Goal: Information Seeking & Learning: Find specific page/section

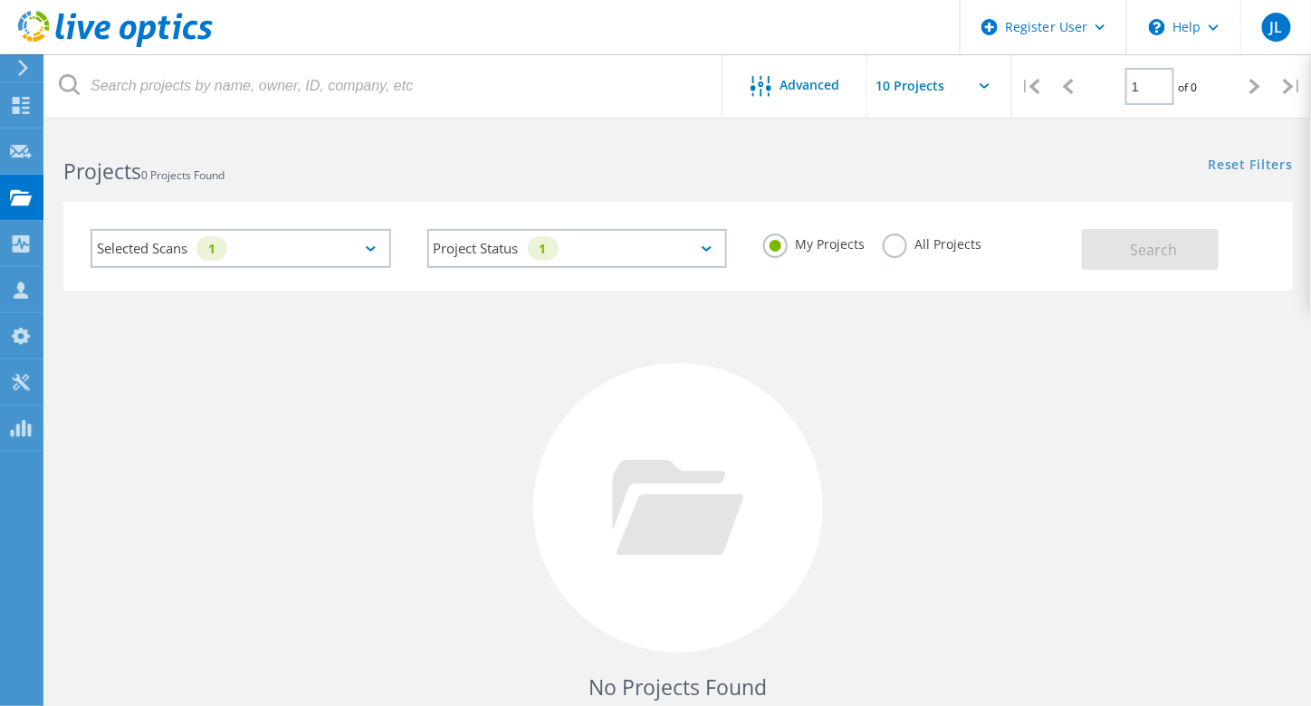
click at [368, 249] on icon at bounding box center [371, 248] width 10 height 5
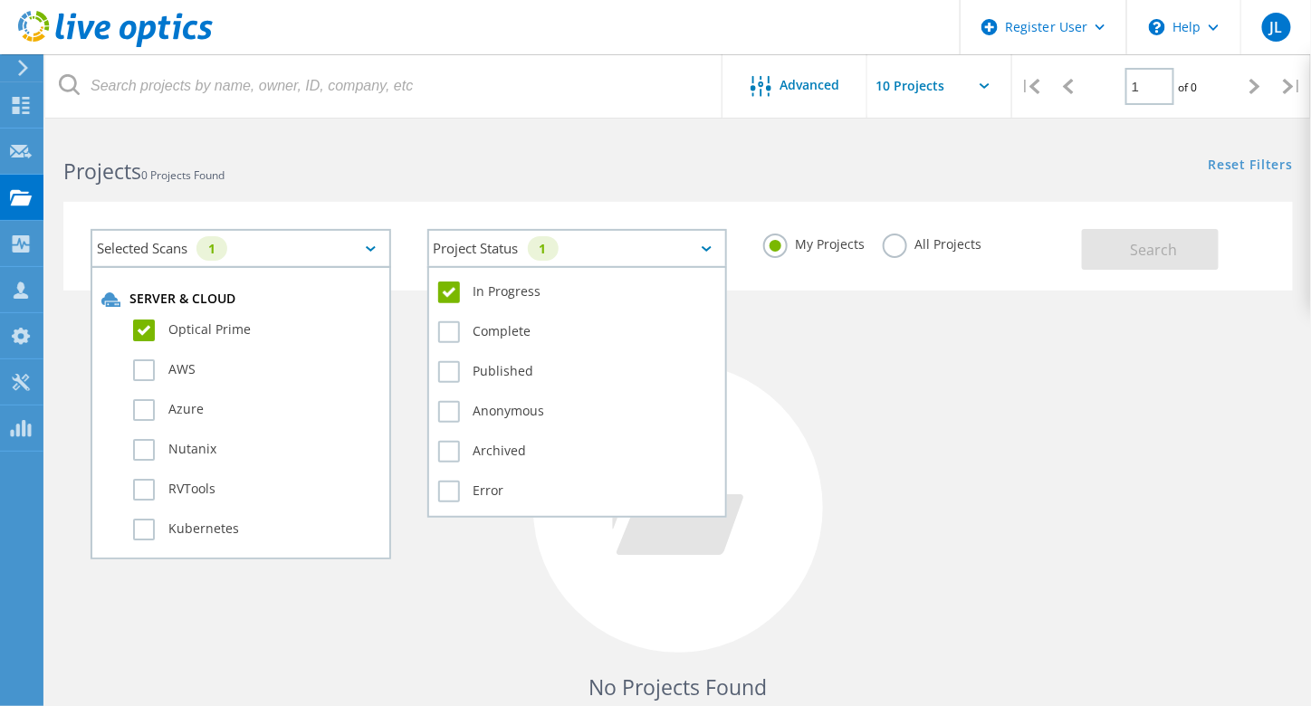
click at [712, 247] on icon at bounding box center [707, 248] width 10 height 5
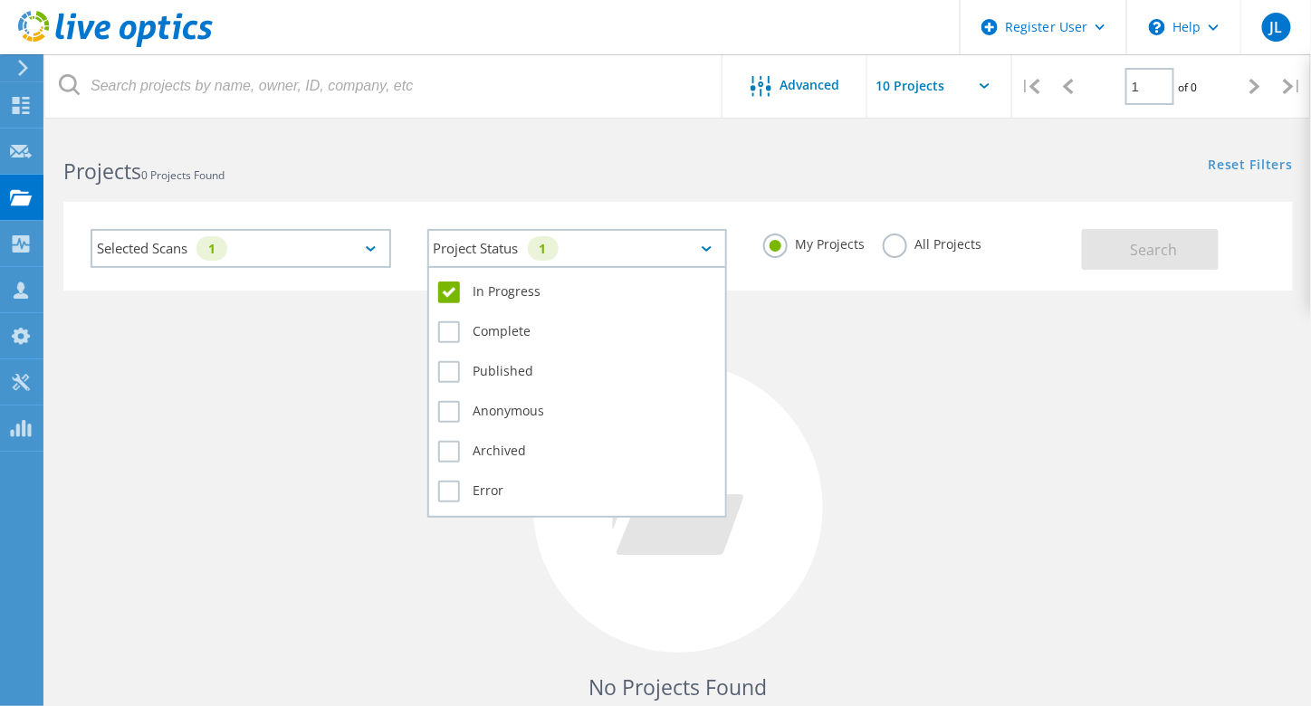
click at [712, 246] on icon at bounding box center [707, 248] width 10 height 5
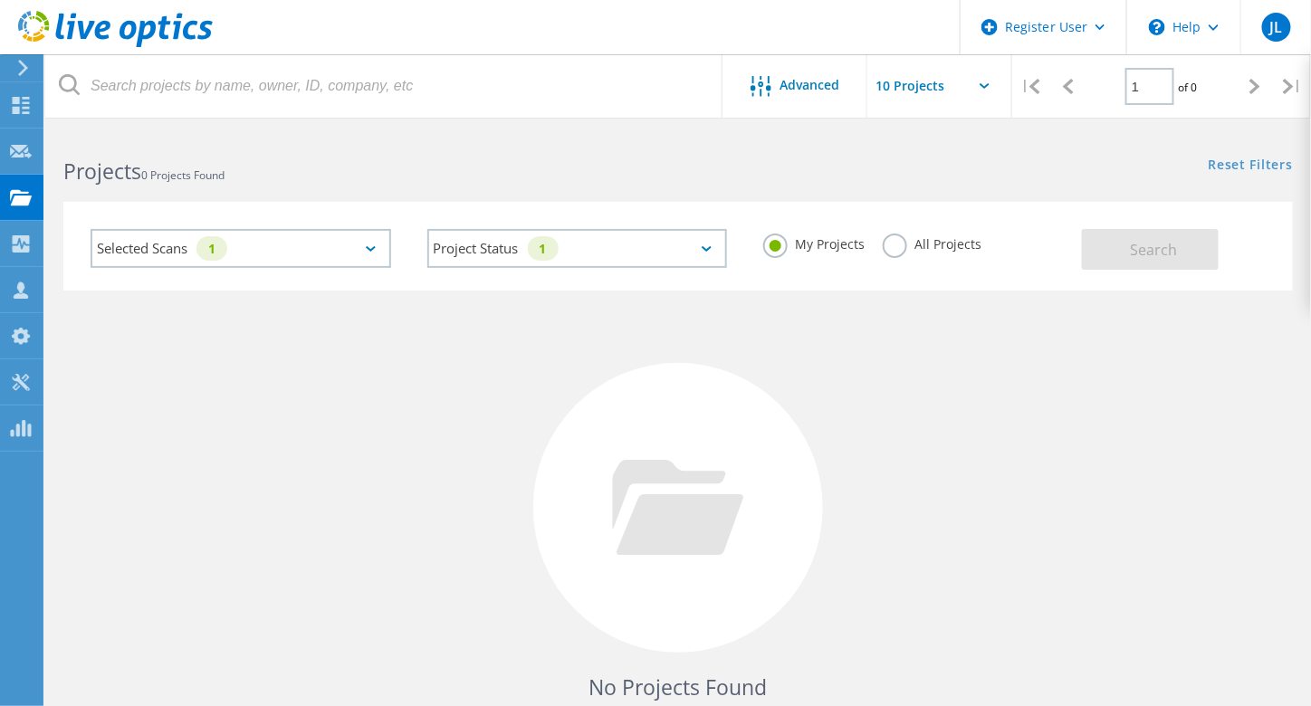
click at [883, 247] on label "All Projects" at bounding box center [932, 242] width 99 height 17
click at [0, 0] on input "All Projects" at bounding box center [0, 0] width 0 height 0
click at [1138, 259] on button "Search" at bounding box center [1150, 249] width 137 height 41
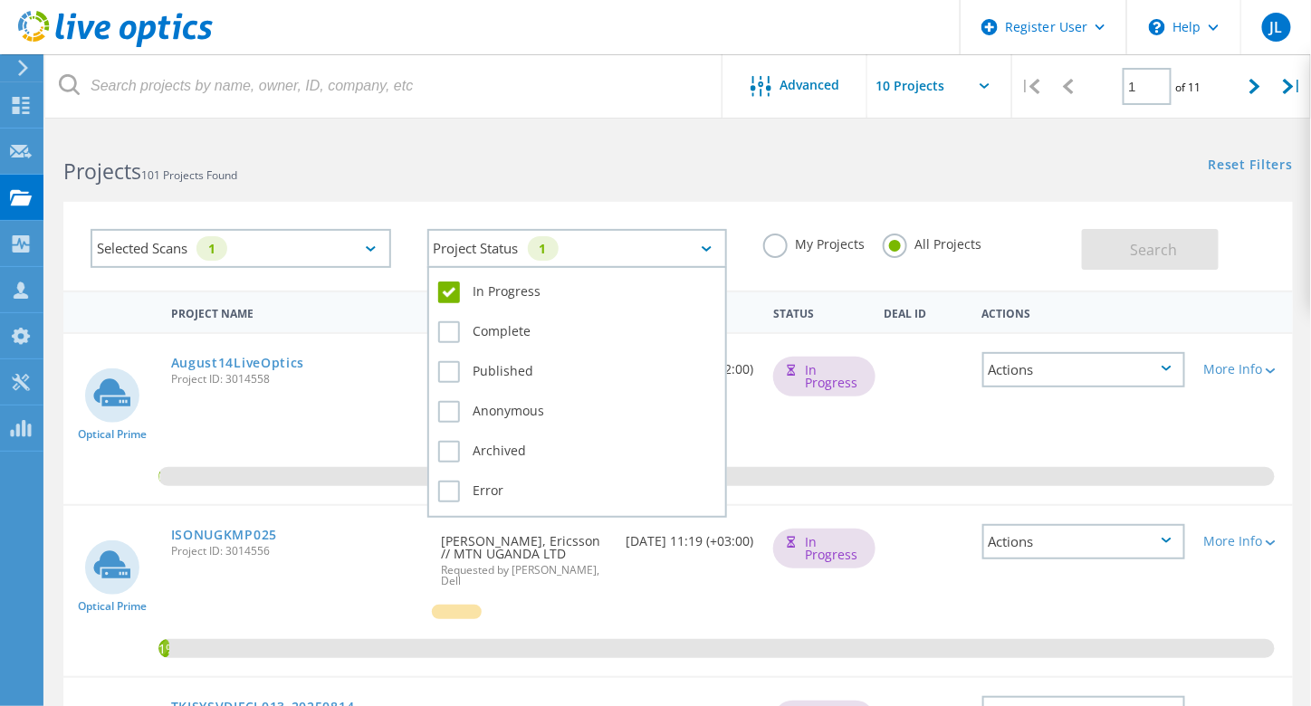
click at [706, 253] on div "Project Status 1" at bounding box center [577, 248] width 301 height 39
click at [449, 292] on label "In Progress" at bounding box center [577, 293] width 279 height 22
click at [0, 0] on input "In Progress" at bounding box center [0, 0] width 0 height 0
click at [445, 328] on label "Complete" at bounding box center [577, 332] width 279 height 22
click at [0, 0] on input "Complete" at bounding box center [0, 0] width 0 height 0
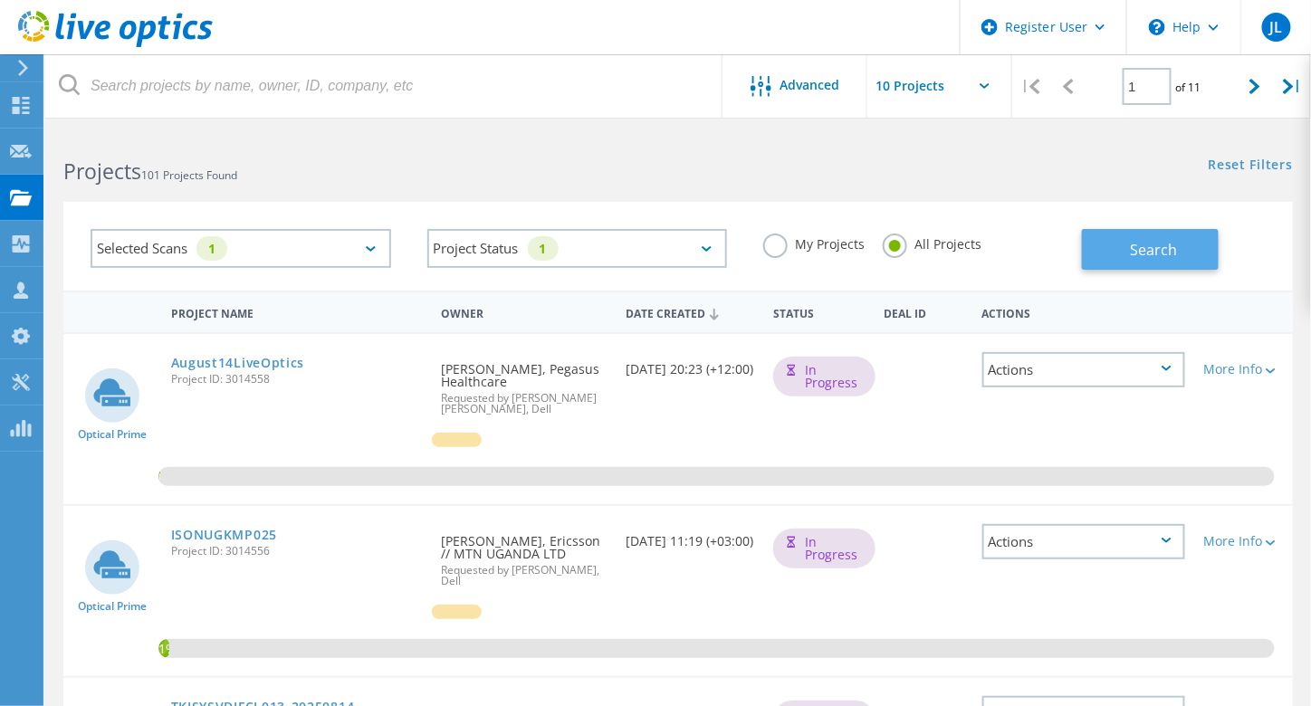
click at [1151, 254] on span "Search" at bounding box center [1153, 250] width 47 height 20
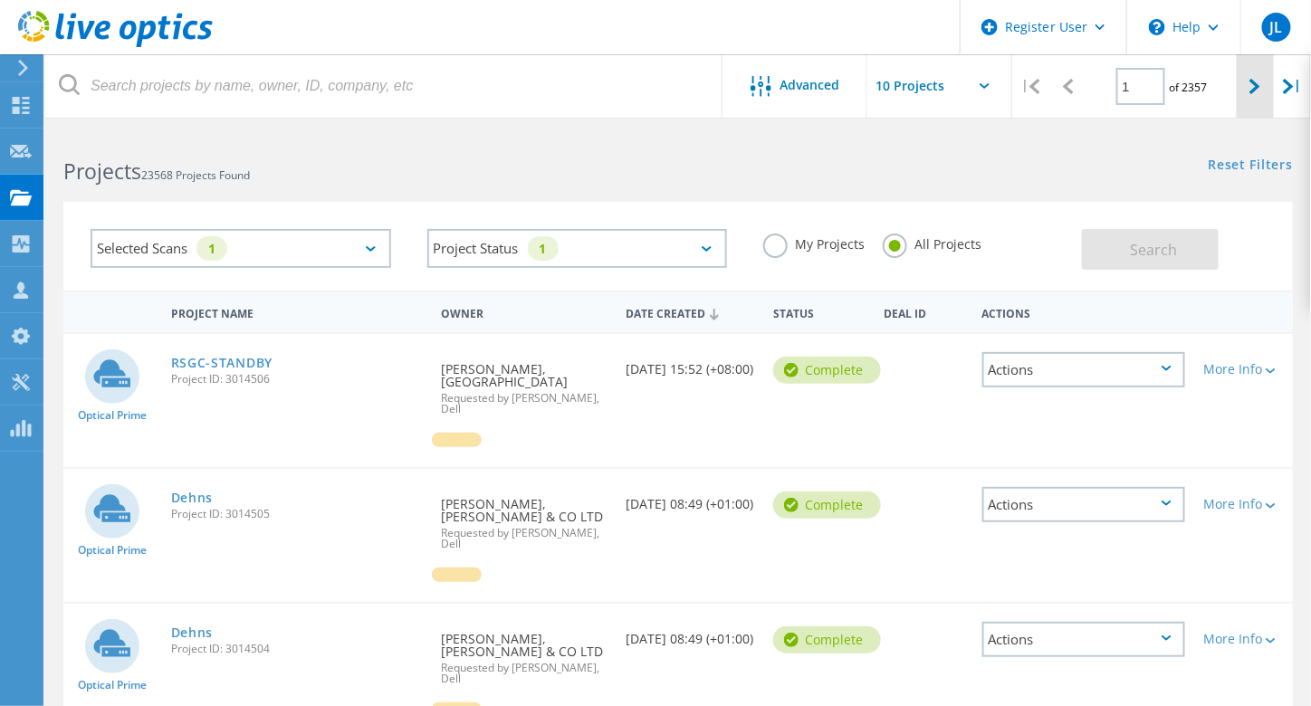
click at [1252, 85] on icon at bounding box center [1254, 86] width 11 height 15
type input "2"
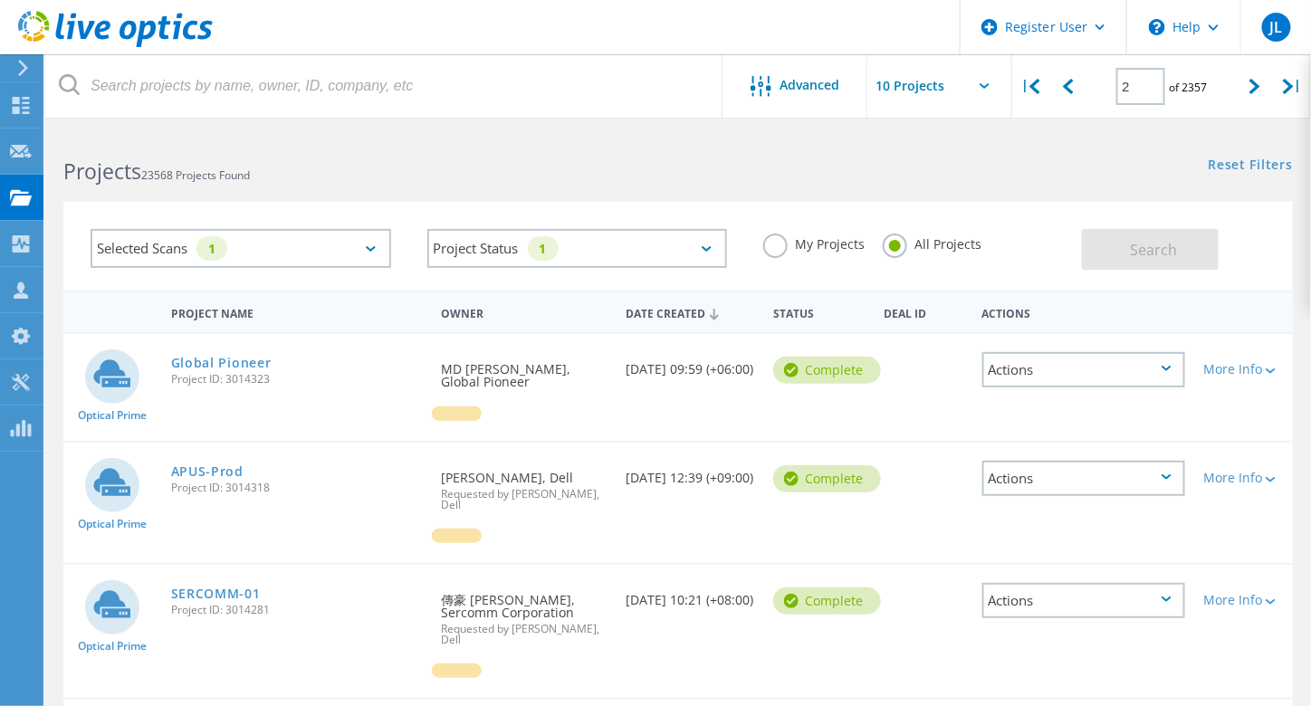
click at [355, 248] on div "Selected Scans 1" at bounding box center [241, 248] width 301 height 39
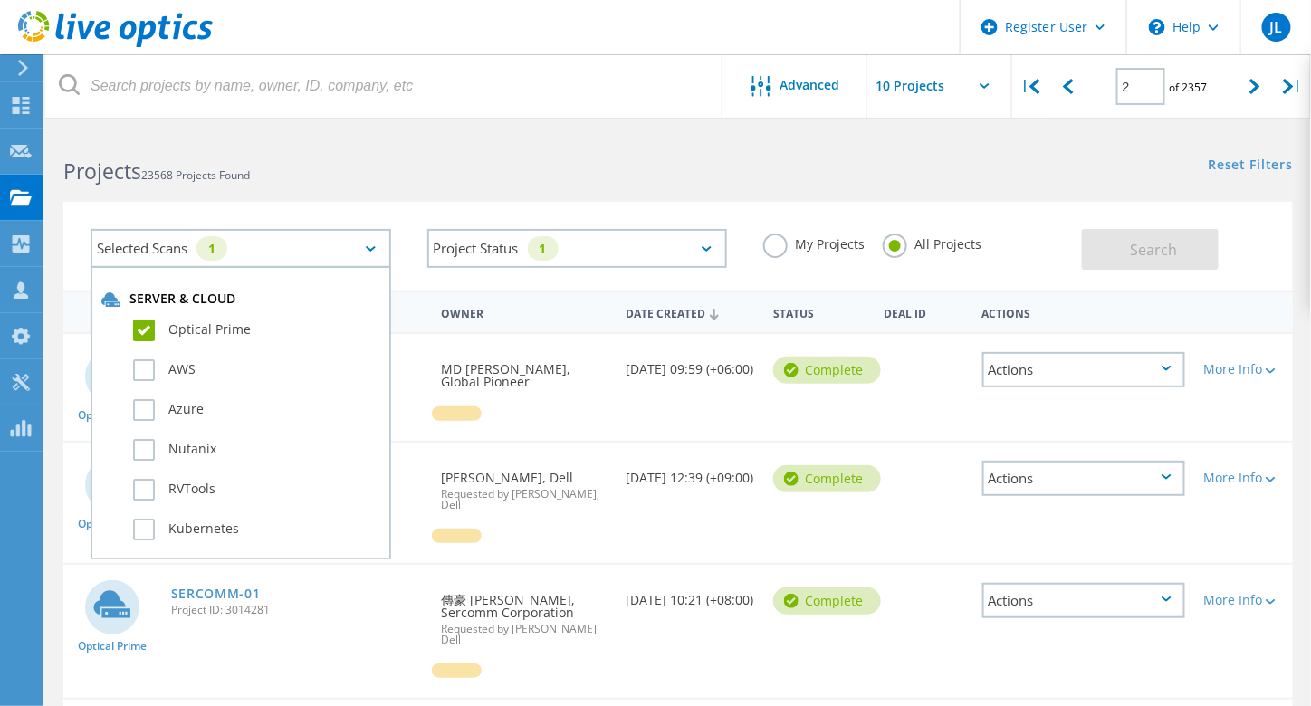
click at [356, 247] on div "Selected Scans 1" at bounding box center [241, 248] width 301 height 39
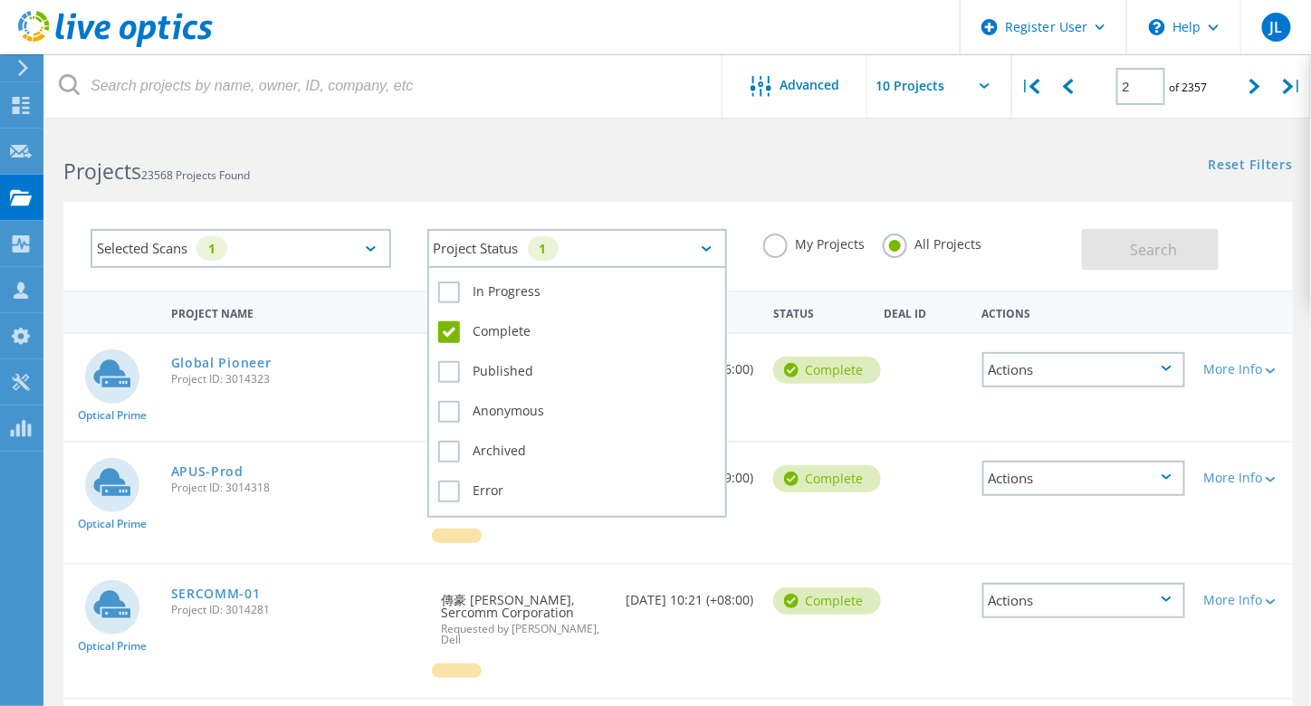
click at [705, 250] on icon at bounding box center [707, 248] width 10 height 5
click at [705, 251] on icon at bounding box center [707, 248] width 10 height 5
click at [542, 339] on label "Complete" at bounding box center [577, 332] width 279 height 22
click at [0, 0] on input "Complete" at bounding box center [0, 0] width 0 height 0
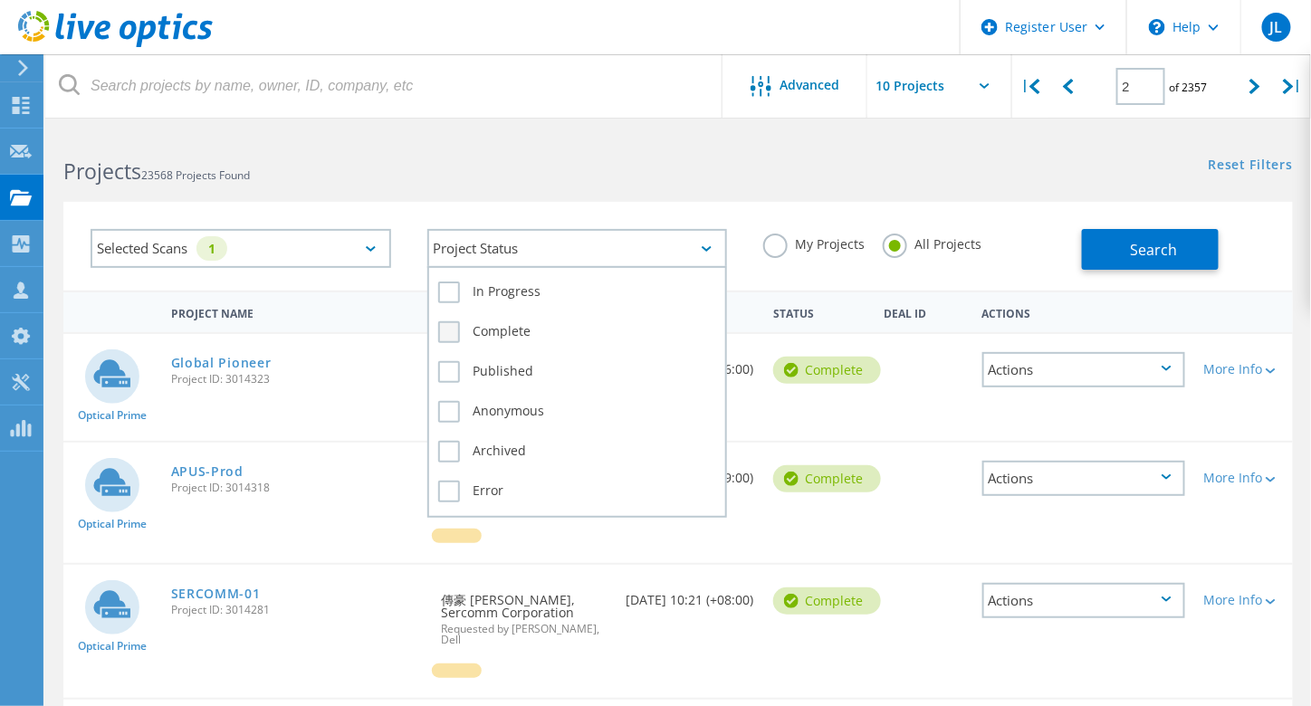
click at [512, 338] on label "Complete" at bounding box center [577, 332] width 279 height 22
click at [0, 0] on input "Complete" at bounding box center [0, 0] width 0 height 0
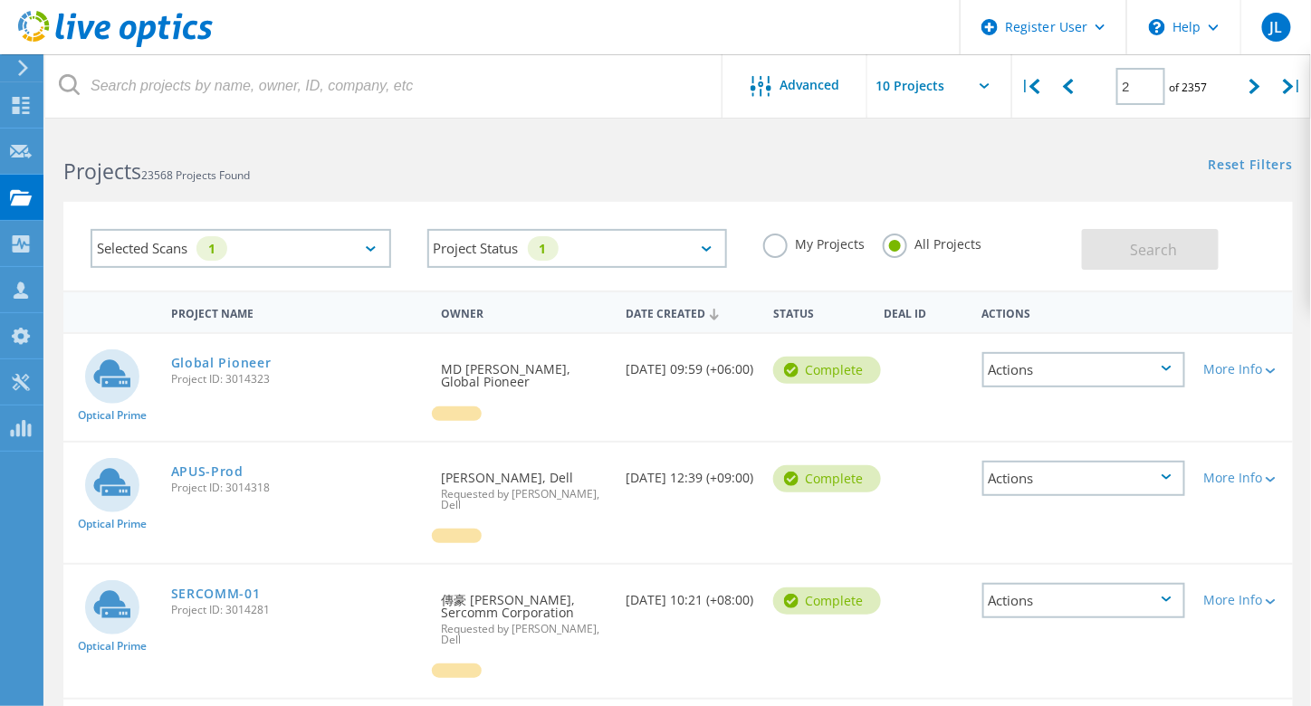
click at [799, 280] on div "My Projects All Projects" at bounding box center [913, 247] width 337 height 72
click at [1051, 269] on div "My Projects All Projects" at bounding box center [913, 244] width 337 height 67
drag, startPoint x: 1029, startPoint y: 270, endPoint x: 986, endPoint y: 273, distance: 42.6
click at [1027, 270] on div "My Projects All Projects" at bounding box center [913, 244] width 337 height 67
click at [1232, 164] on link "Reset Filters" at bounding box center [1251, 165] width 84 height 15
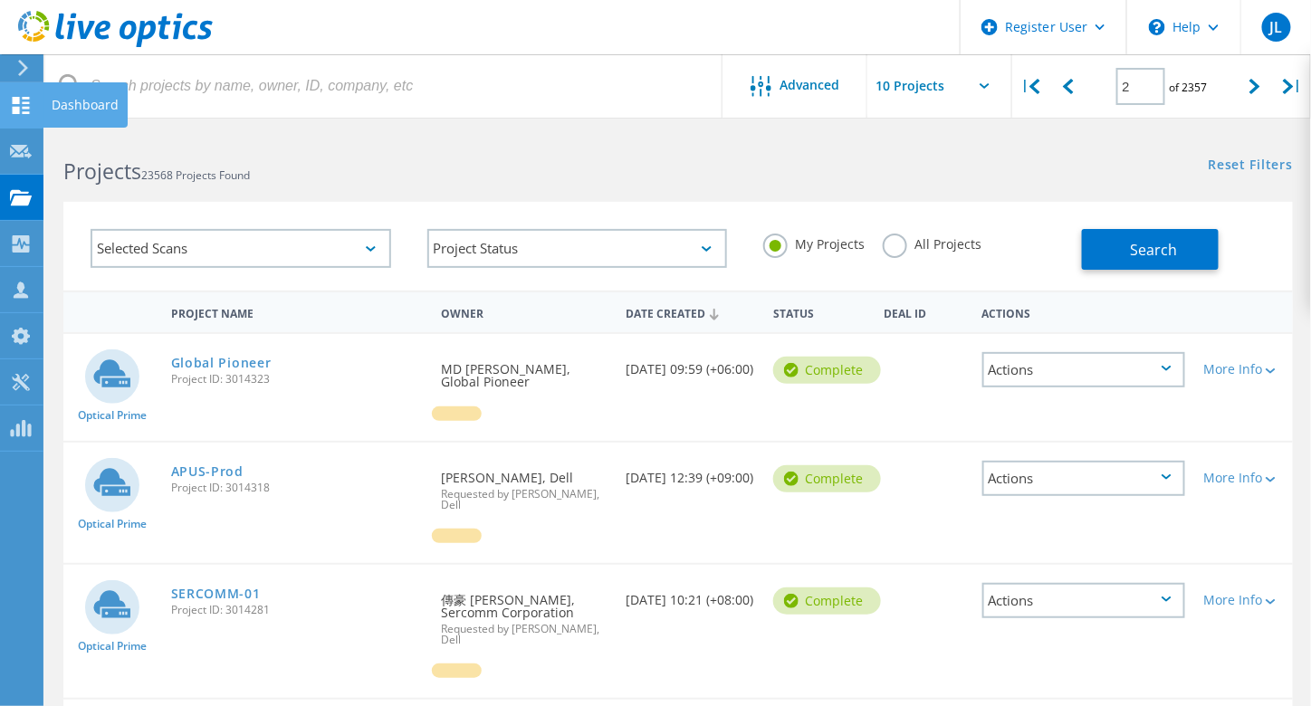
click at [26, 105] on icon at bounding box center [21, 105] width 22 height 17
click at [76, 105] on div "Dashboard" at bounding box center [85, 105] width 67 height 13
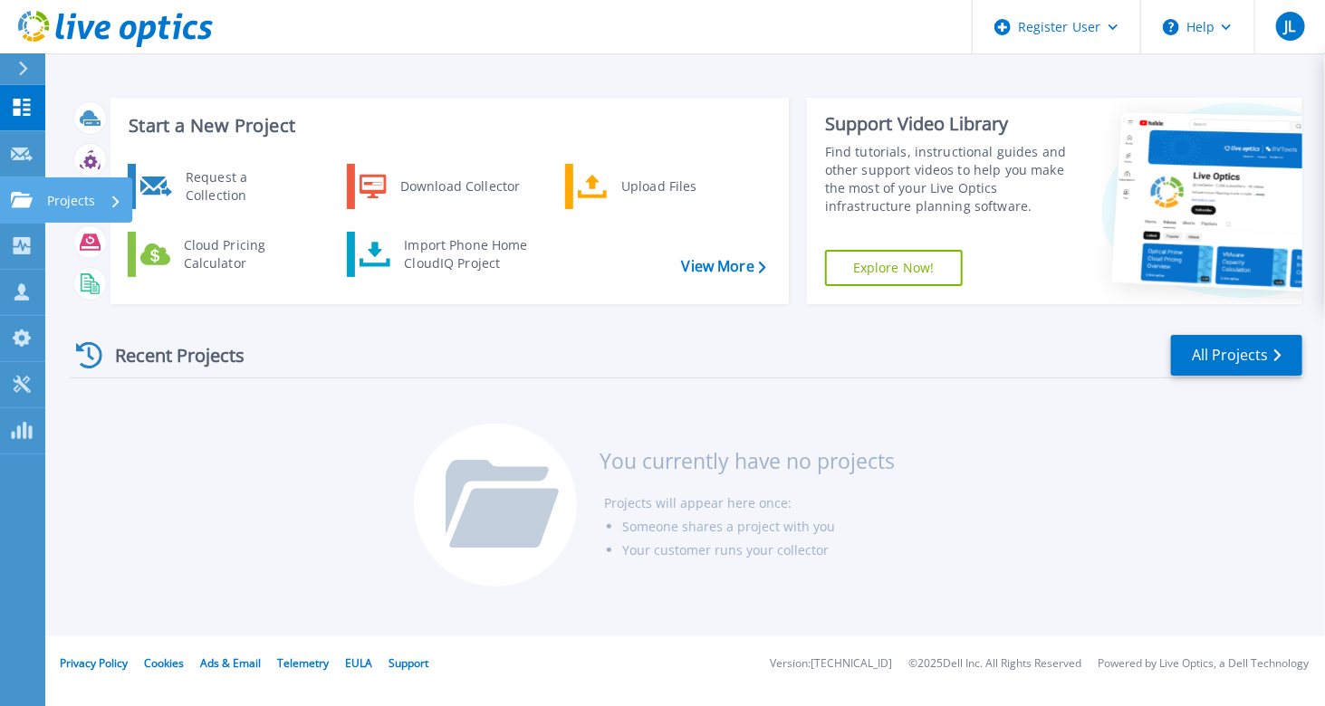
click at [63, 198] on p "Projects" at bounding box center [71, 200] width 48 height 47
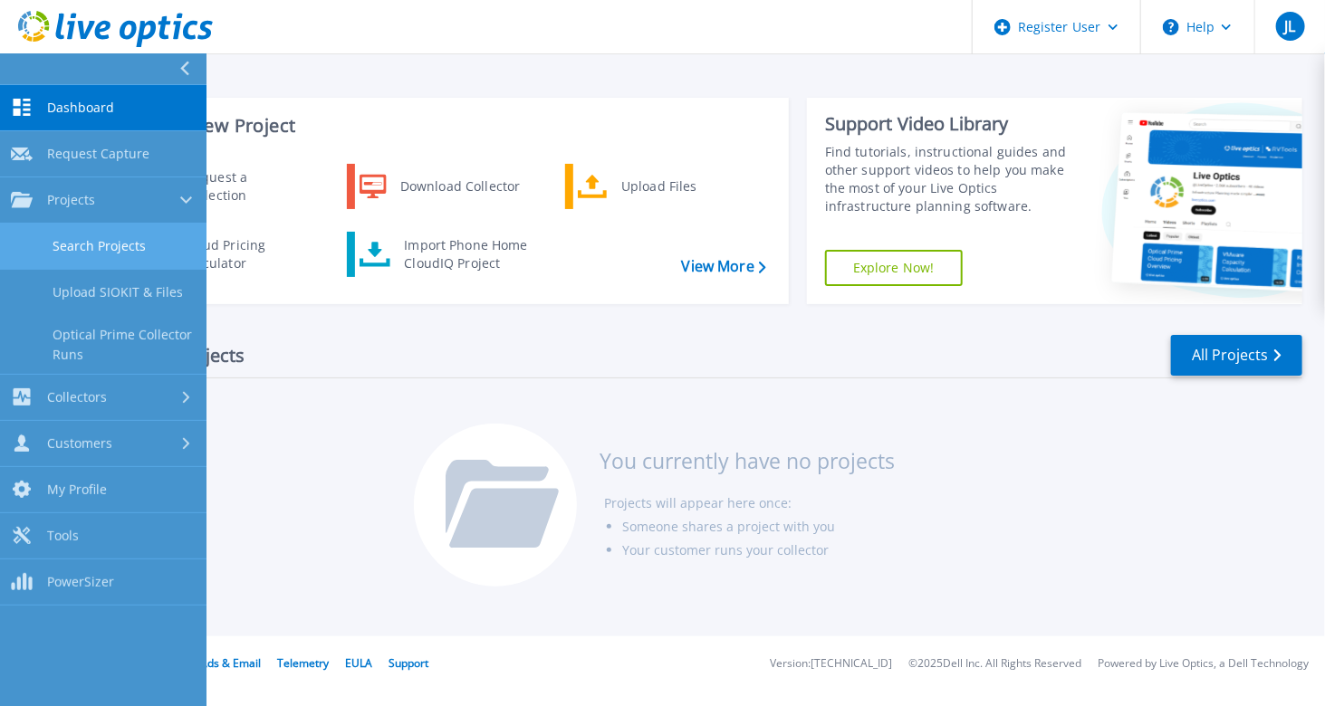
click at [114, 243] on link "Search Projects" at bounding box center [103, 247] width 206 height 46
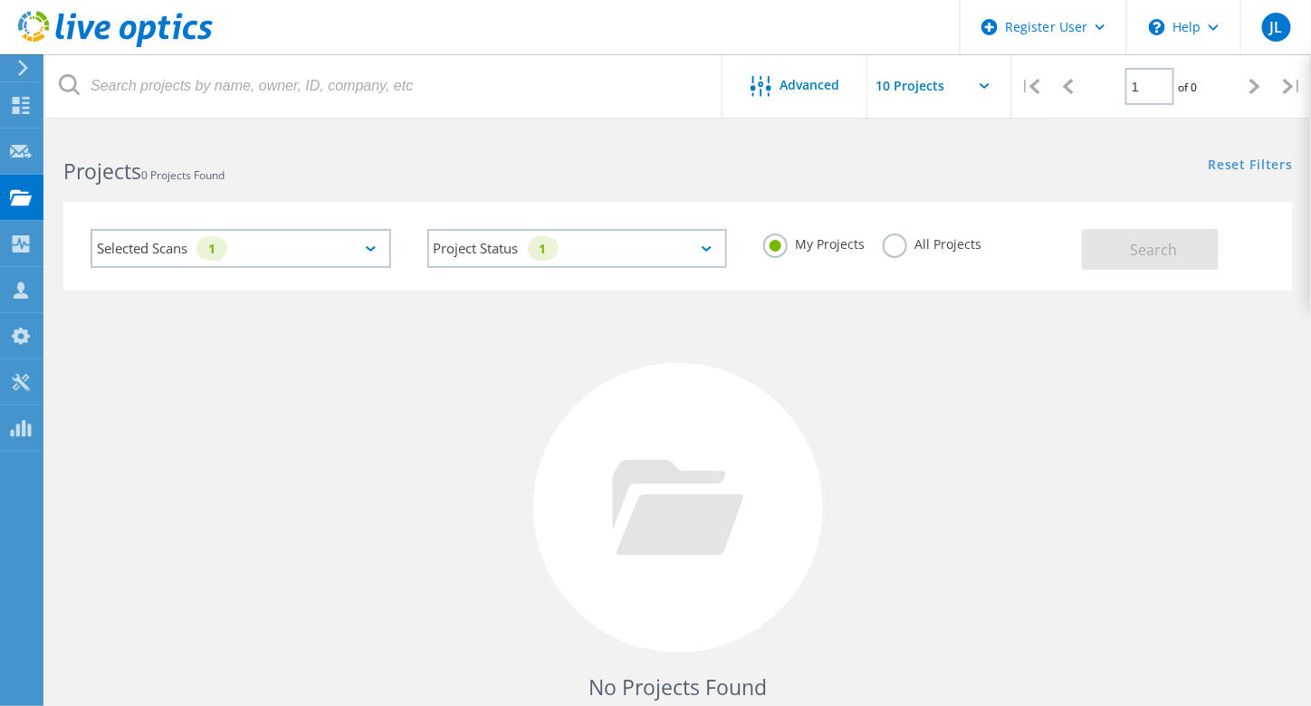
click at [370, 253] on div "Selected Scans 1" at bounding box center [241, 248] width 301 height 39
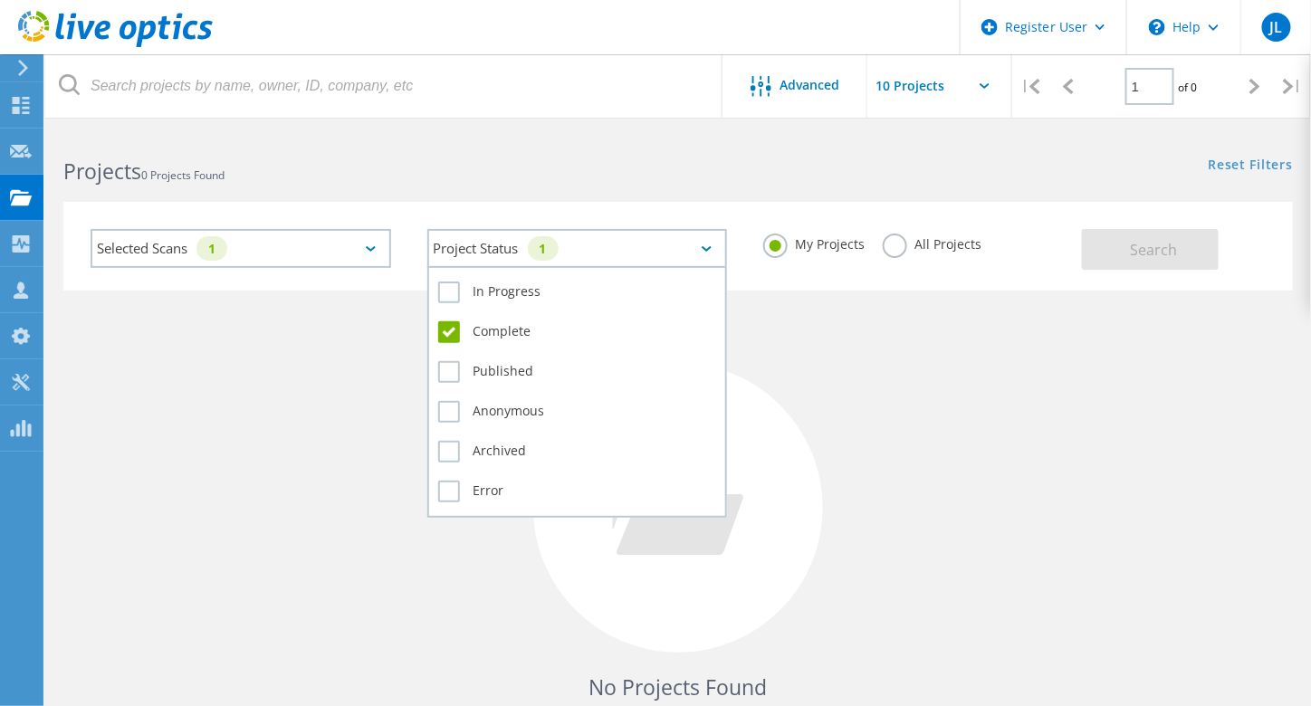
click at [512, 253] on div "Project Status 1" at bounding box center [577, 248] width 301 height 39
click at [511, 252] on div "Project Status 1" at bounding box center [577, 248] width 301 height 39
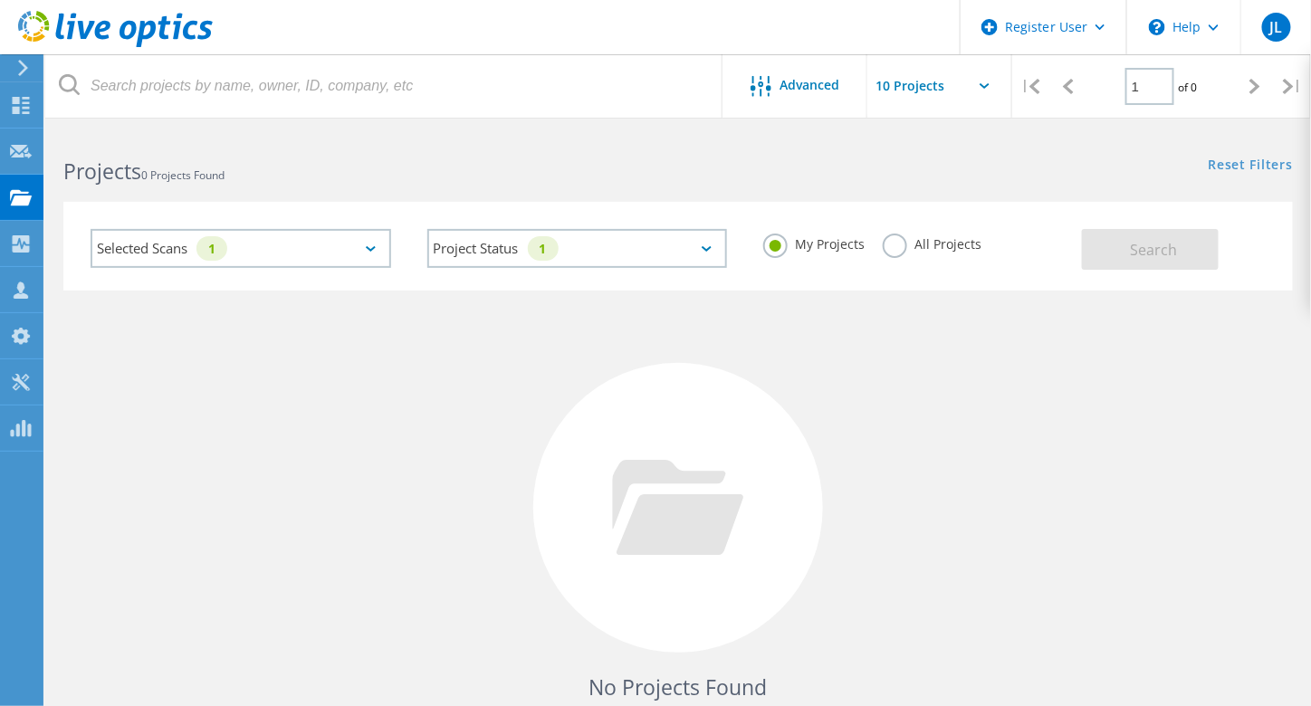
click at [905, 253] on div "All Projects" at bounding box center [932, 247] width 99 height 26
click at [899, 246] on label "All Projects" at bounding box center [932, 242] width 99 height 17
click at [0, 0] on input "All Projects" at bounding box center [0, 0] width 0 height 0
click at [1165, 253] on span "Search" at bounding box center [1153, 250] width 47 height 20
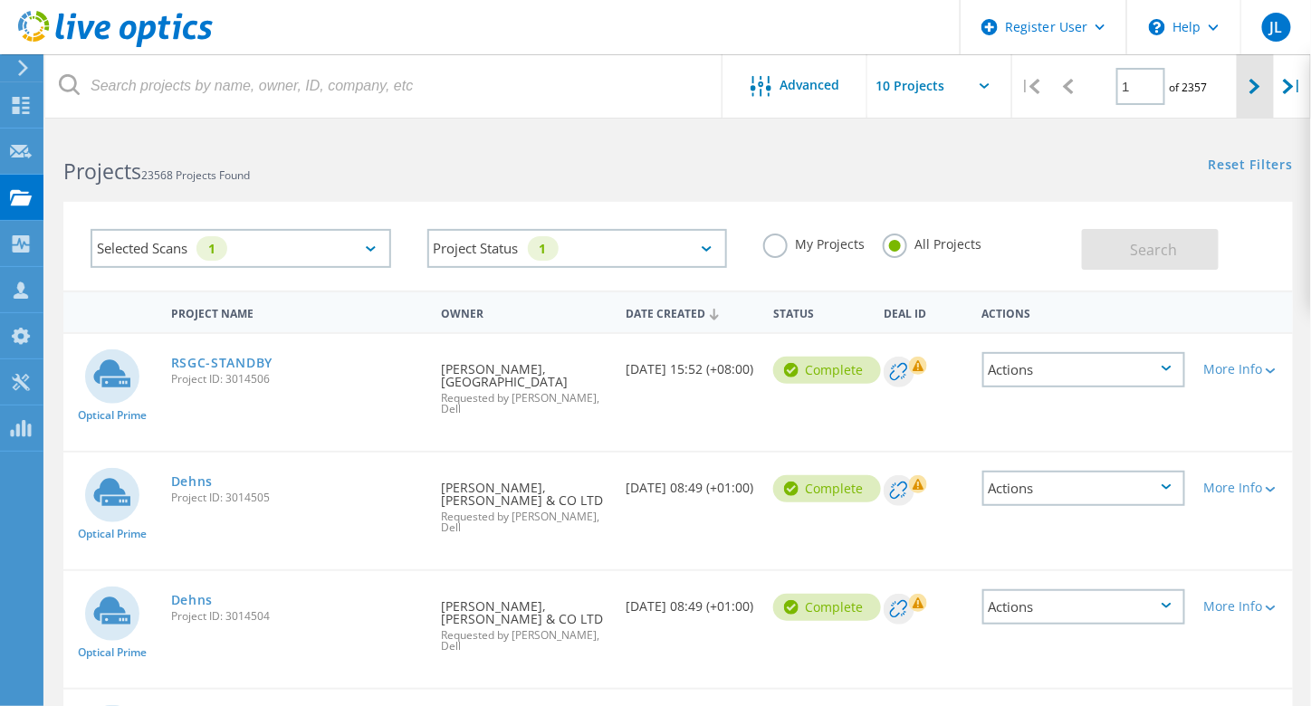
click at [1253, 85] on icon at bounding box center [1254, 86] width 11 height 15
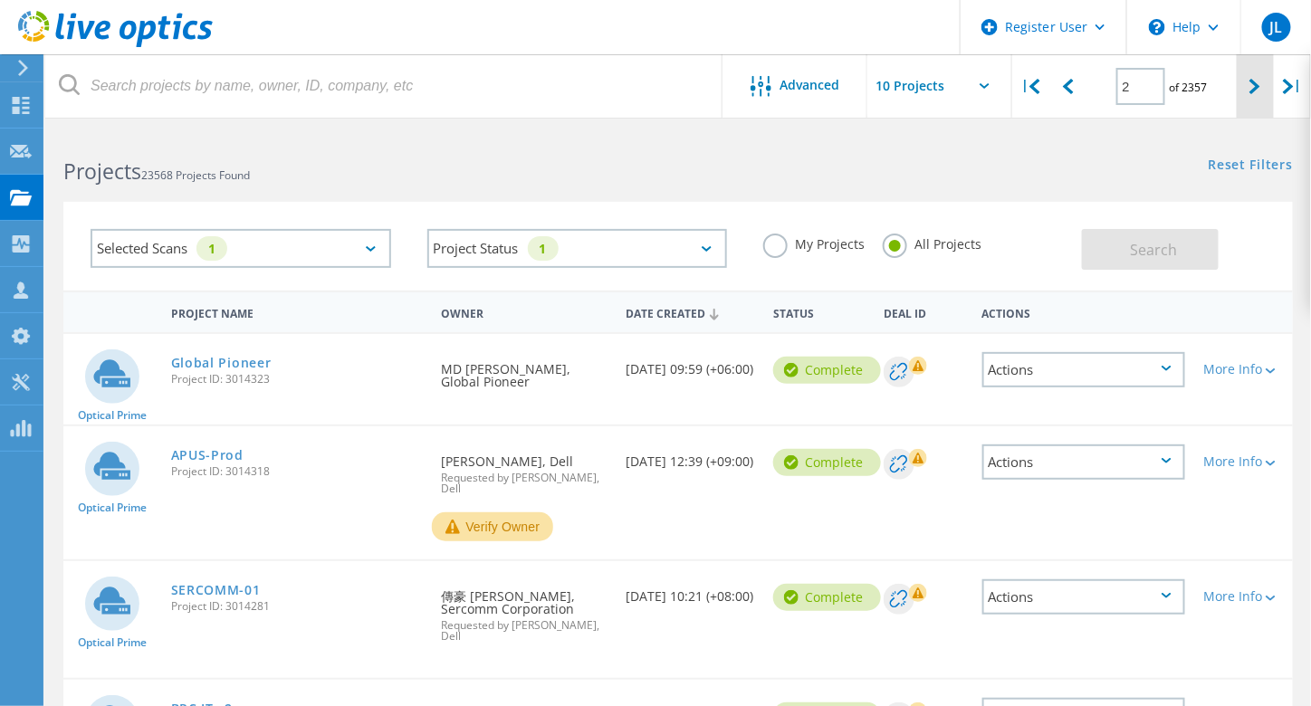
click at [1251, 84] on icon at bounding box center [1254, 86] width 11 height 15
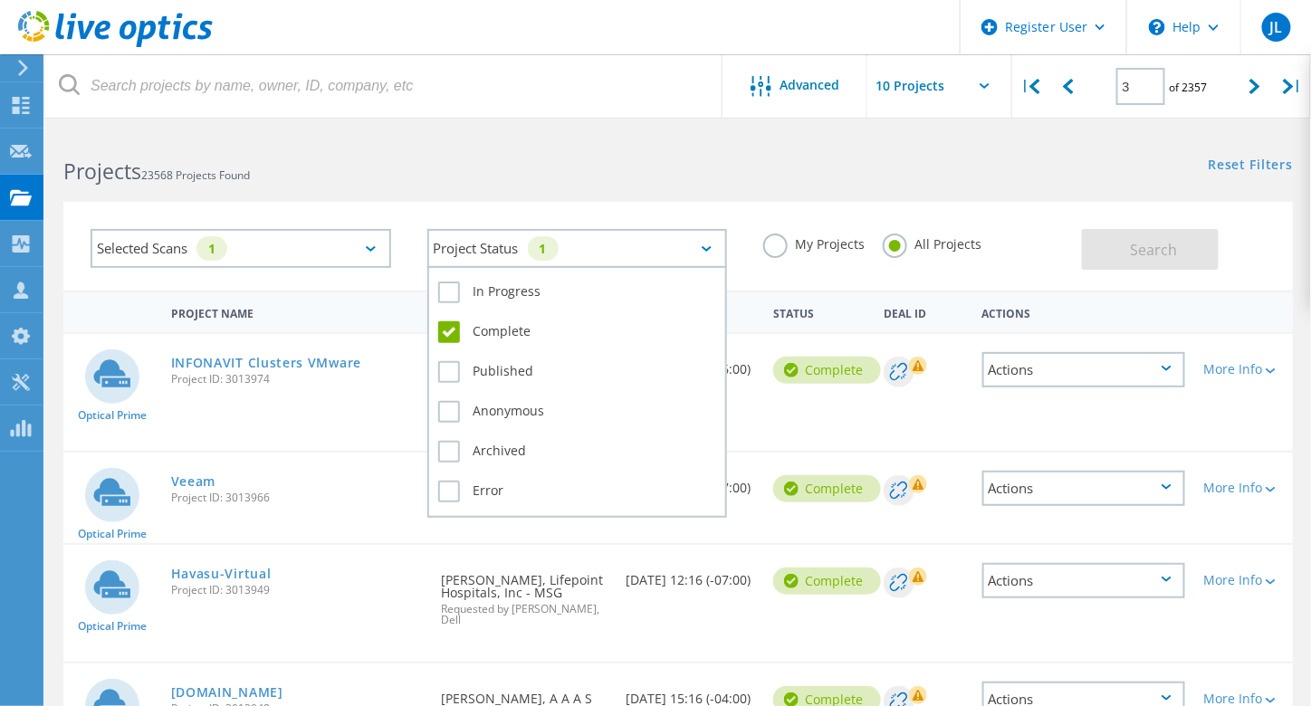
click at [701, 242] on div "Project Status 1" at bounding box center [577, 248] width 301 height 39
click at [451, 290] on label "In Progress" at bounding box center [577, 293] width 279 height 22
click at [0, 0] on input "In Progress" at bounding box center [0, 0] width 0 height 0
click at [449, 361] on label "Published" at bounding box center [577, 372] width 279 height 22
click at [0, 0] on input "Published" at bounding box center [0, 0] width 0 height 0
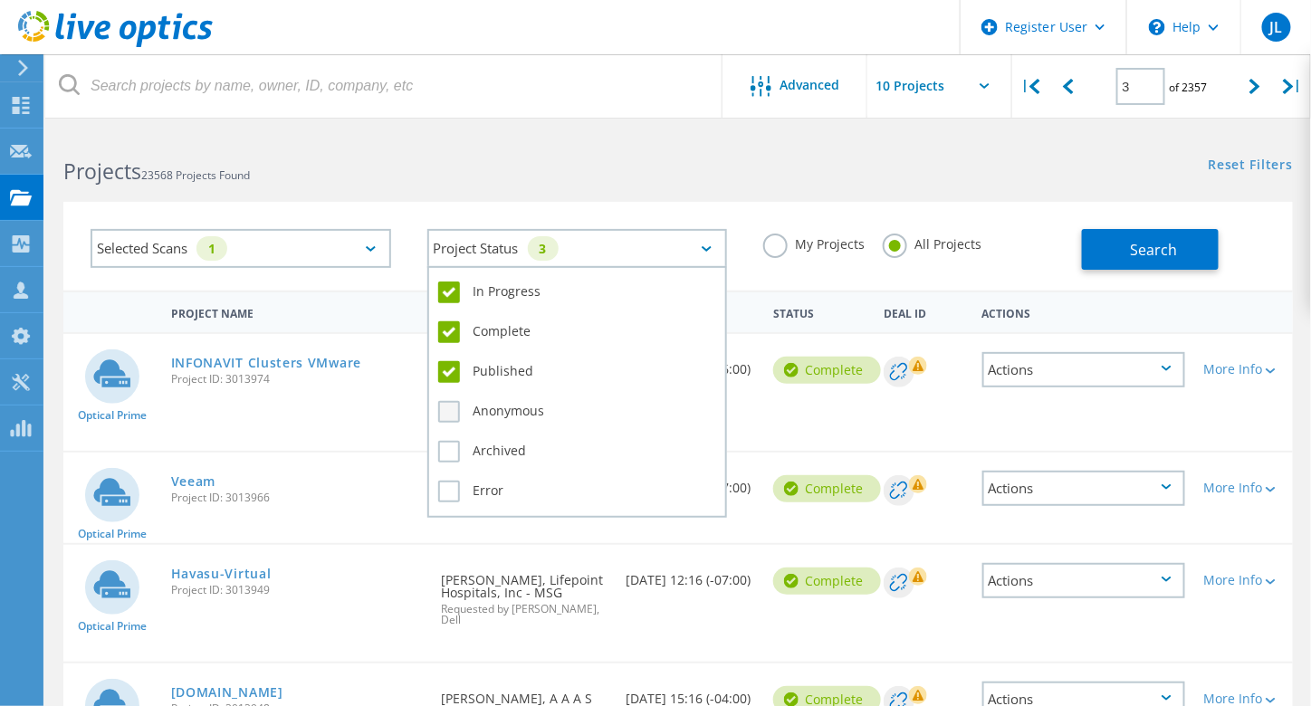
click at [454, 411] on label "Anonymous" at bounding box center [577, 412] width 279 height 22
click at [0, 0] on input "Anonymous" at bounding box center [0, 0] width 0 height 0
click at [452, 447] on label "Archived" at bounding box center [577, 452] width 279 height 22
click at [0, 0] on input "Archived" at bounding box center [0, 0] width 0 height 0
click at [451, 488] on label "Error" at bounding box center [577, 492] width 279 height 22
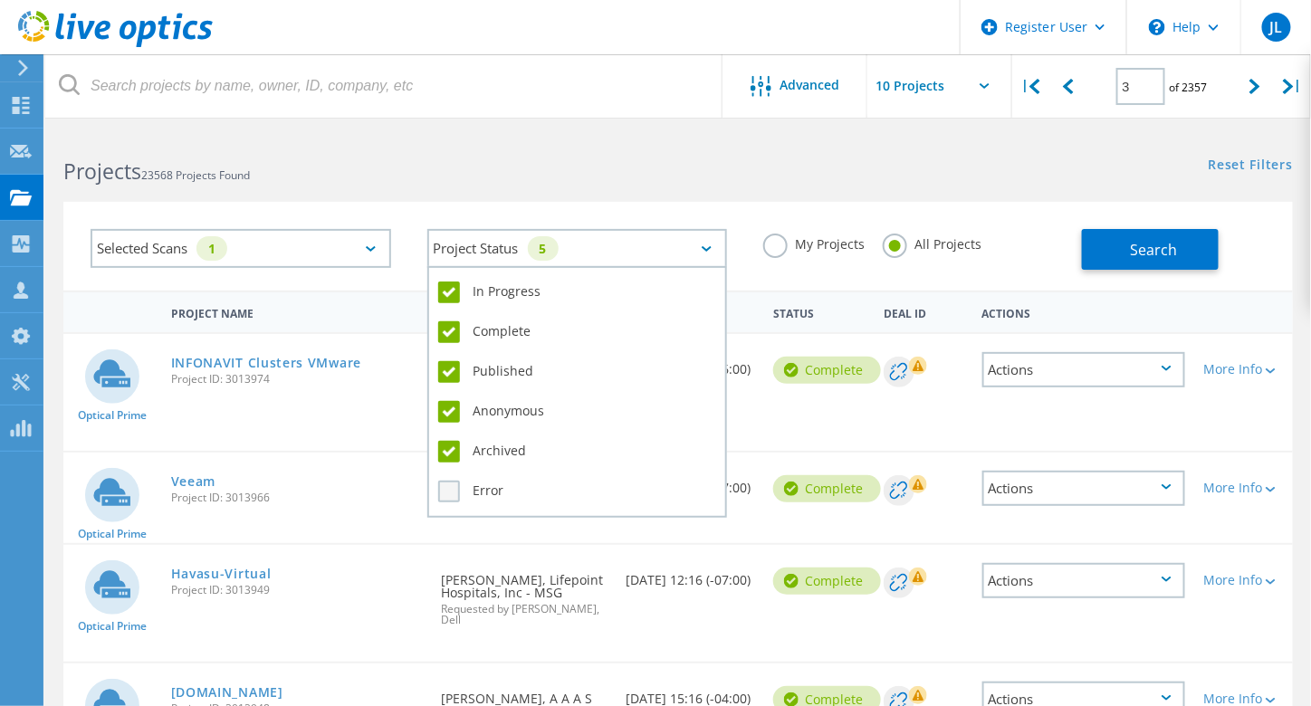
click at [0, 0] on input "Error" at bounding box center [0, 0] width 0 height 0
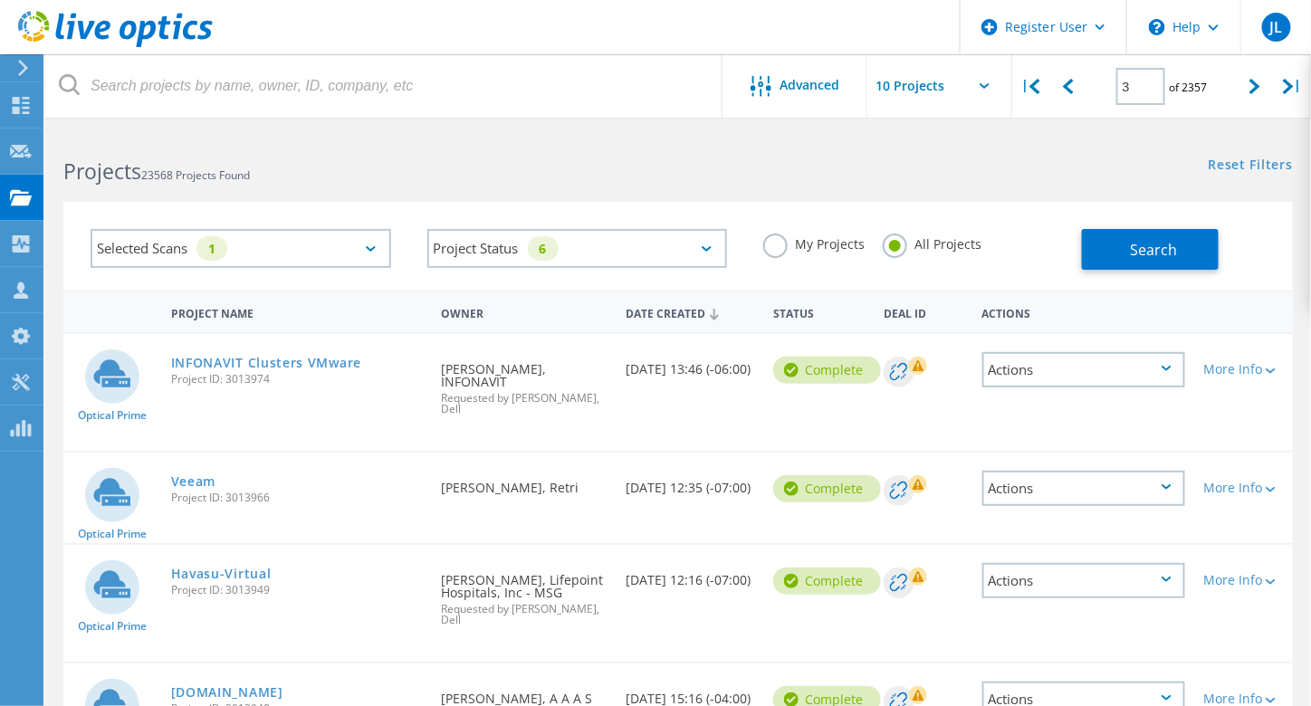
click at [766, 206] on div "Selected Scans 1 Project Status 6 In Progress Complete Published Anonymous Arch…" at bounding box center [678, 246] width 1230 height 89
click at [1142, 248] on span "Search" at bounding box center [1153, 250] width 47 height 20
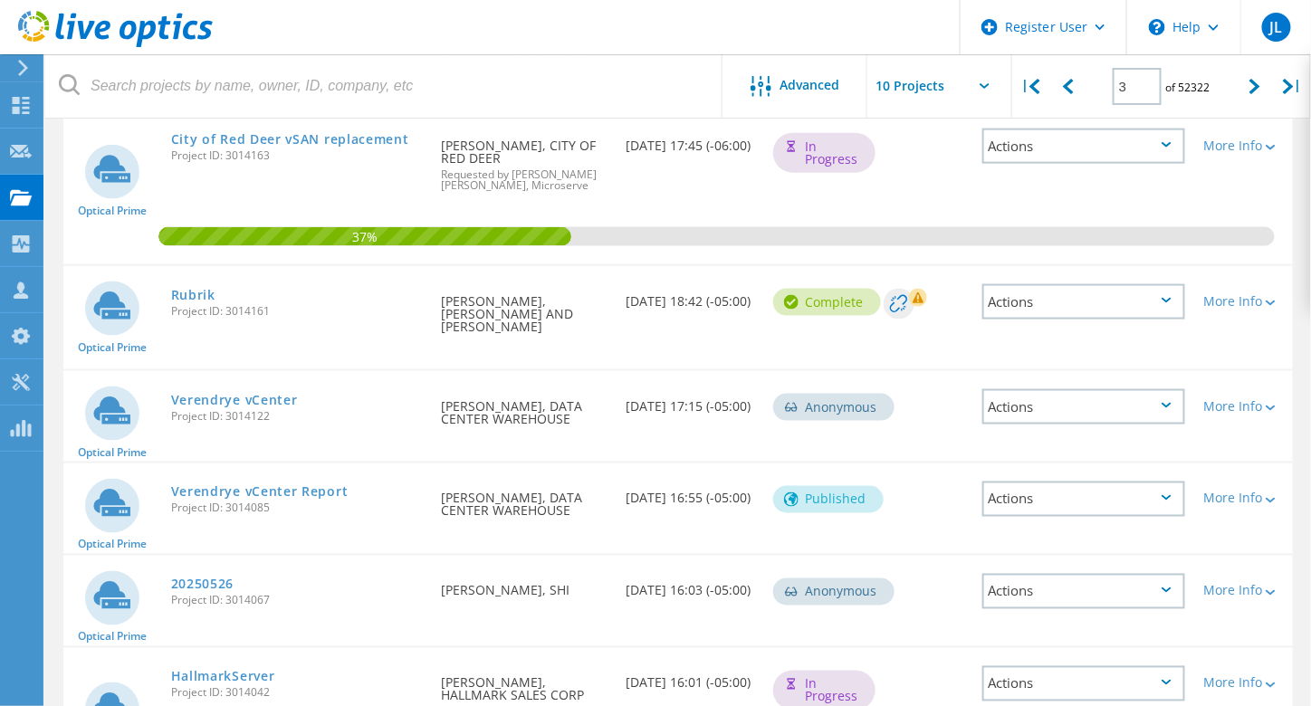
scroll to position [607, 0]
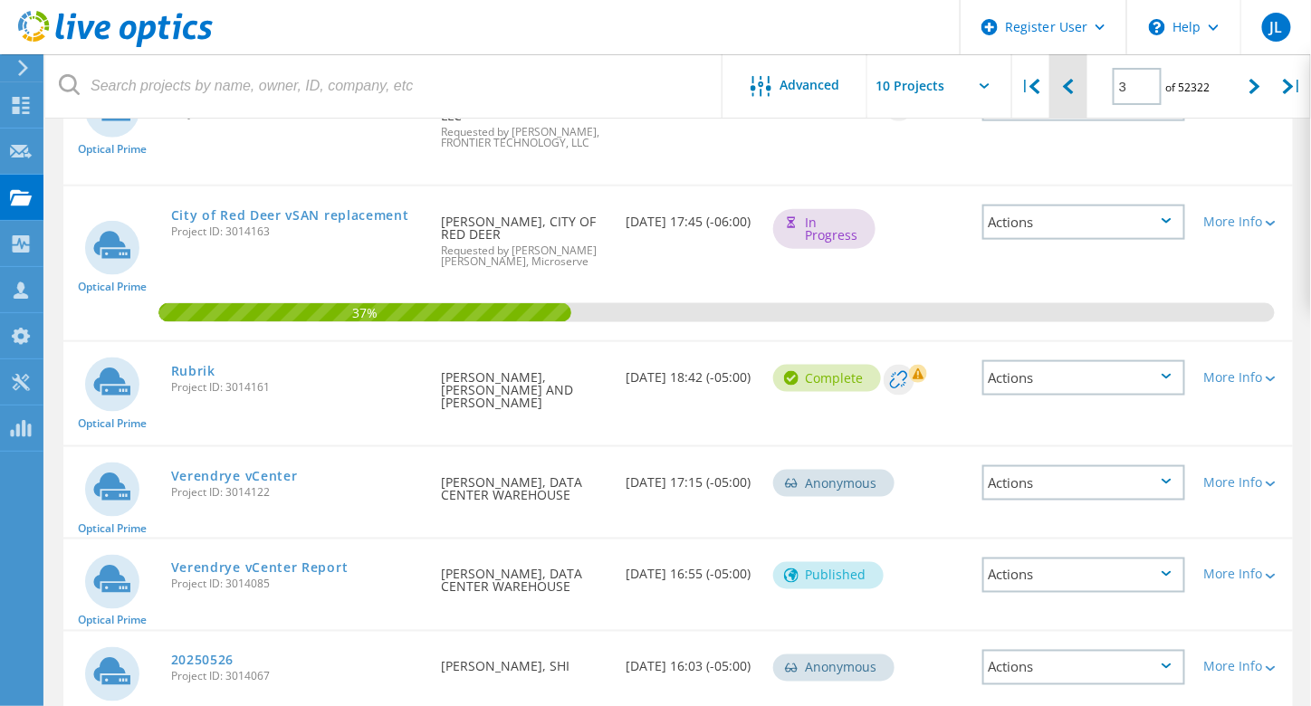
click at [1077, 91] on div at bounding box center [1067, 86] width 37 height 64
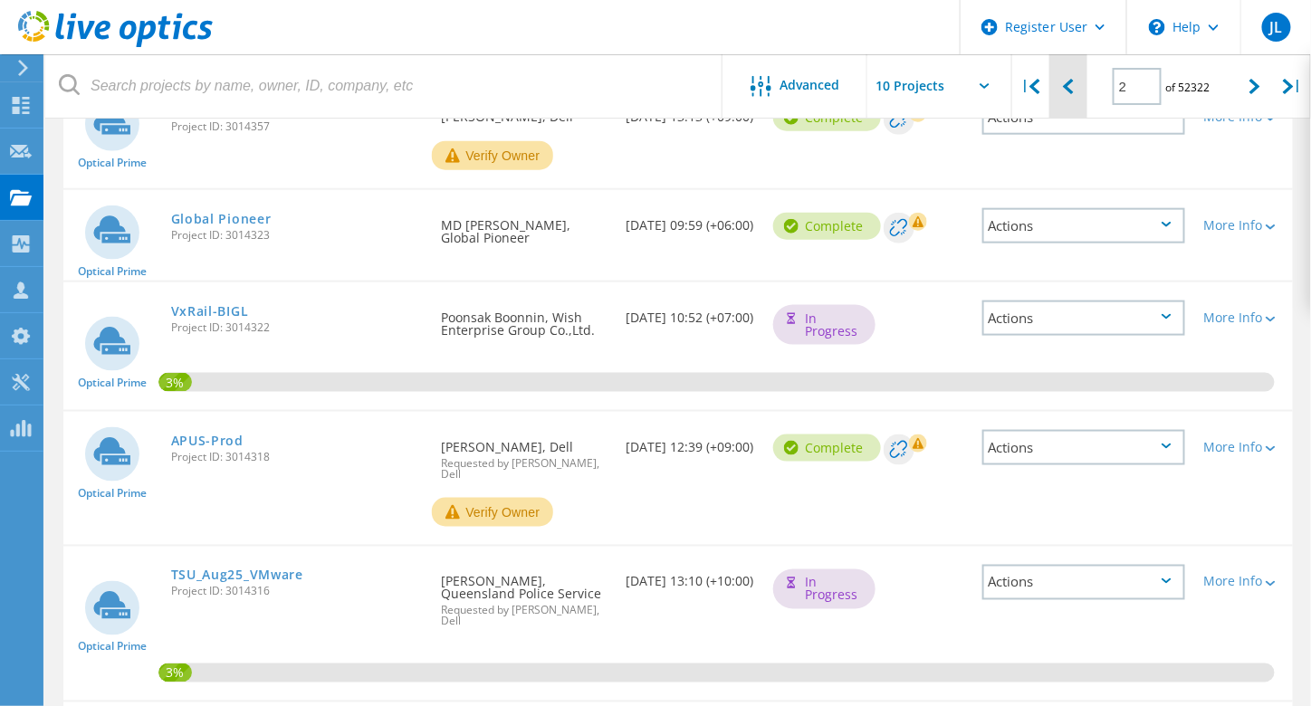
click at [1074, 98] on div at bounding box center [1067, 86] width 37 height 64
type input "1"
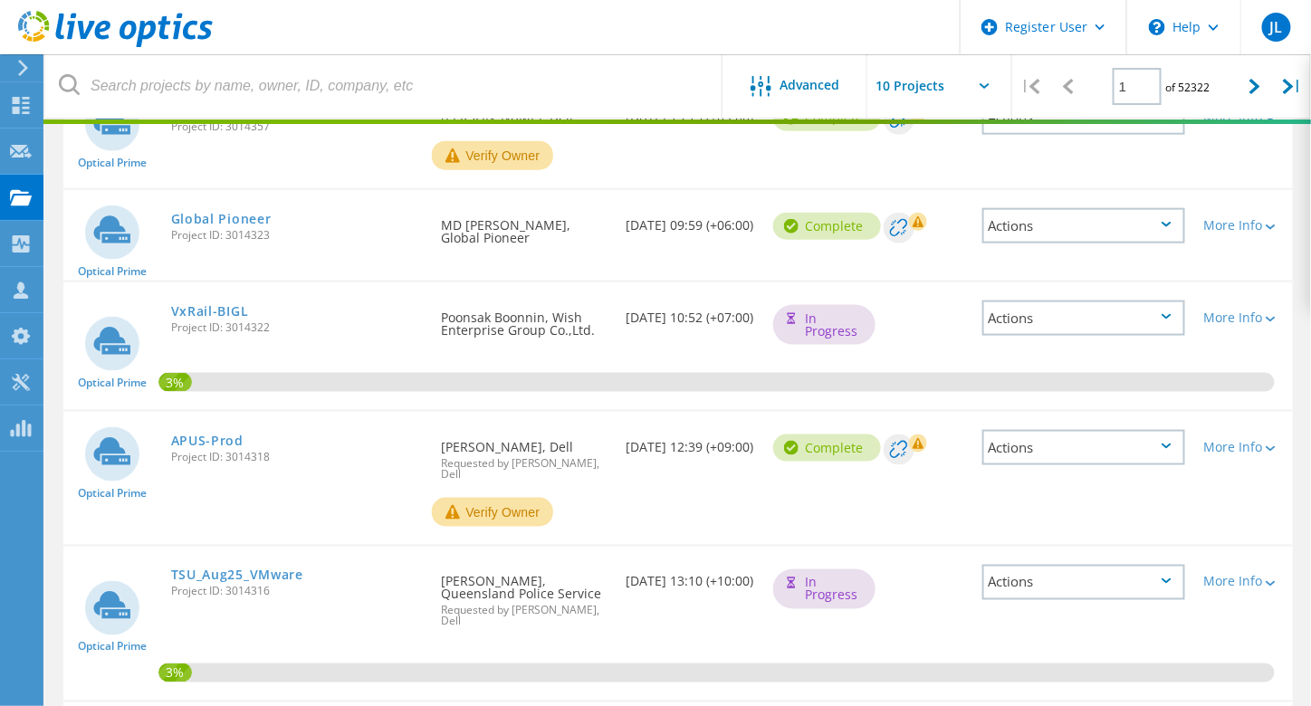
click at [1082, 148] on div "Optical Prime APUS-Production Project ID: 3014357 Requested By Kiyoshi Maejima,…" at bounding box center [678, 134] width 1230 height 107
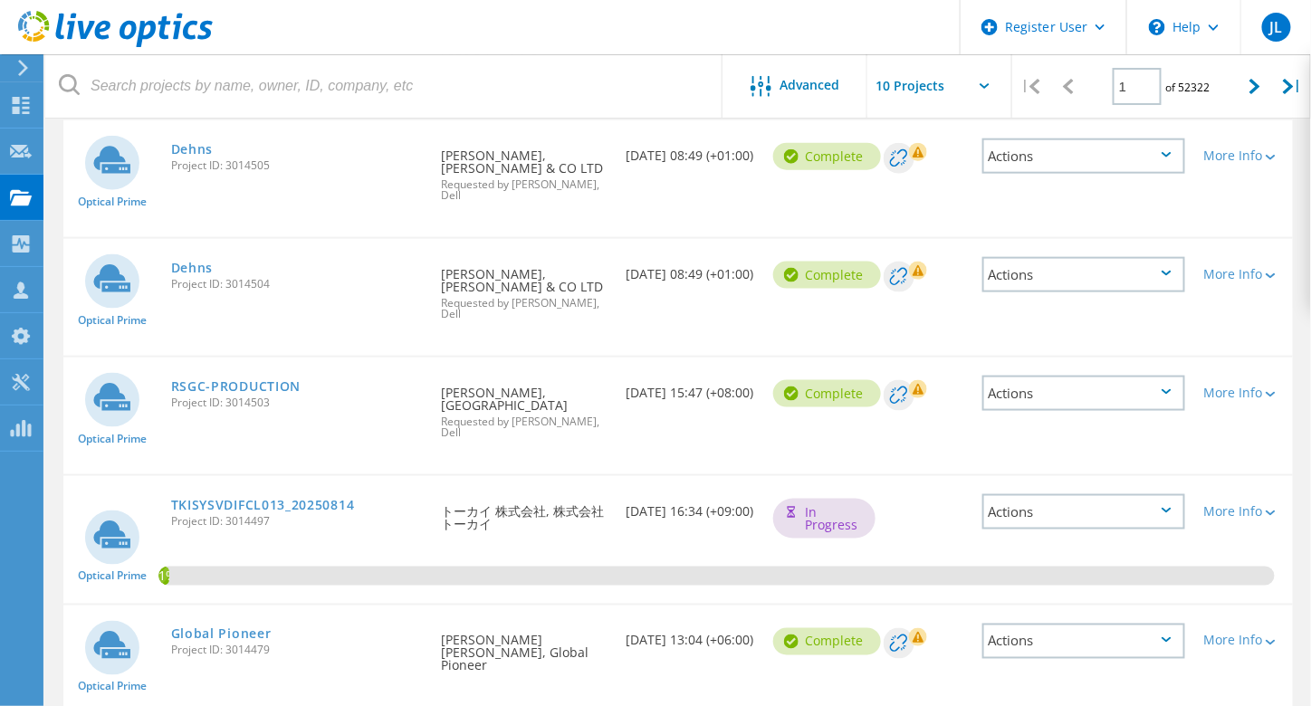
click at [1197, 135] on div "More Info" at bounding box center [1243, 150] width 99 height 60
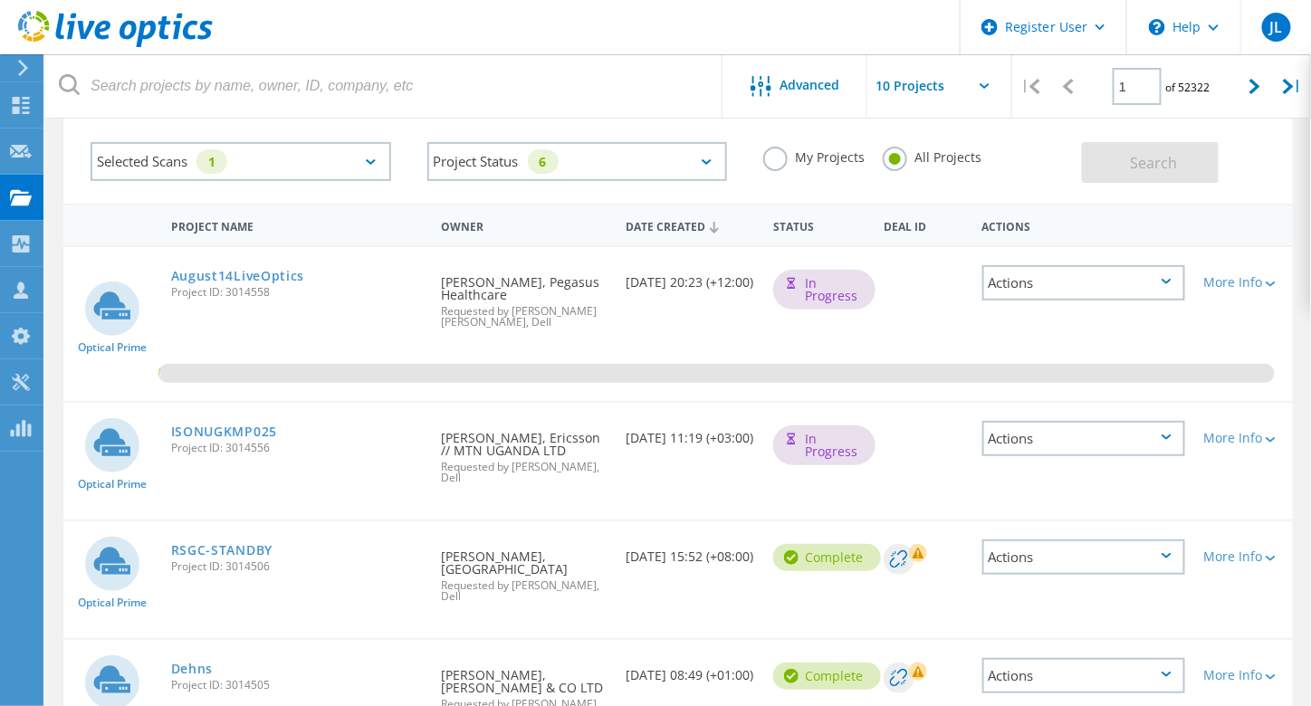
scroll to position [0, 0]
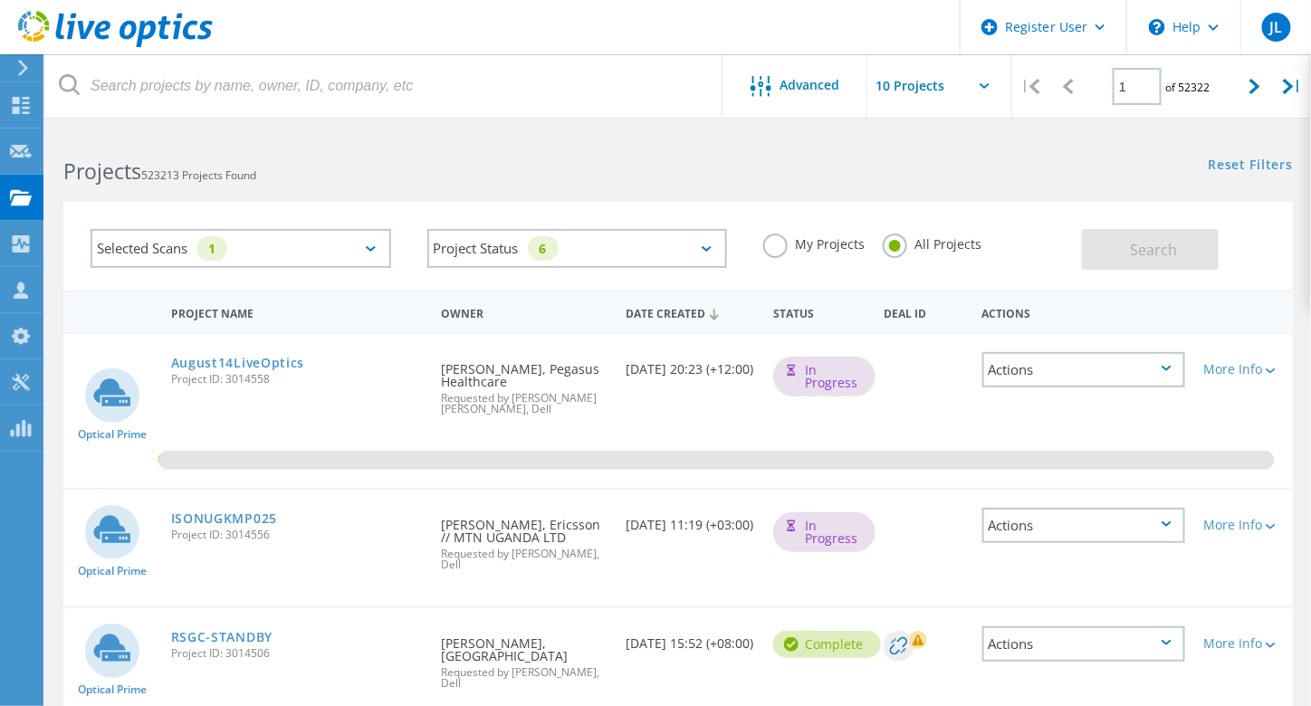
click at [1067, 158] on div "Reset Filters Show Filters" at bounding box center [994, 148] width 633 height 34
click at [19, 71] on icon at bounding box center [23, 68] width 14 height 16
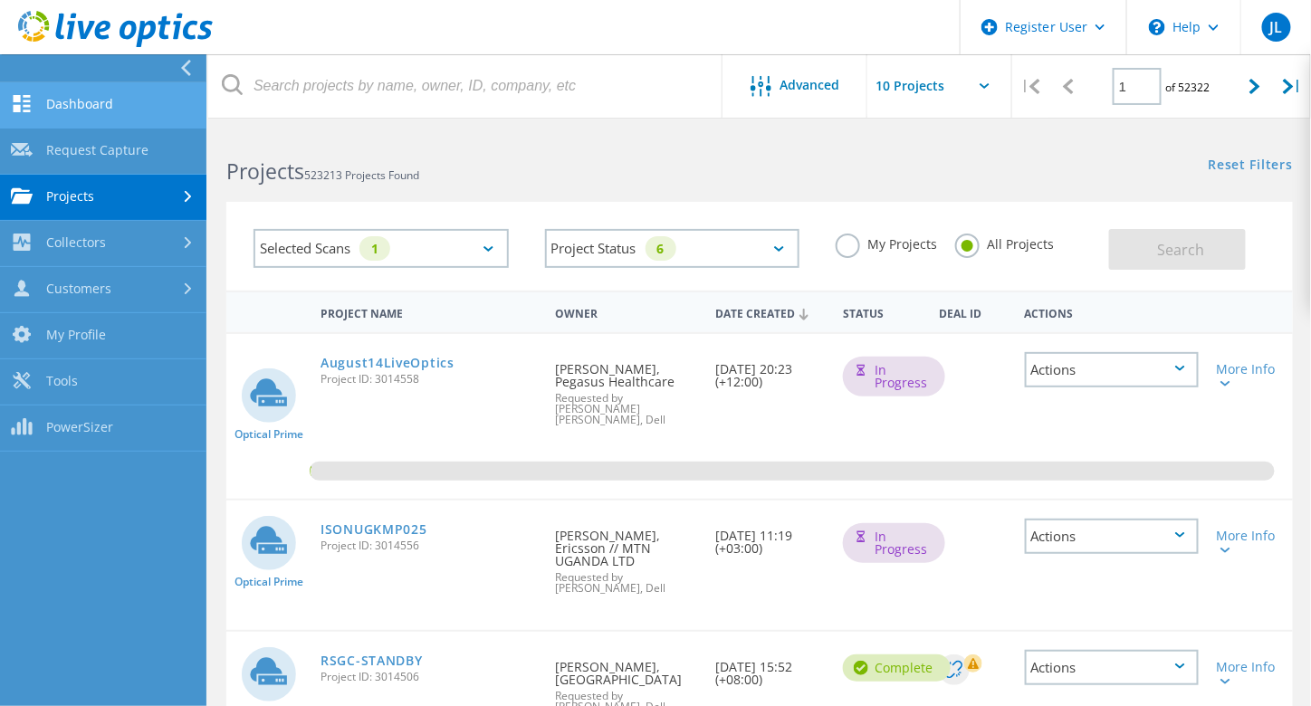
click at [91, 101] on link "Dashboard" at bounding box center [103, 105] width 206 height 46
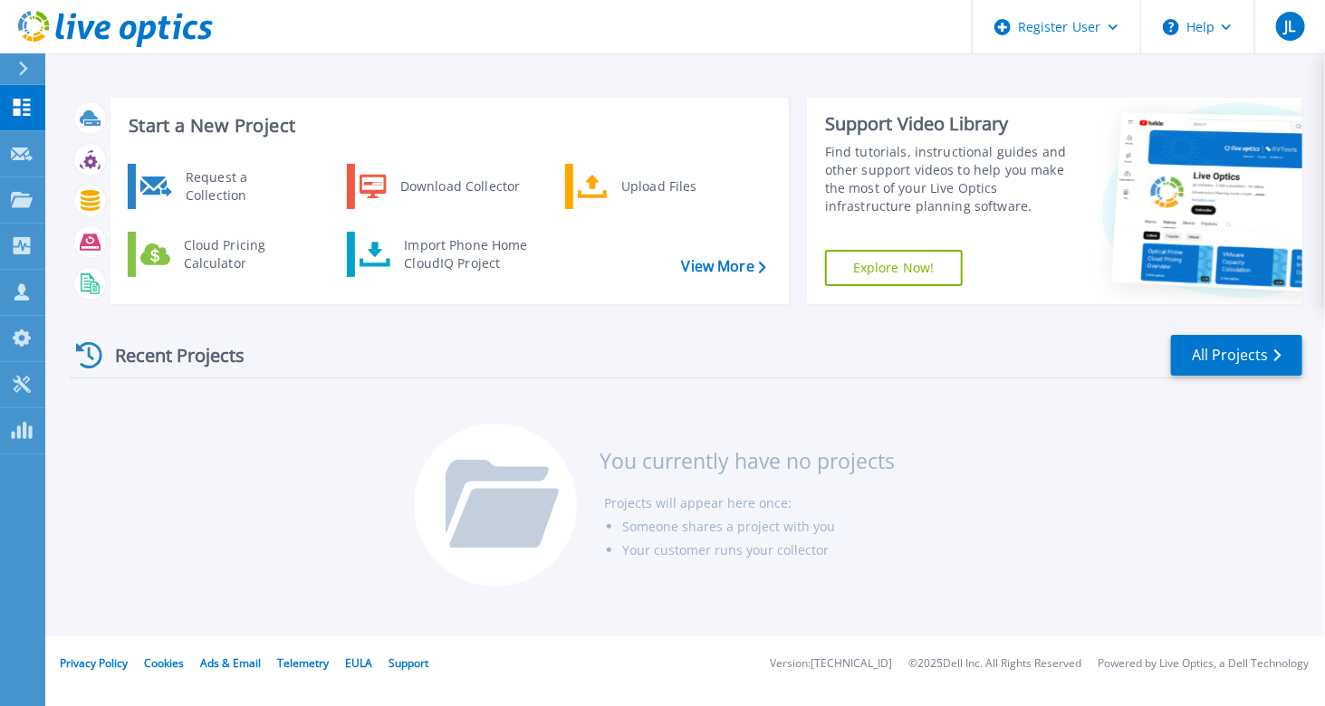
click at [25, 71] on icon at bounding box center [23, 69] width 10 height 14
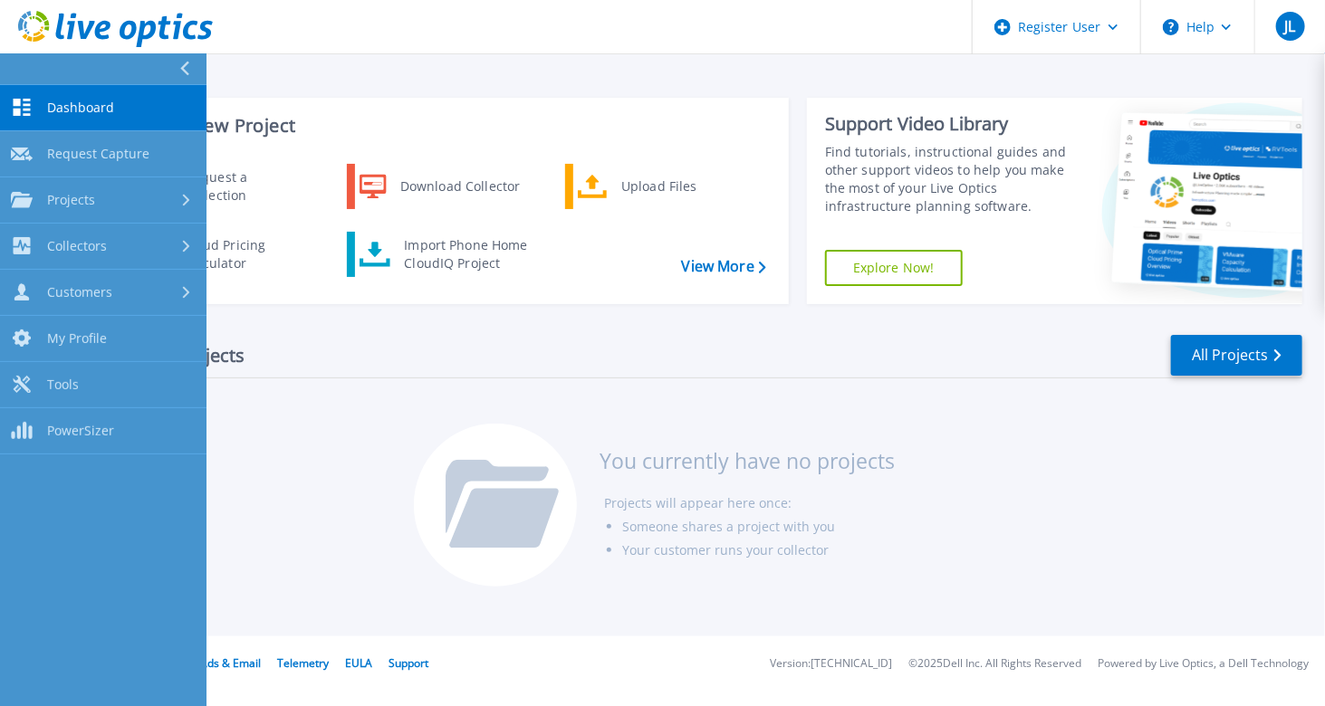
click at [185, 68] on icon at bounding box center [184, 69] width 10 height 14
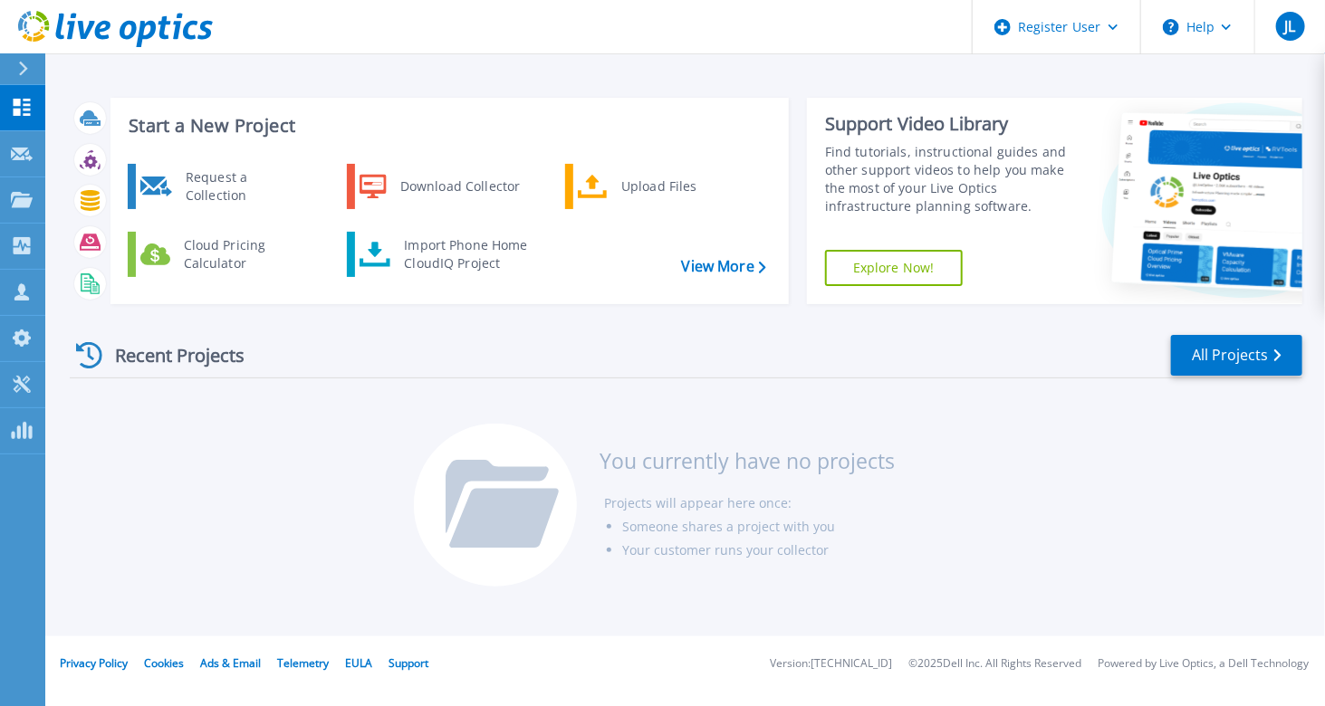
click at [29, 72] on div at bounding box center [30, 68] width 29 height 31
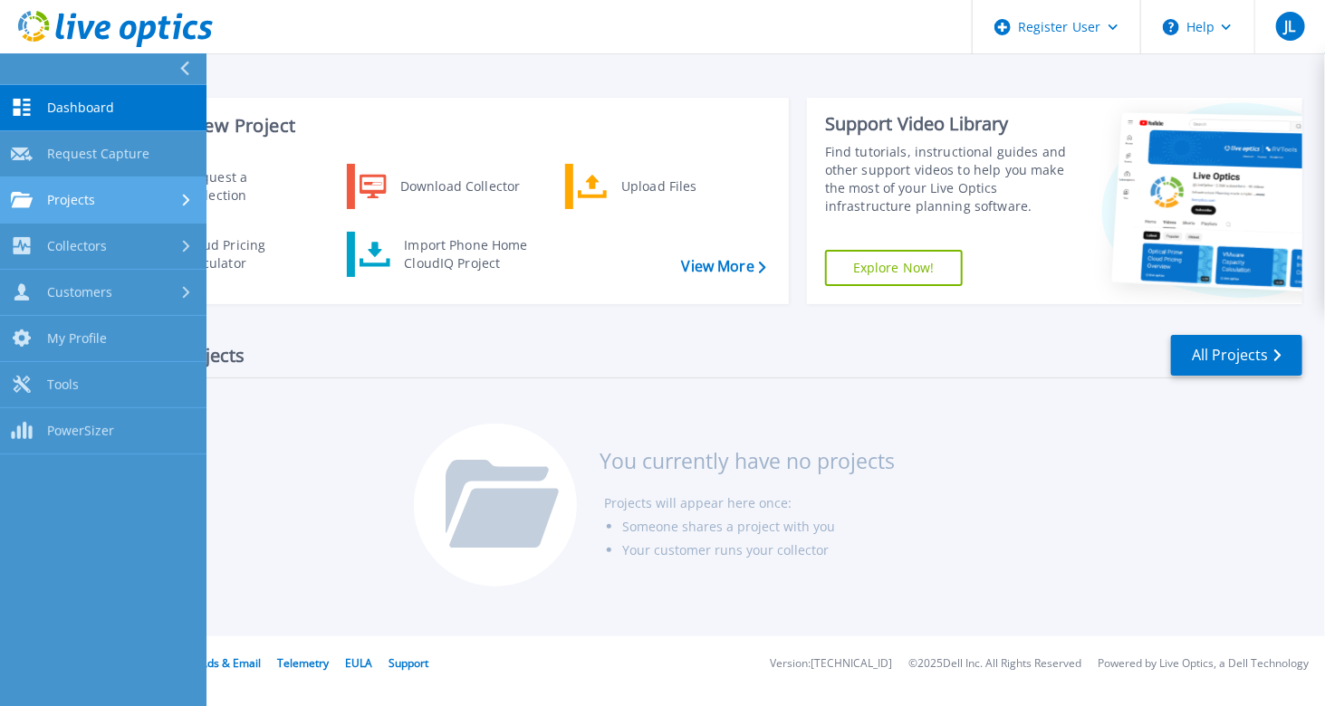
click at [124, 196] on div "Projects" at bounding box center [103, 200] width 185 height 16
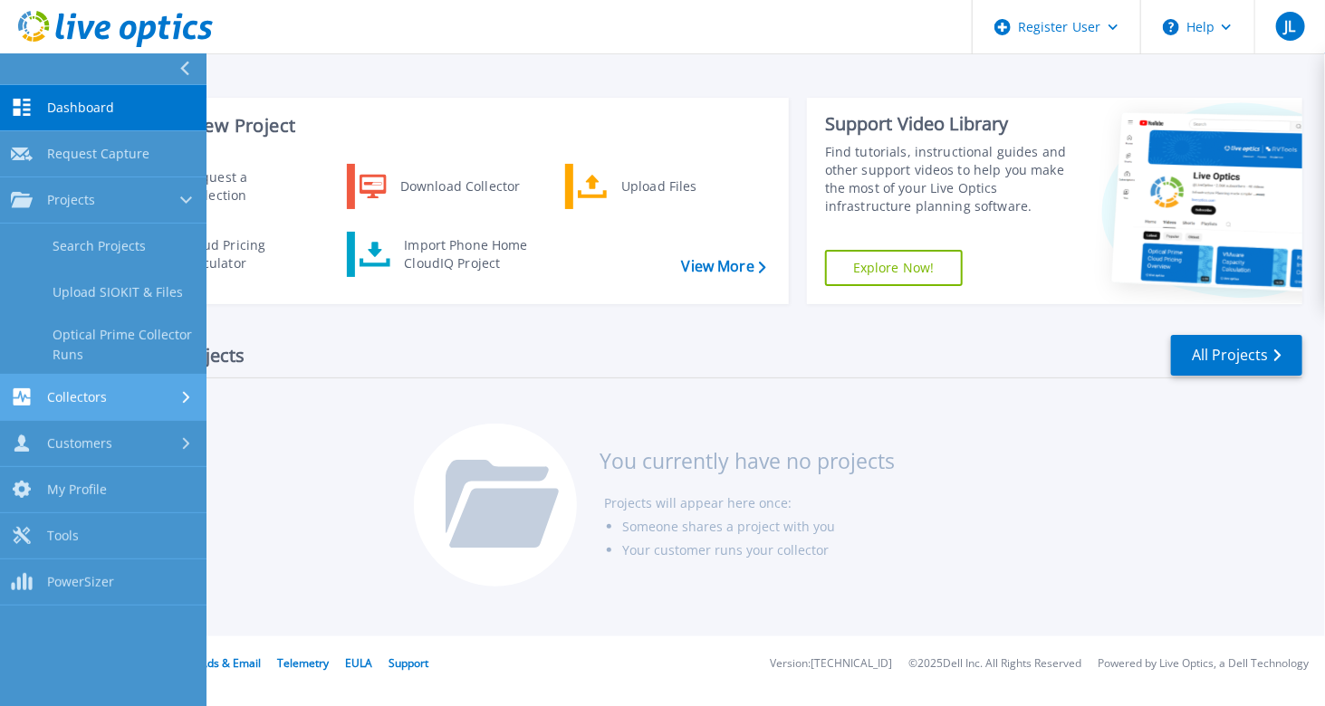
click at [177, 398] on div "Collectors" at bounding box center [103, 396] width 185 height 17
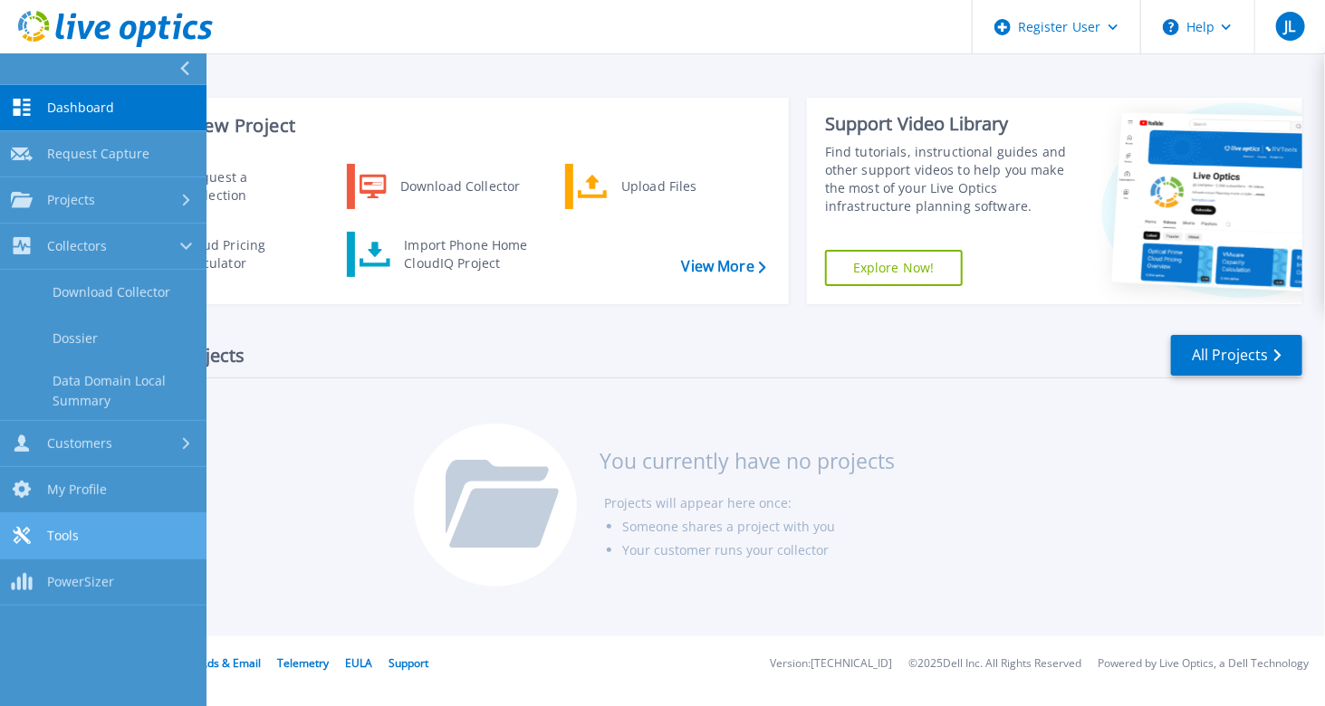
click at [97, 541] on link "Tools Tools" at bounding box center [103, 536] width 206 height 46
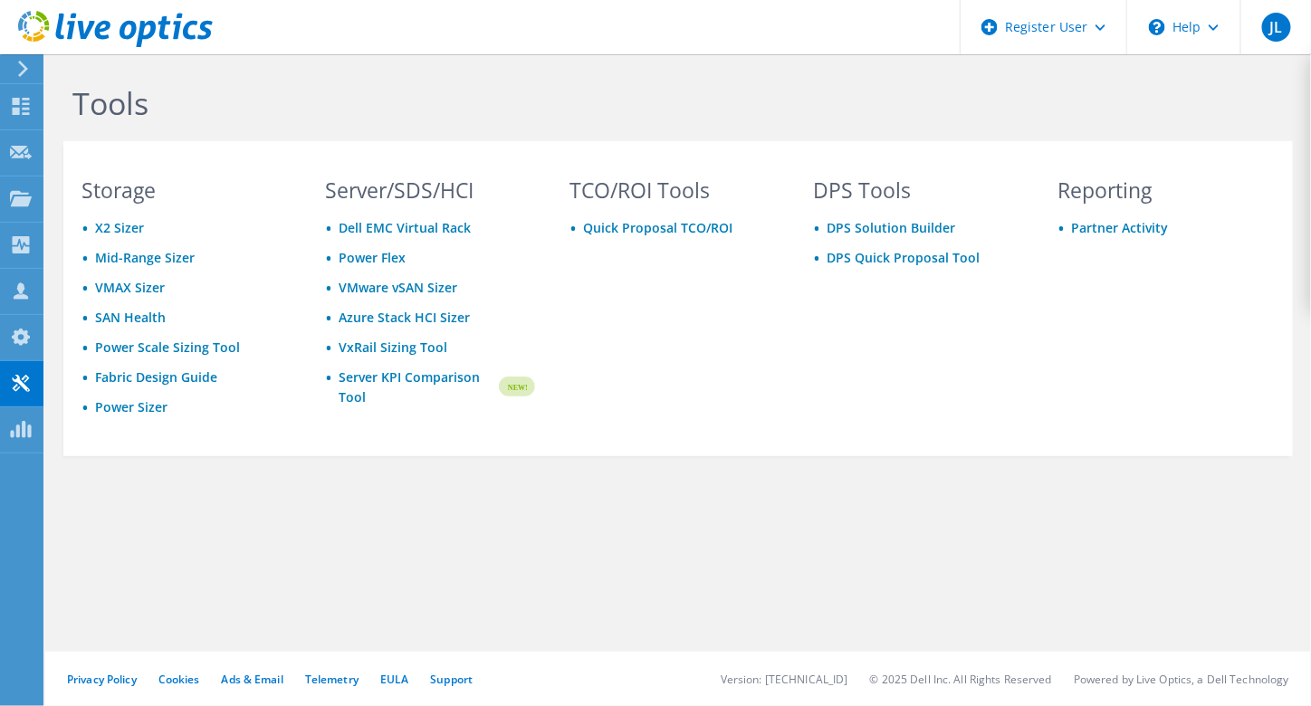
click at [23, 71] on use at bounding box center [23, 69] width 10 height 16
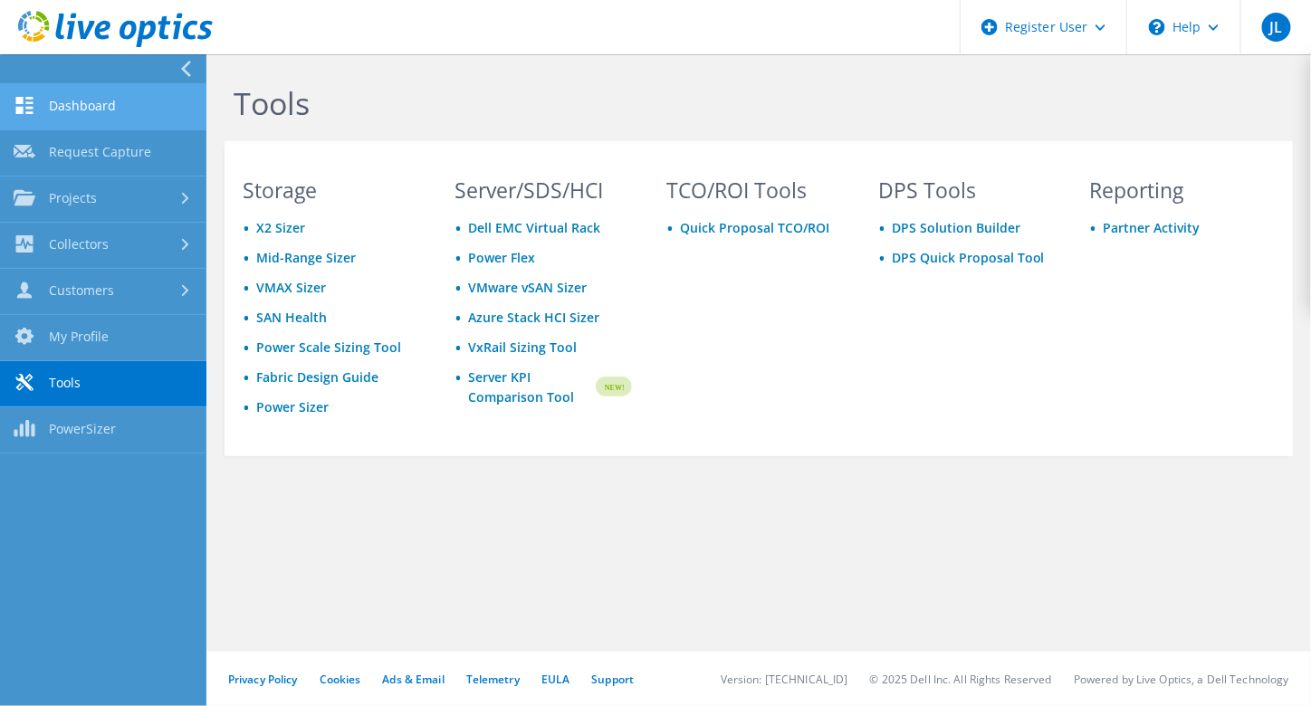
click at [105, 110] on link "Dashboard" at bounding box center [103, 107] width 206 height 46
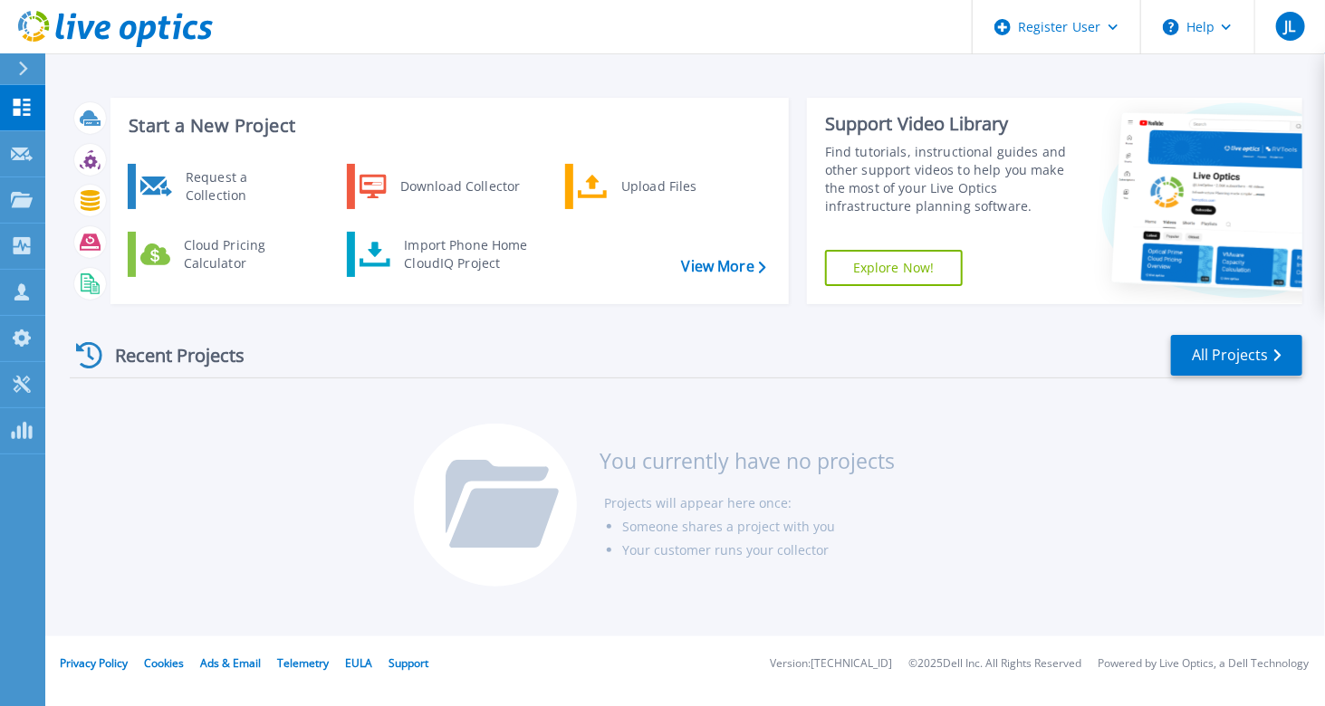
click at [19, 78] on div at bounding box center [30, 68] width 29 height 31
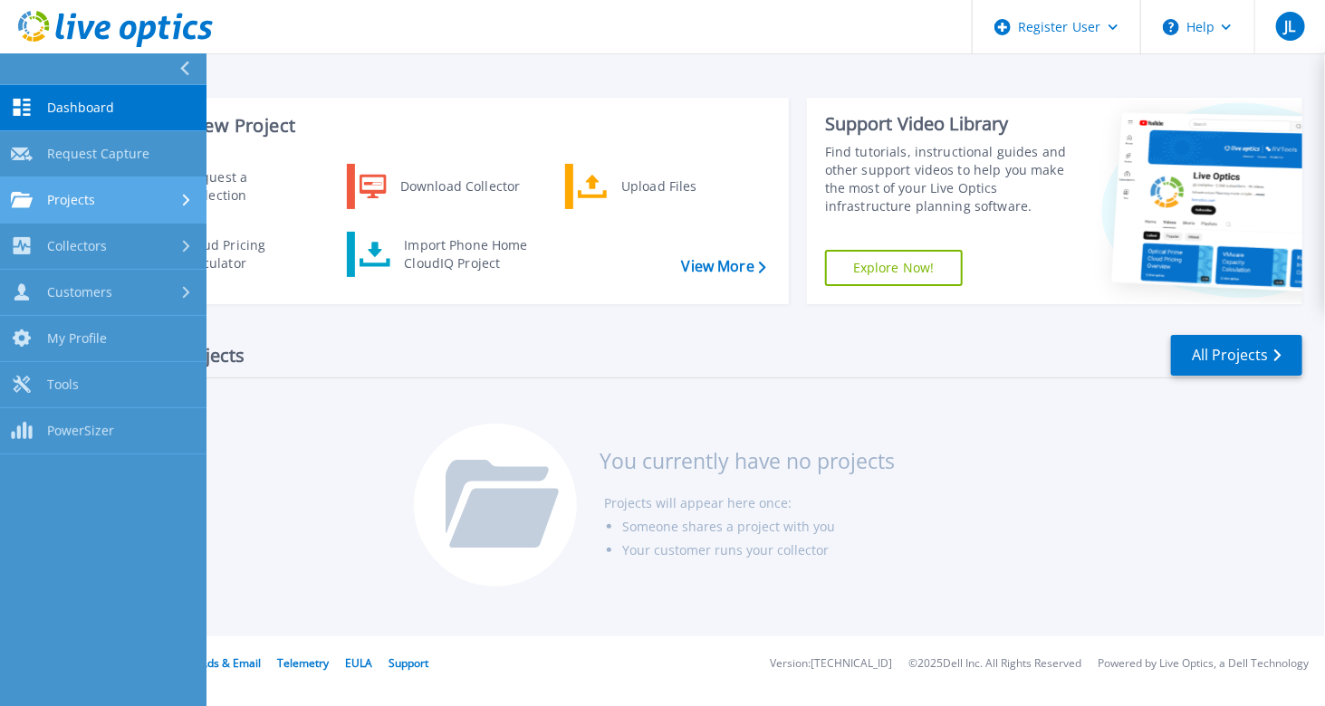
click at [133, 194] on div "Projects" at bounding box center [103, 200] width 185 height 16
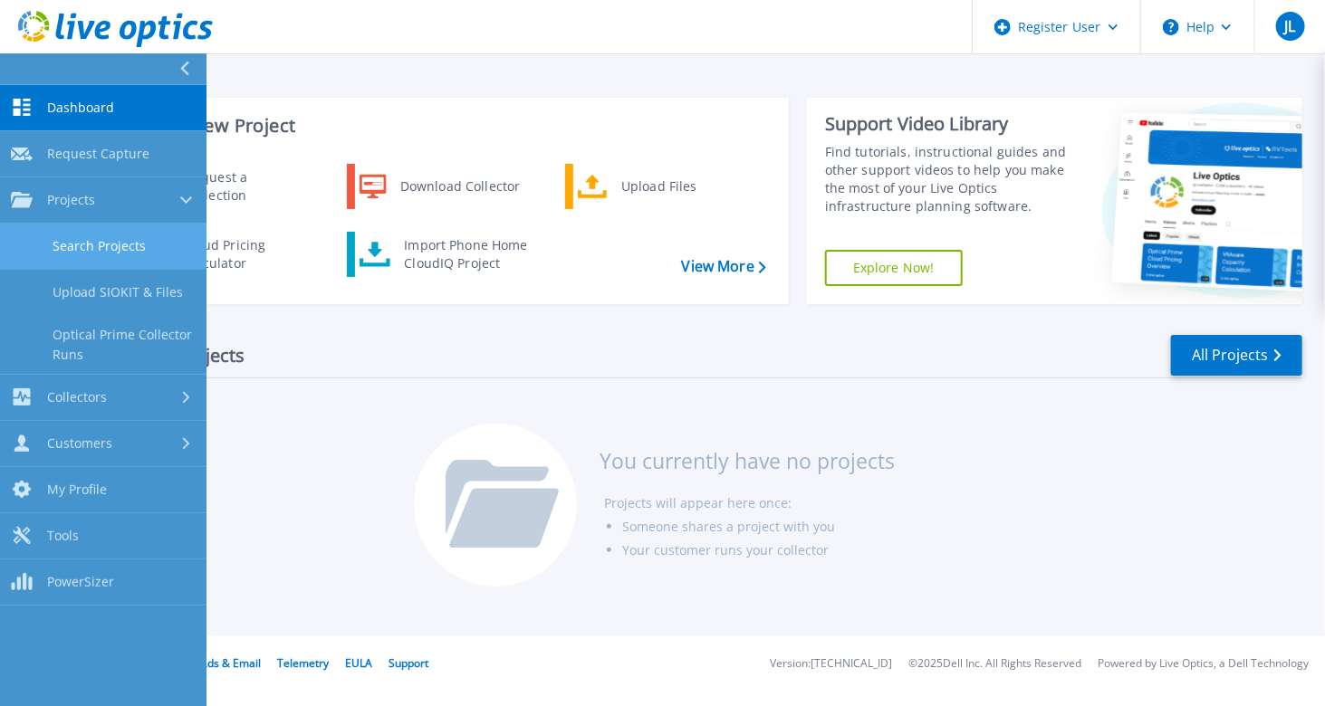
click at [135, 245] on link "Search Projects" at bounding box center [103, 247] width 206 height 46
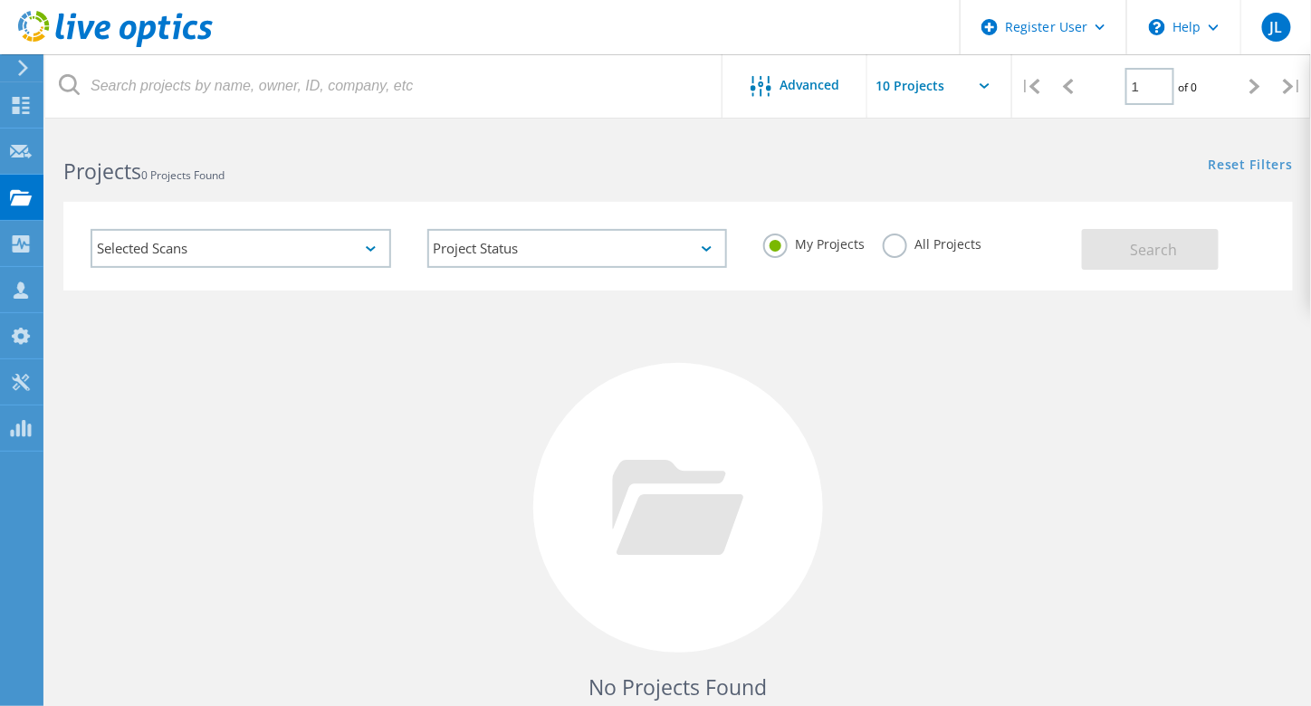
click at [895, 247] on label "All Projects" at bounding box center [932, 242] width 99 height 17
click at [0, 0] on input "All Projects" at bounding box center [0, 0] width 0 height 0
click at [1128, 266] on button "Search" at bounding box center [1150, 249] width 137 height 41
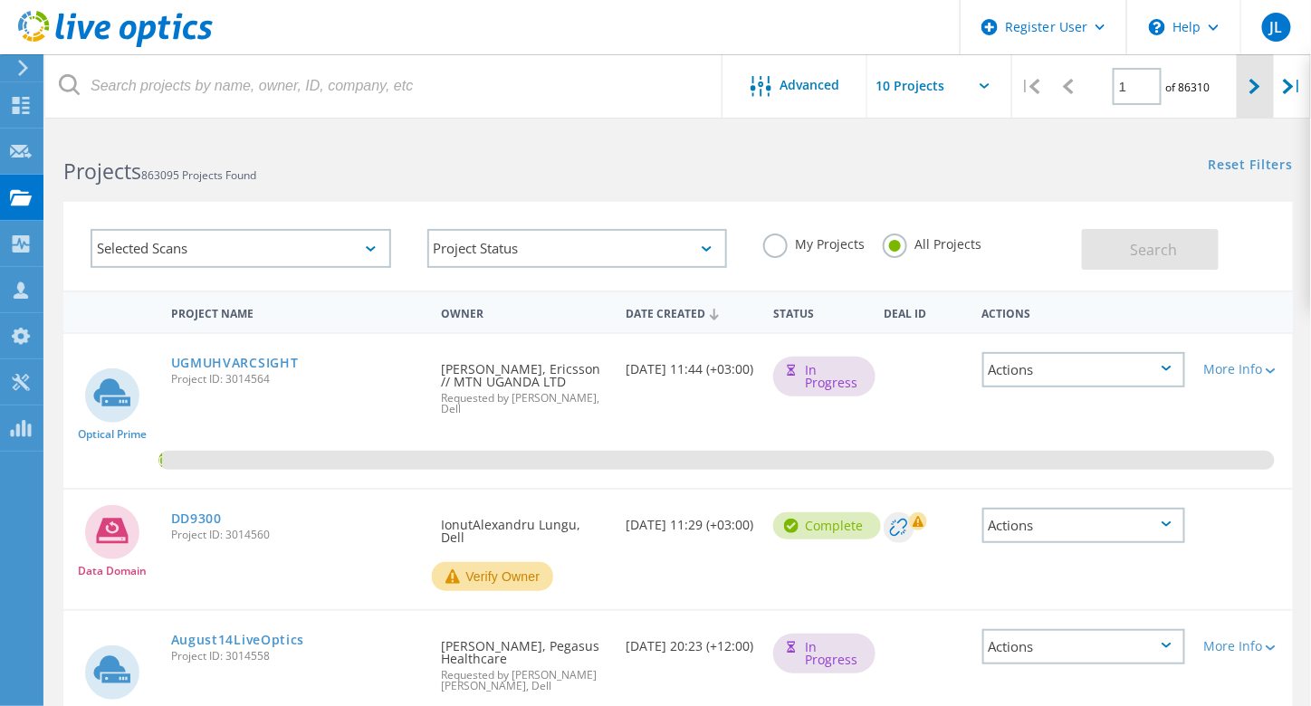
click at [1249, 96] on div at bounding box center [1255, 86] width 37 height 64
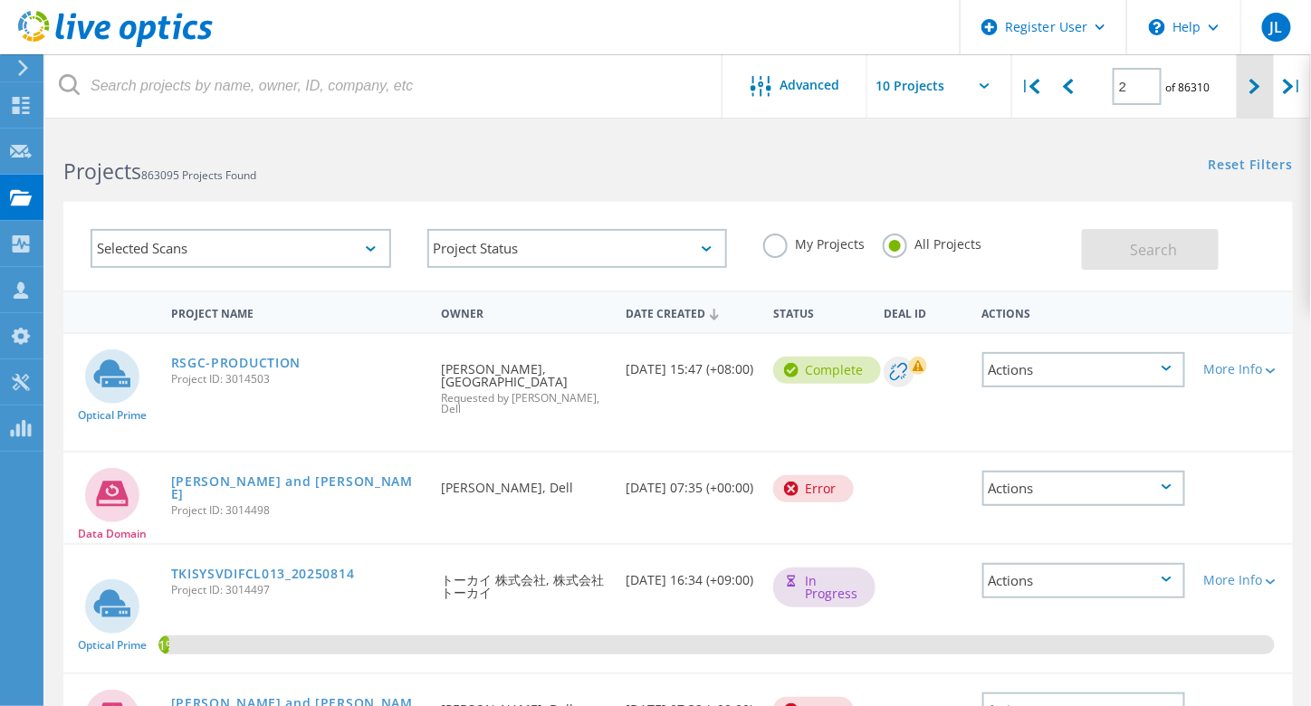
click at [1254, 79] on icon at bounding box center [1254, 86] width 11 height 15
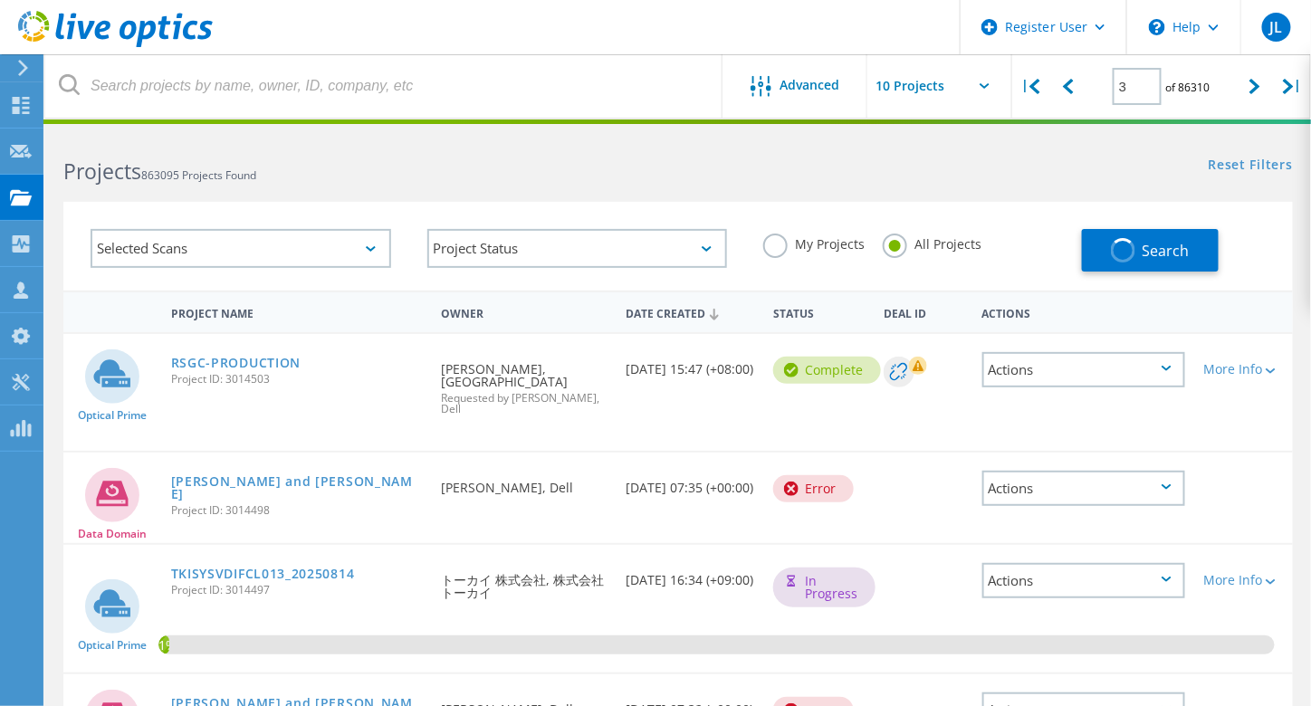
click at [1222, 92] on div "3 of 86310" at bounding box center [1161, 79] width 149 height 51
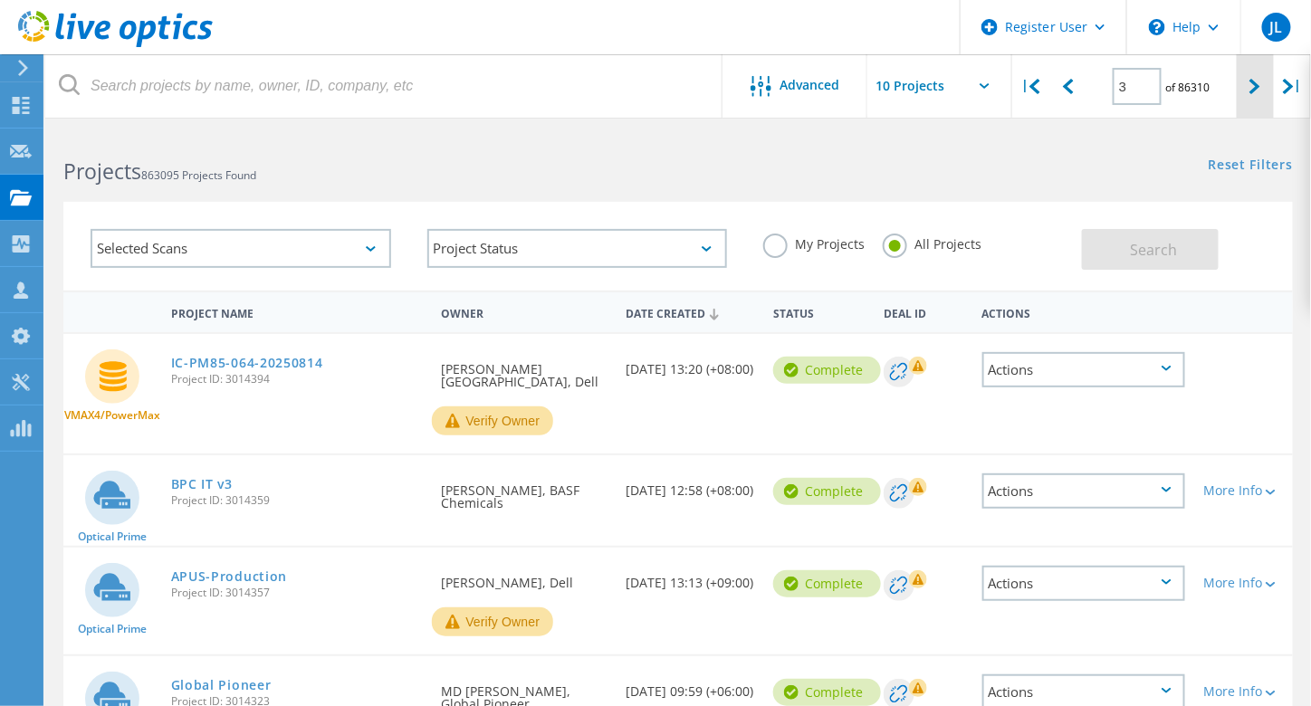
click at [1248, 86] on div at bounding box center [1255, 86] width 37 height 64
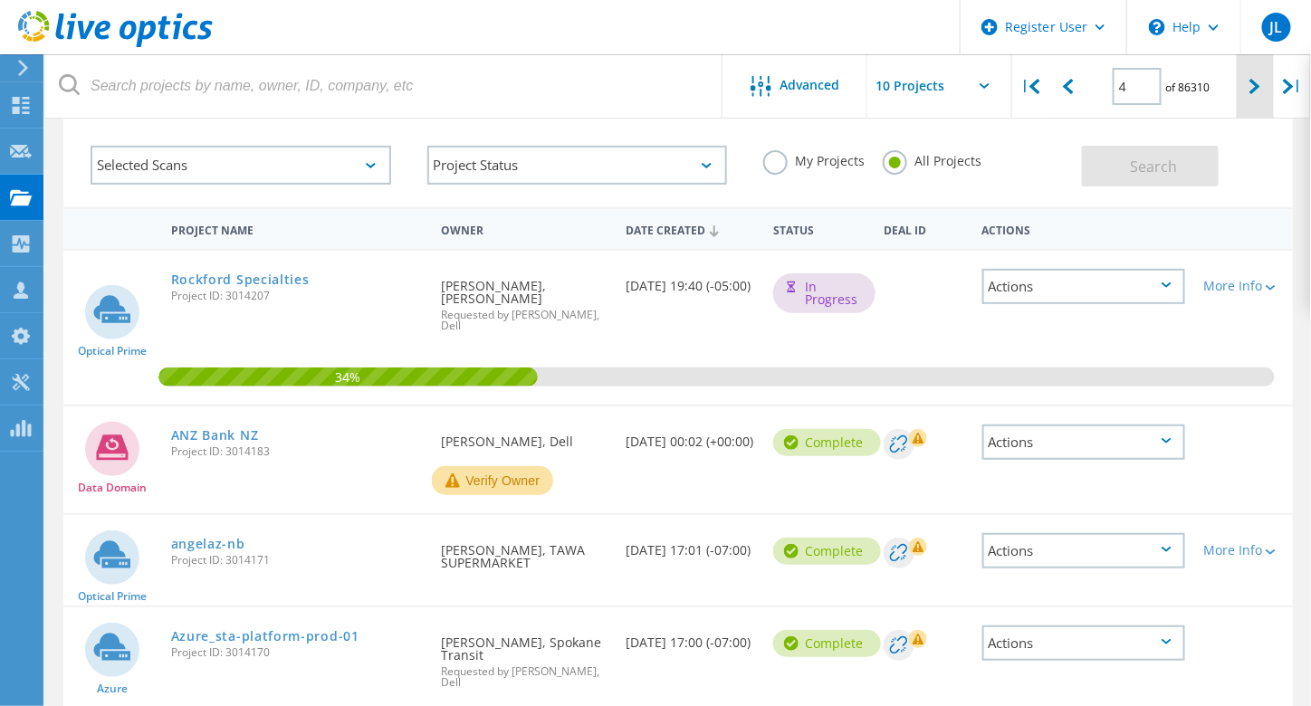
scroll to position [81, 0]
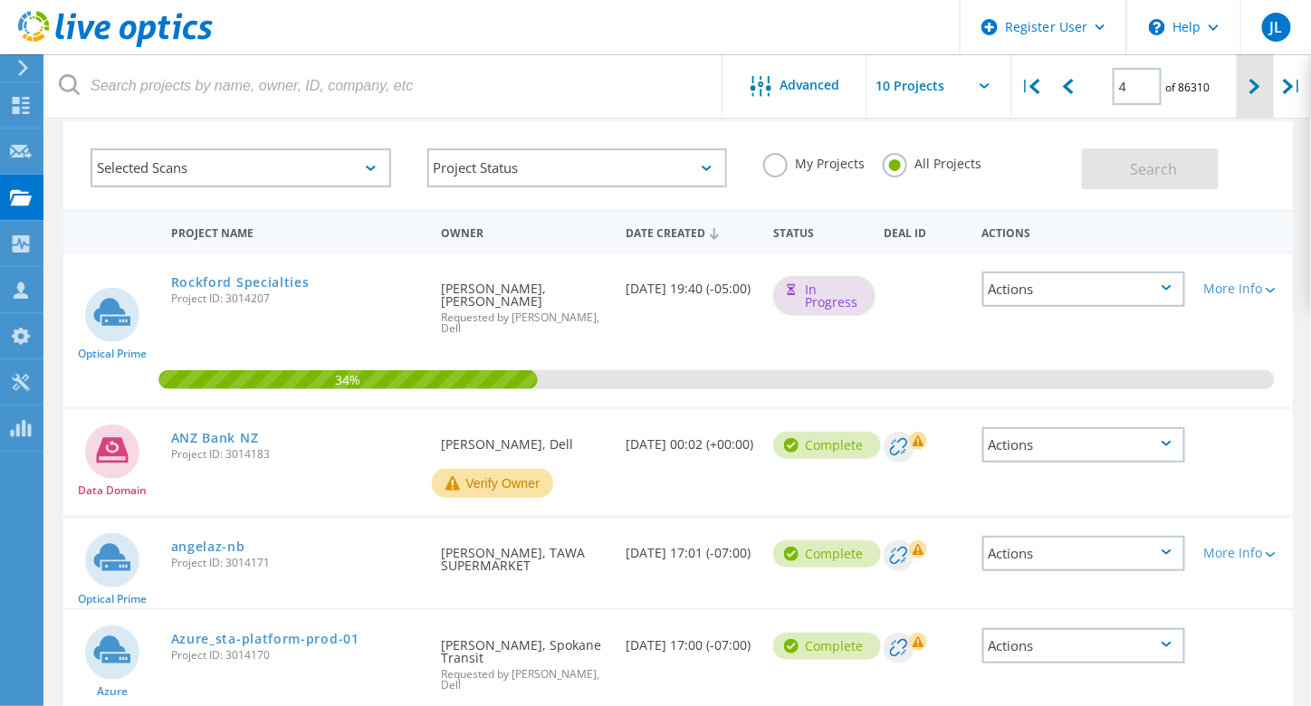
click at [1250, 94] on div at bounding box center [1255, 86] width 37 height 64
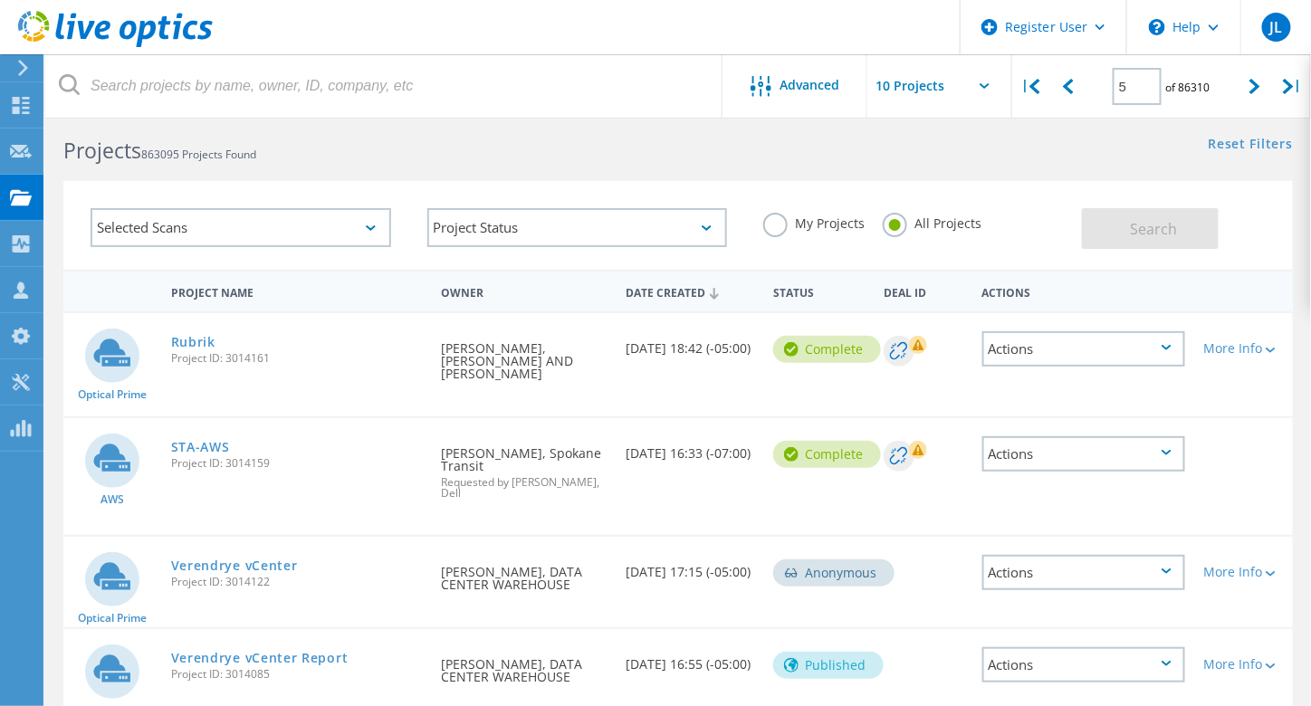
scroll to position [0, 0]
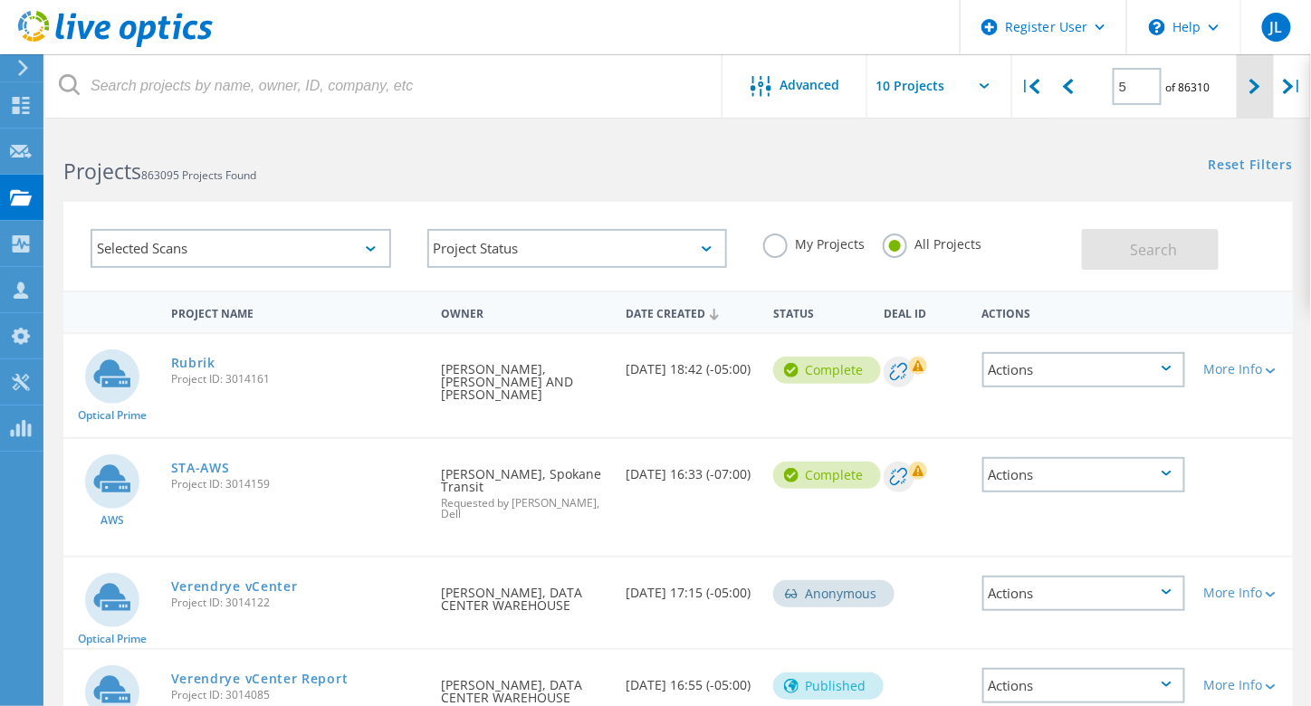
click at [1263, 75] on div at bounding box center [1255, 86] width 37 height 64
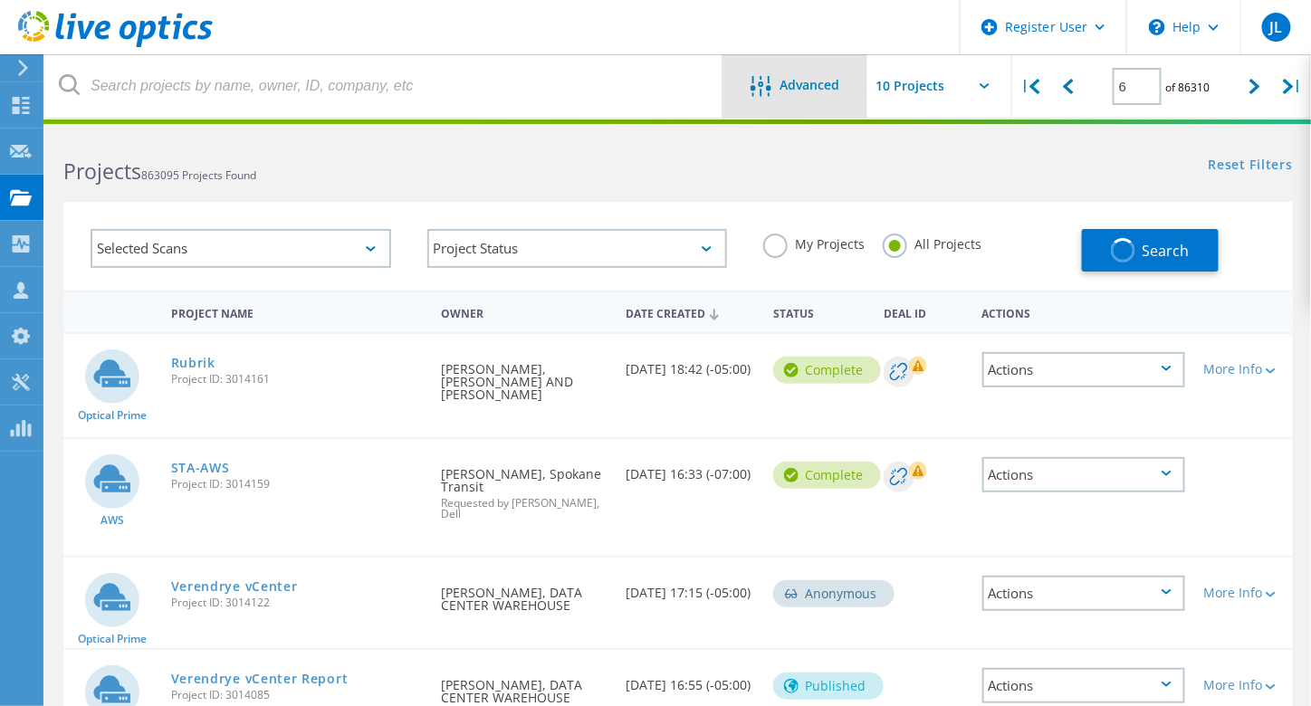
click at [790, 81] on span "Advanced" at bounding box center [810, 85] width 60 height 13
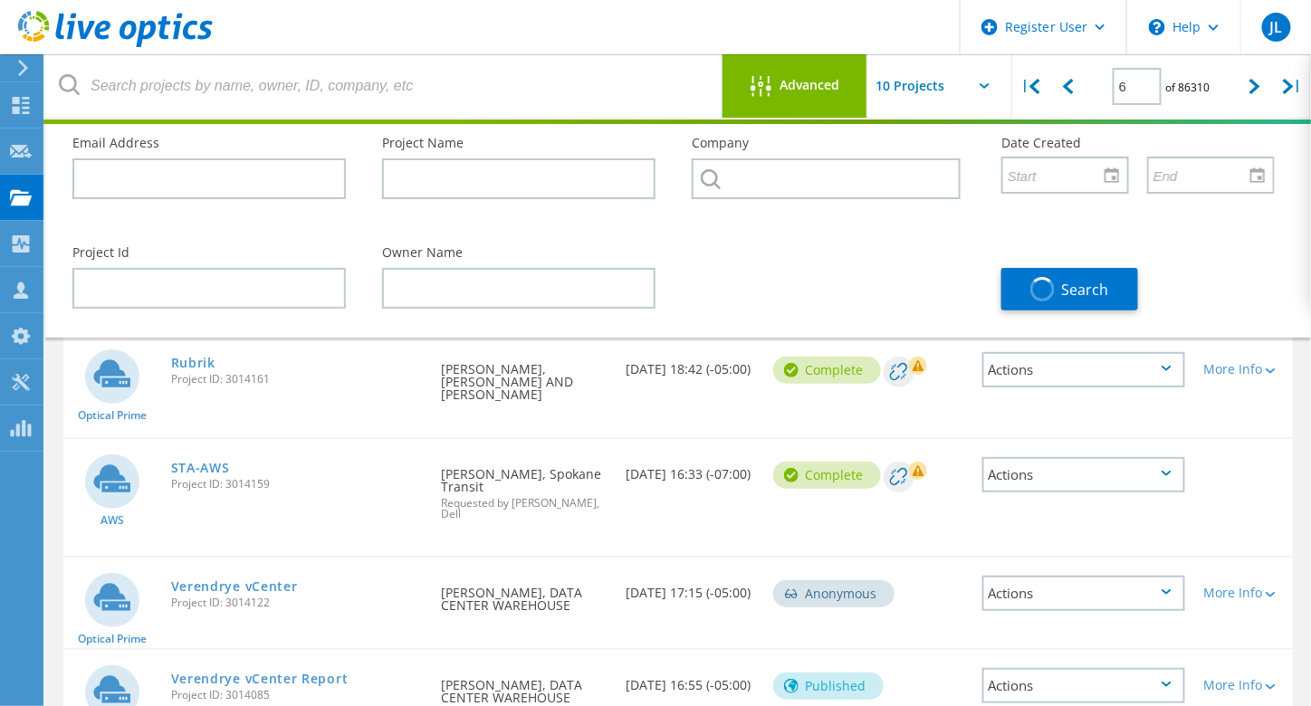
click at [790, 79] on span "Advanced" at bounding box center [810, 85] width 60 height 13
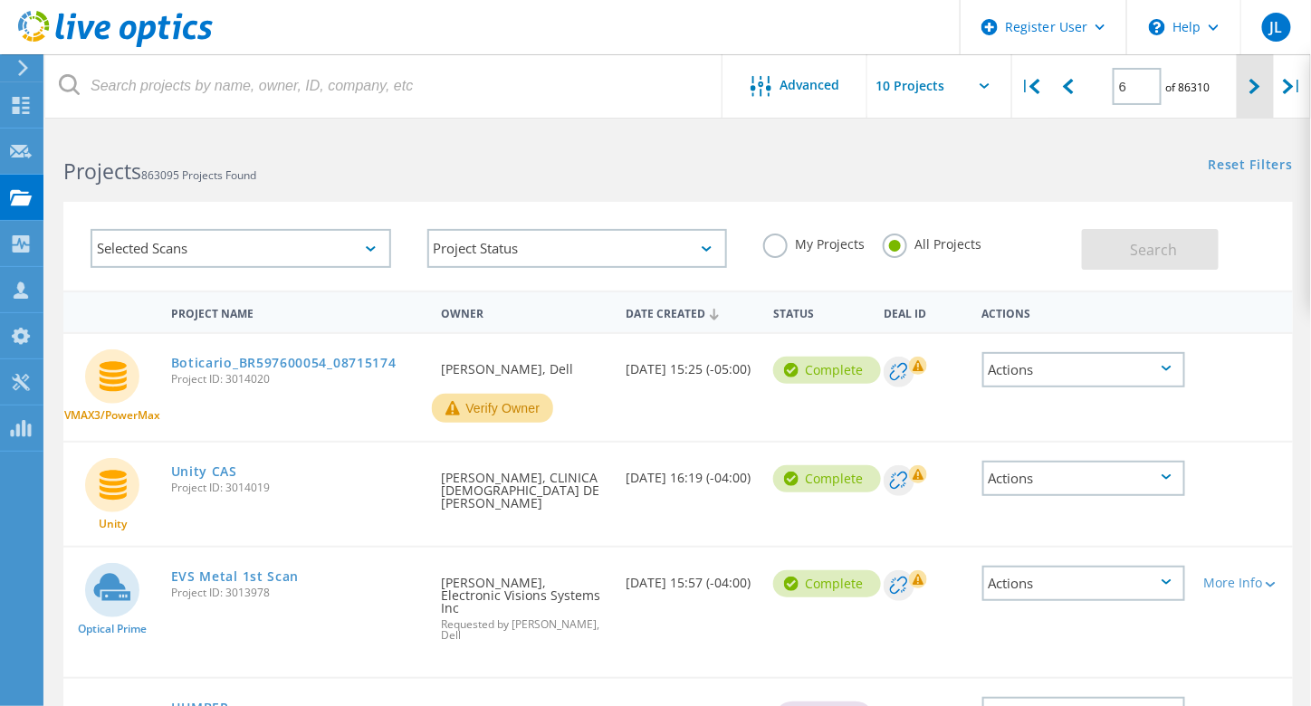
click at [1242, 91] on div at bounding box center [1255, 86] width 37 height 64
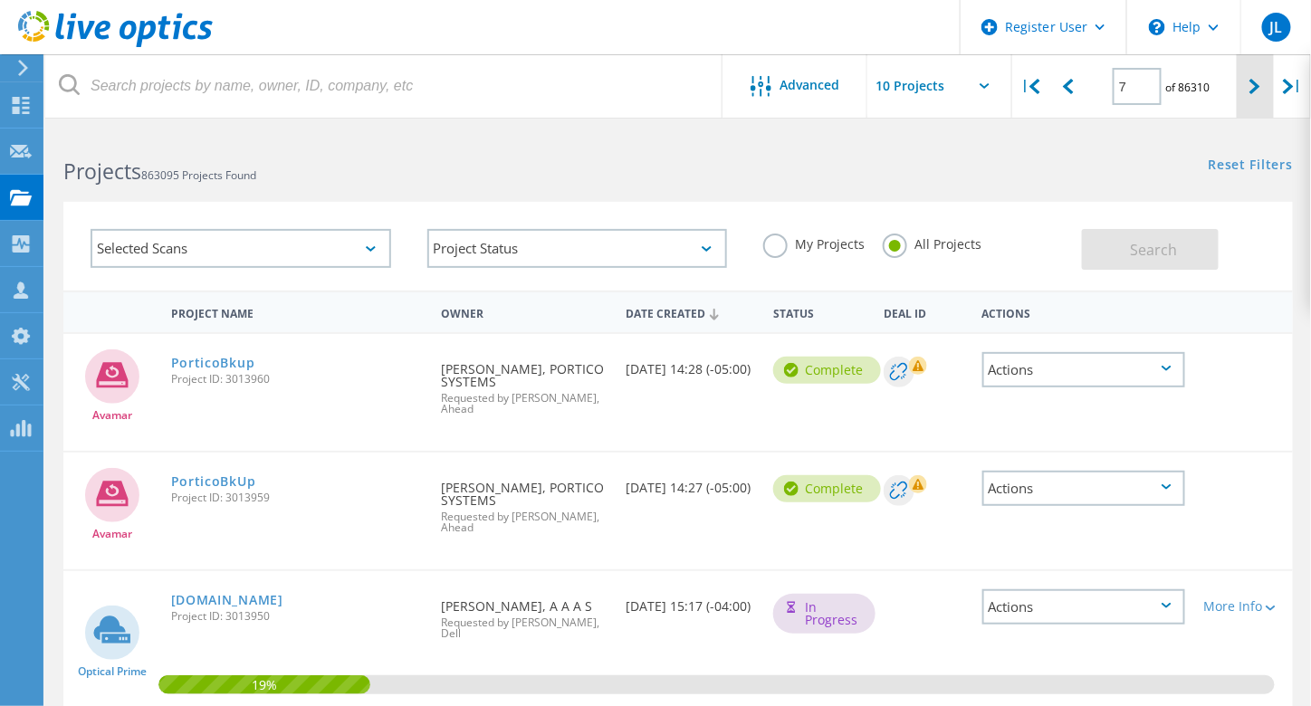
click at [1252, 85] on icon at bounding box center [1254, 86] width 11 height 15
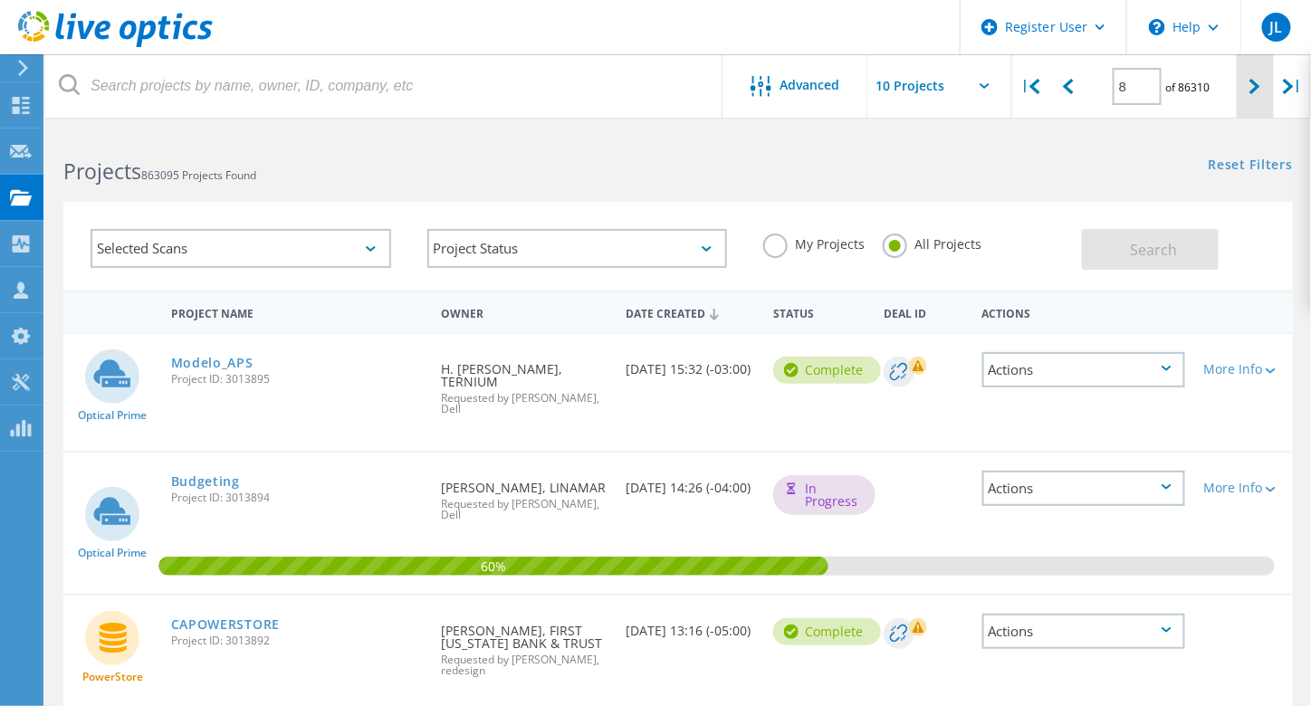
click at [1244, 91] on div at bounding box center [1255, 86] width 37 height 64
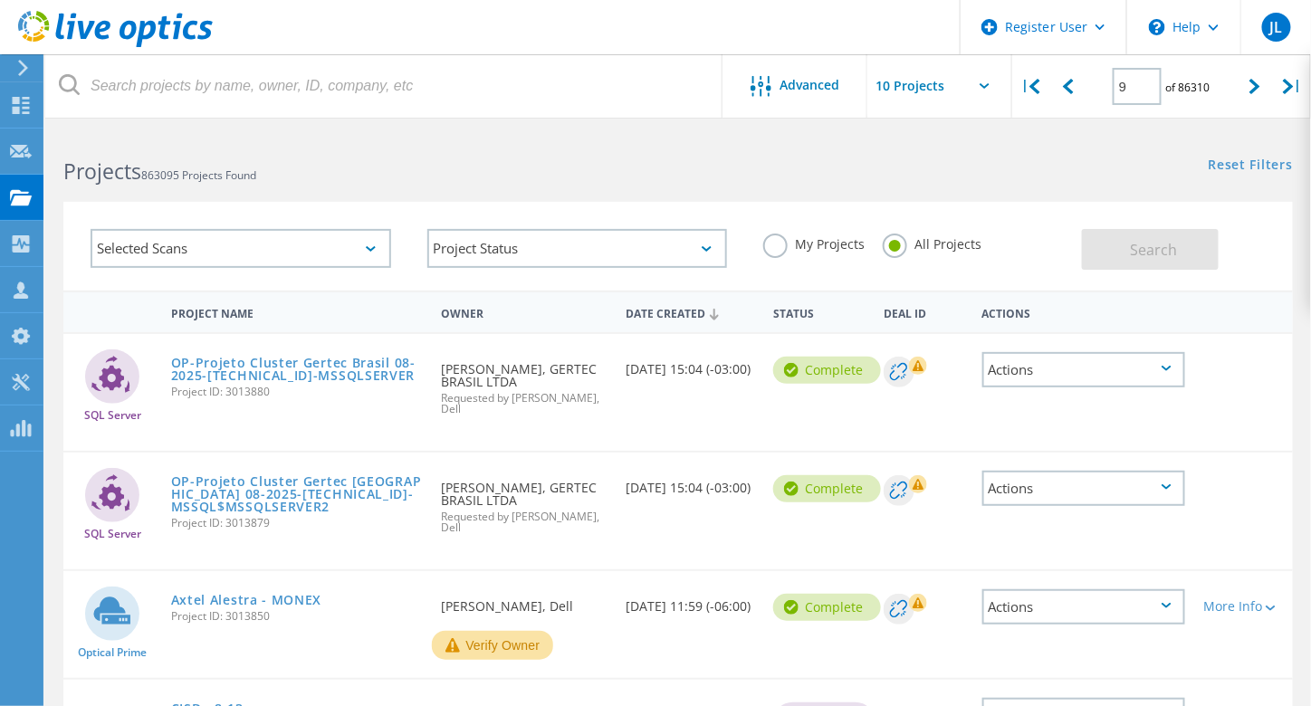
click at [964, 174] on div "Projects 863095 Projects Found Reset Filters Show Filters" at bounding box center [678, 155] width 1266 height 48
click at [368, 254] on div "Selected Scans" at bounding box center [241, 248] width 301 height 39
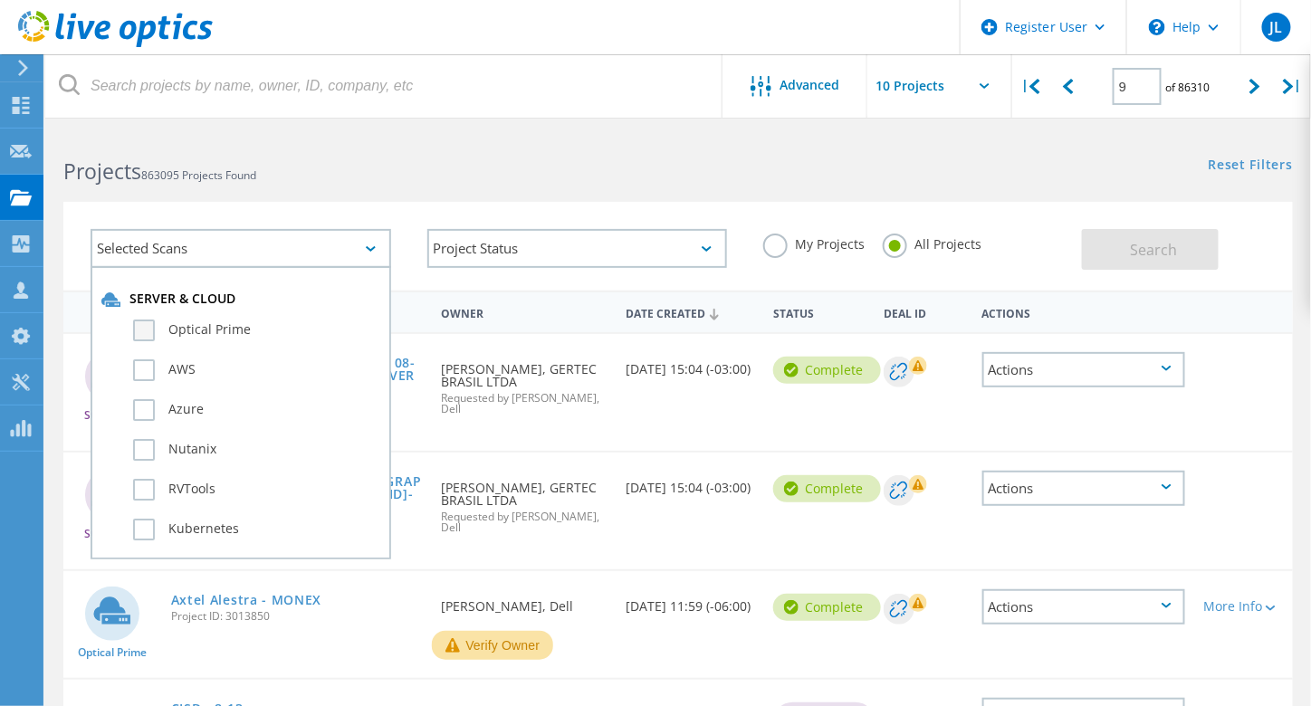
click at [145, 327] on label "Optical Prime" at bounding box center [256, 331] width 247 height 22
click at [0, 0] on input "Optical Prime" at bounding box center [0, 0] width 0 height 0
click at [436, 213] on div "Project Status In Progress Complete Published Anonymous Archived Error" at bounding box center [577, 248] width 337 height 75
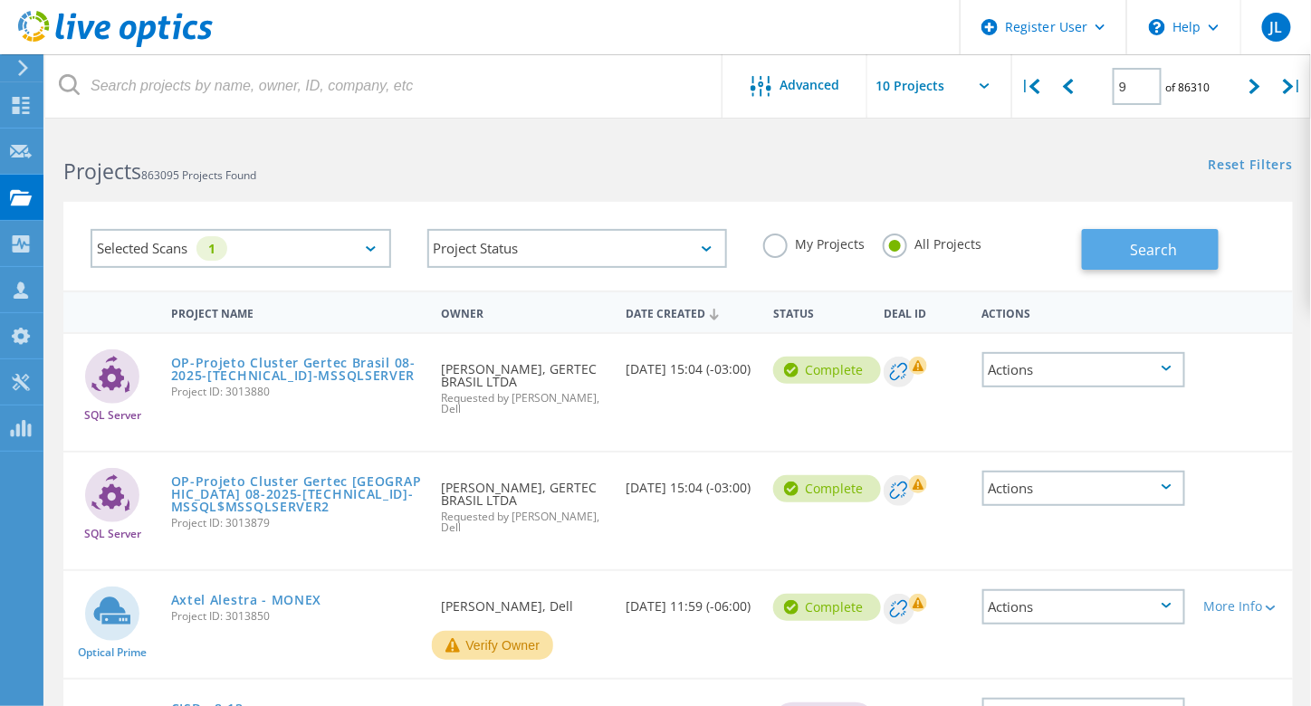
click at [1150, 256] on span "Search" at bounding box center [1153, 250] width 47 height 20
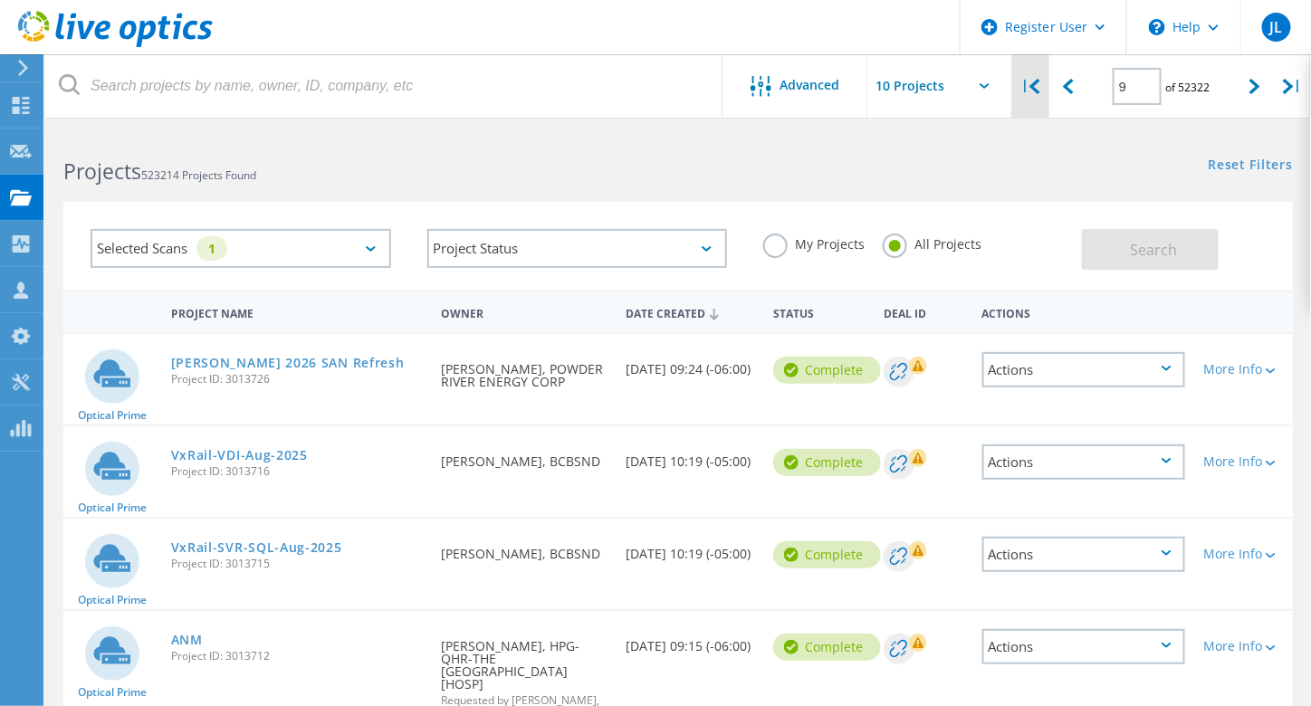
click at [1039, 94] on div "|" at bounding box center [1030, 86] width 37 height 64
type input "1"
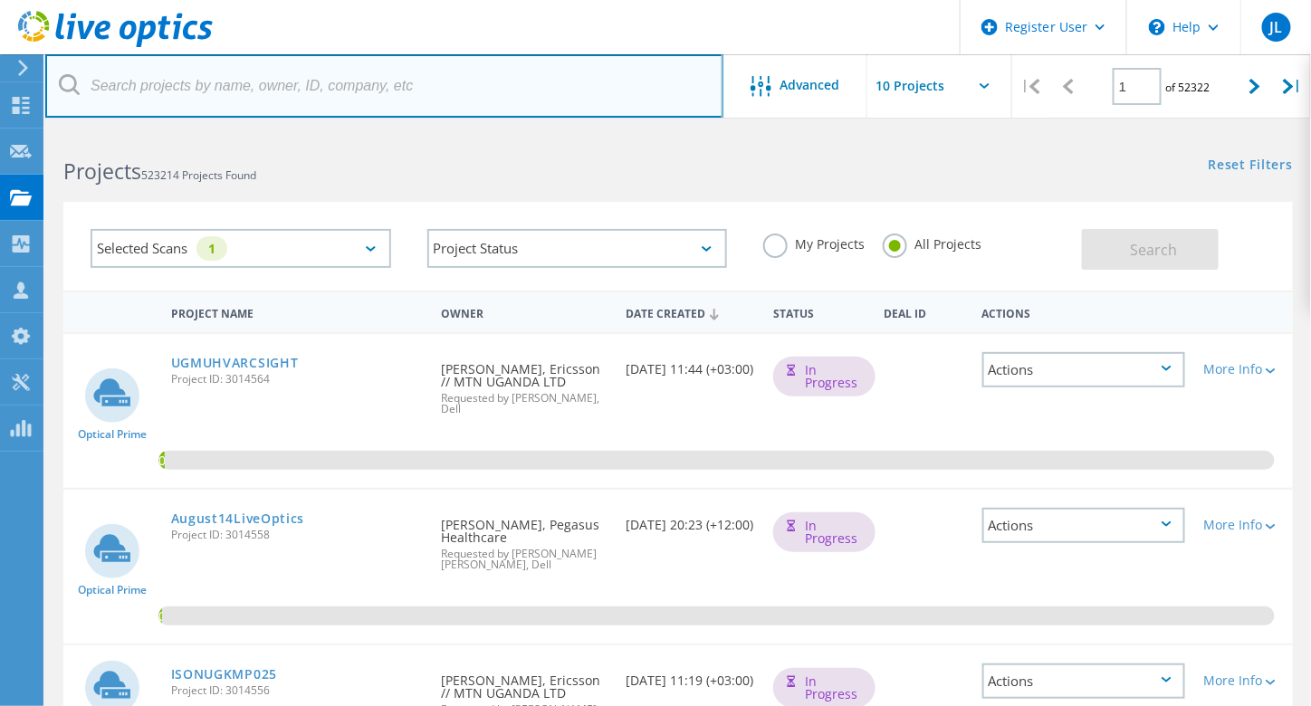
click at [608, 110] on input "text" at bounding box center [384, 85] width 678 height 63
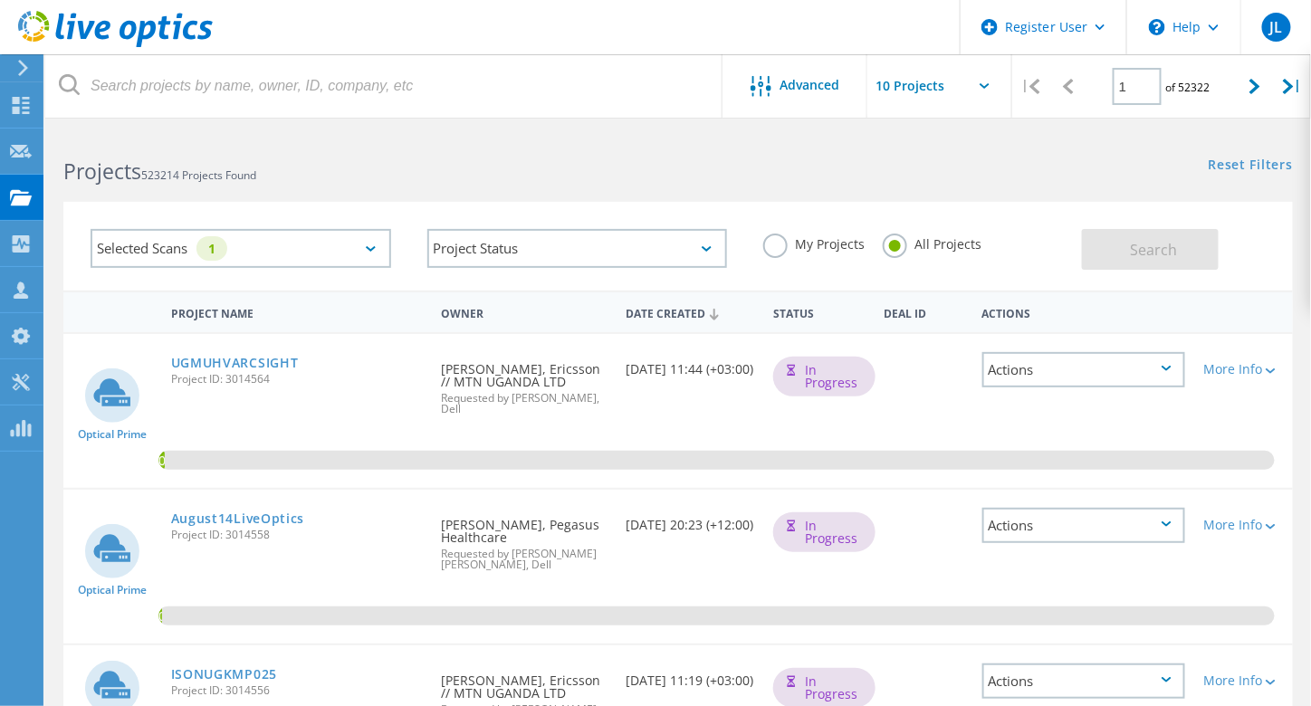
click at [579, 211] on div "Project Status In Progress Complete Published Anonymous Archived Error" at bounding box center [577, 248] width 337 height 75
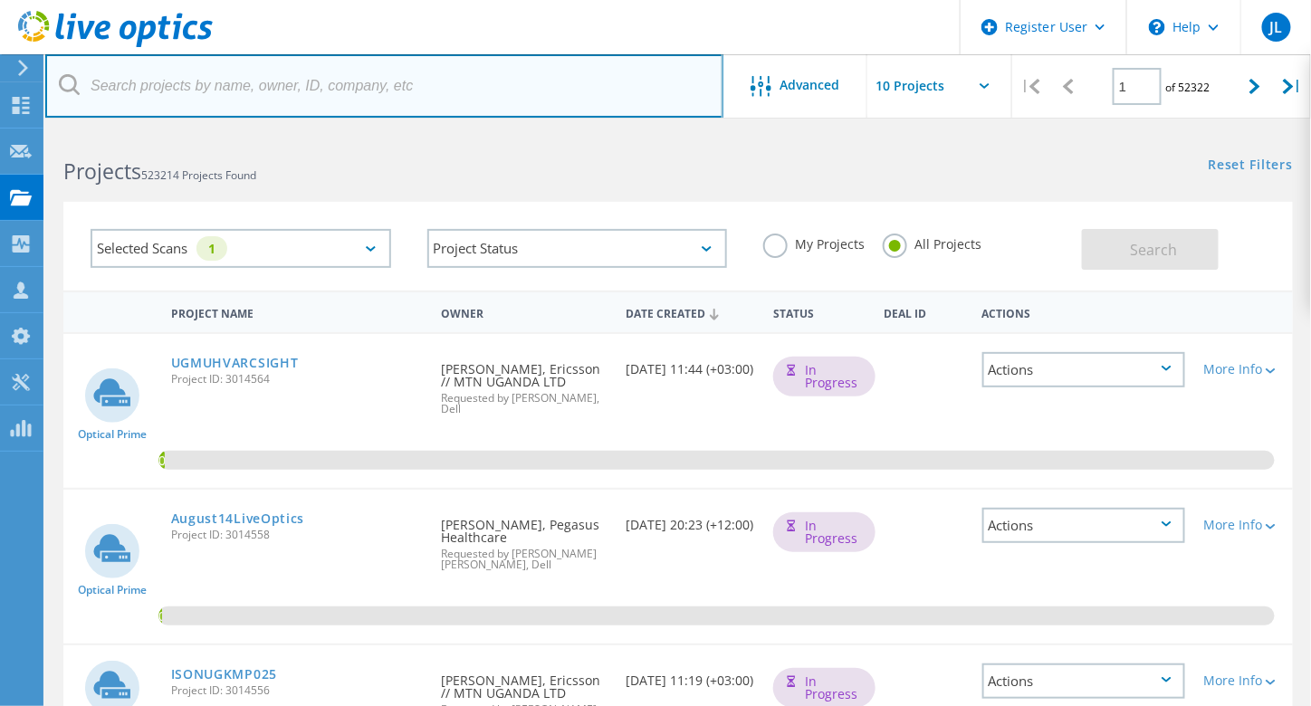
click at [560, 101] on input "text" at bounding box center [384, 85] width 678 height 63
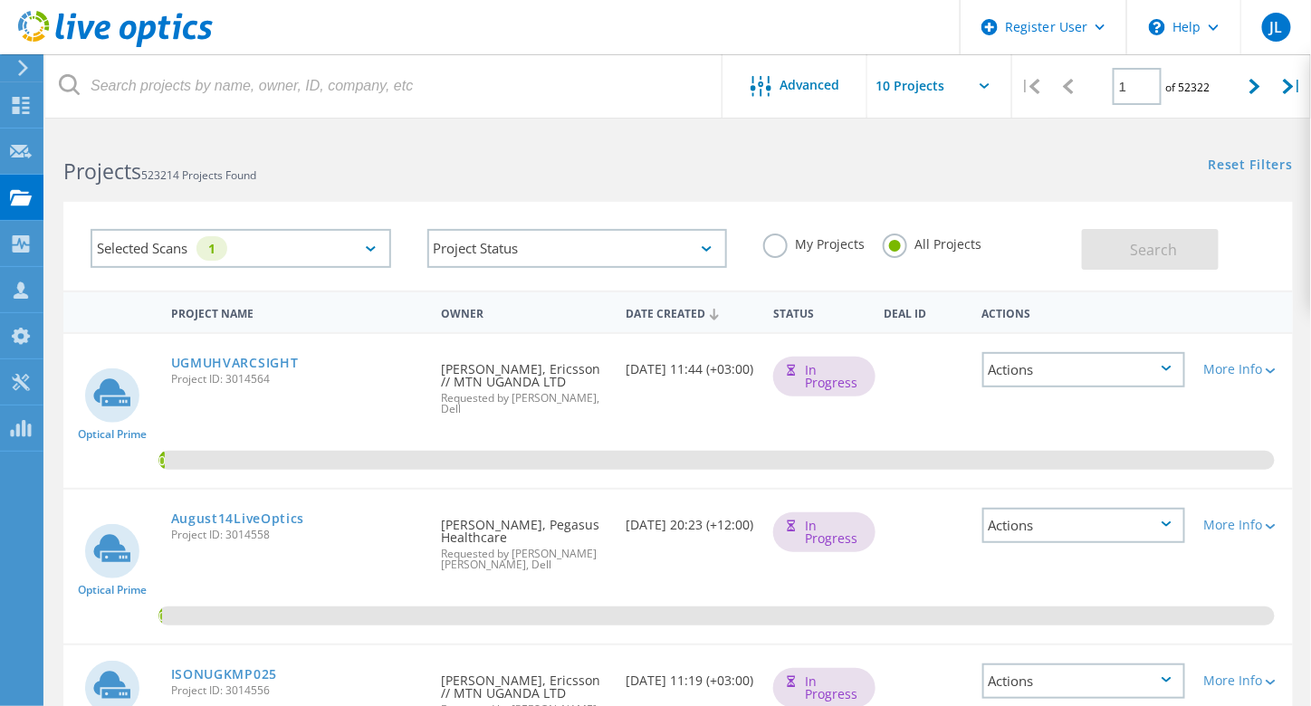
click at [552, 210] on div "Selected Scans 1 Project Status In Progress Complete Published Anonymous Archiv…" at bounding box center [678, 246] width 1230 height 89
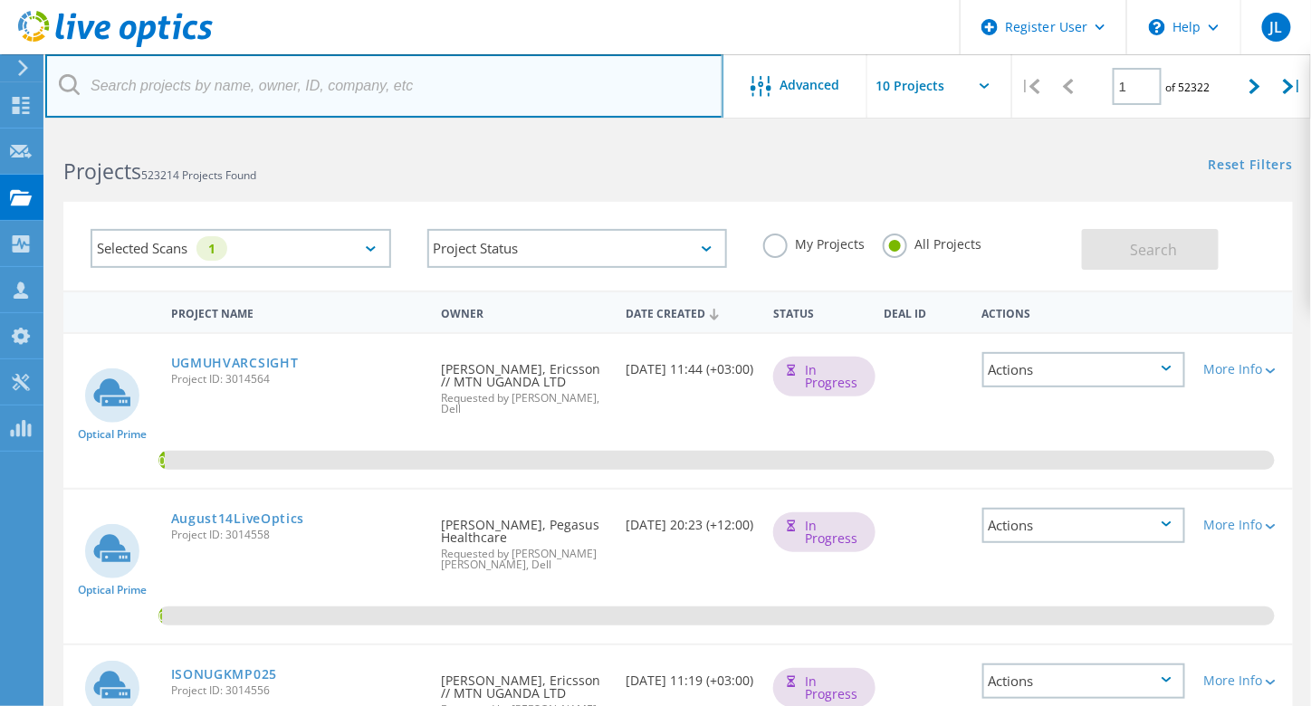
click at [429, 100] on input "text" at bounding box center [384, 85] width 678 height 63
click at [349, 89] on input "text" at bounding box center [384, 85] width 678 height 63
click at [121, 89] on input "text" at bounding box center [384, 85] width 678 height 63
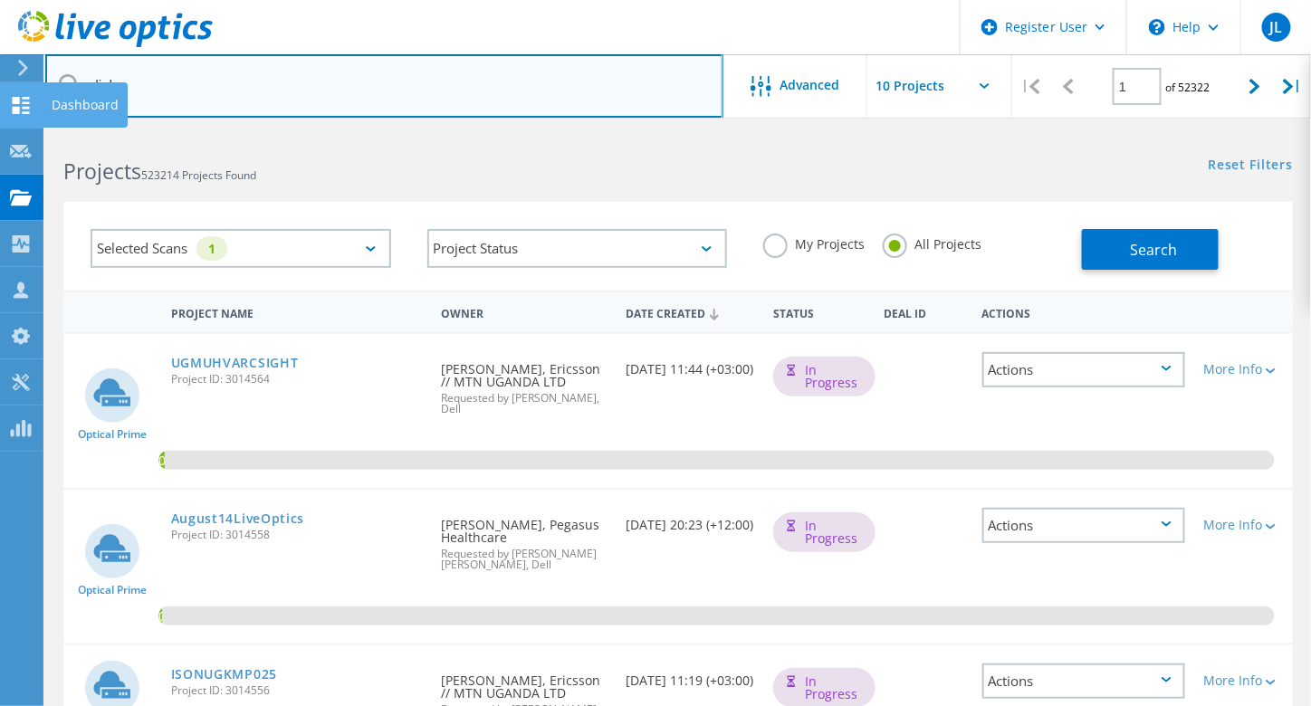
drag, startPoint x: 216, startPoint y: 100, endPoint x: 35, endPoint y: 91, distance: 181.3
click at [158, 94] on input "dicky" at bounding box center [384, 85] width 678 height 63
drag, startPoint x: 156, startPoint y: 93, endPoint x: 67, endPoint y: 88, distance: 88.9
click at [67, 88] on div "dicky" at bounding box center [383, 85] width 677 height 63
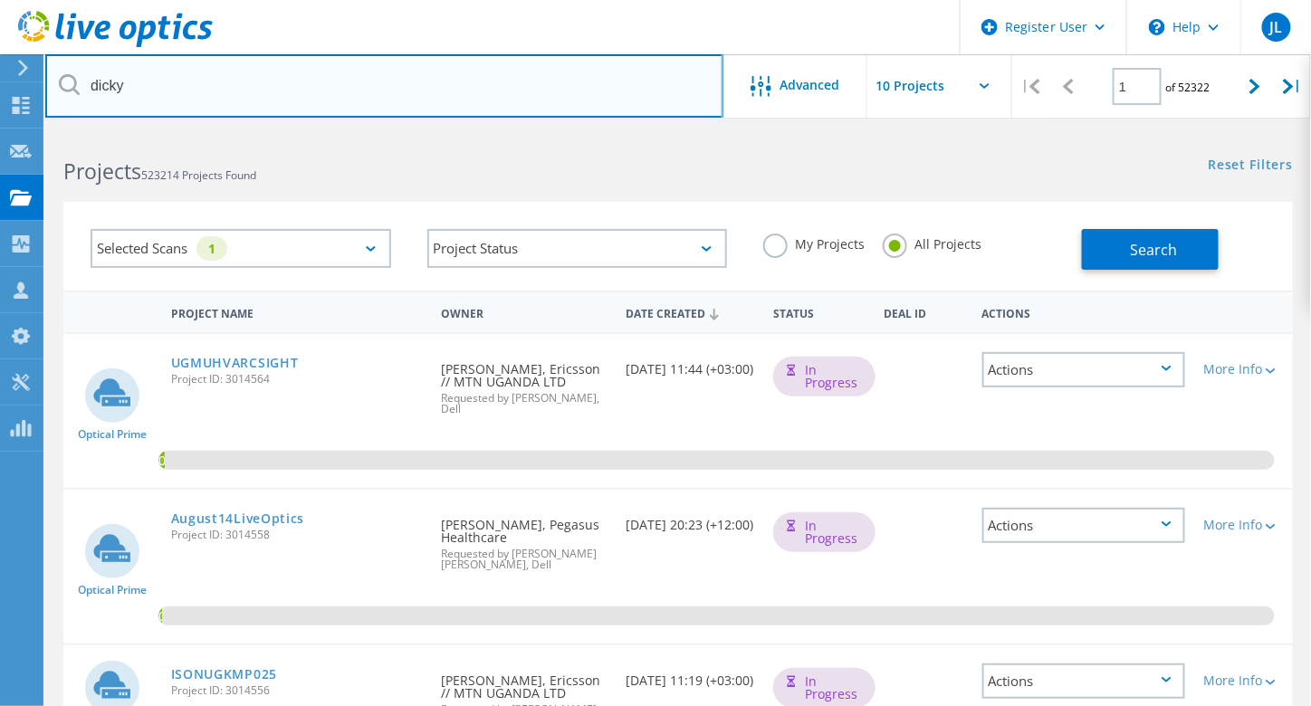
paste input "Sercomm Corporation"
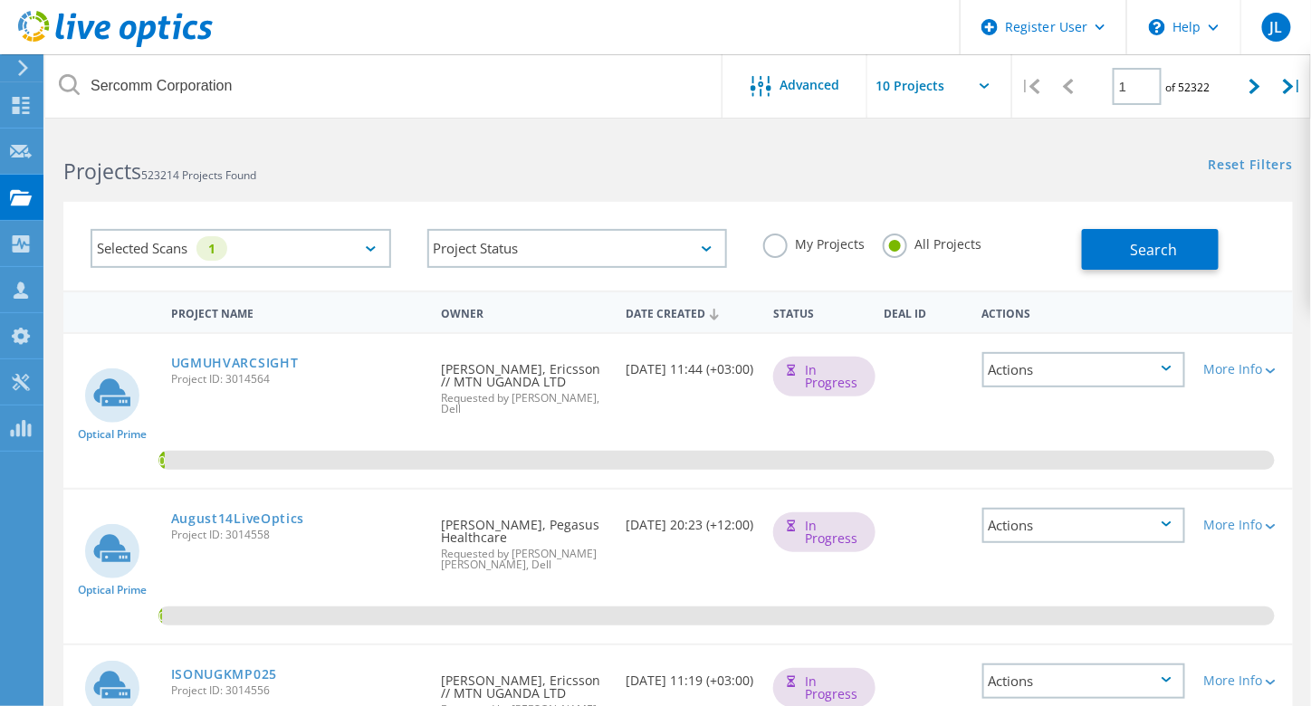
click at [77, 79] on icon at bounding box center [69, 84] width 21 height 21
click at [73, 79] on icon at bounding box center [69, 84] width 21 height 21
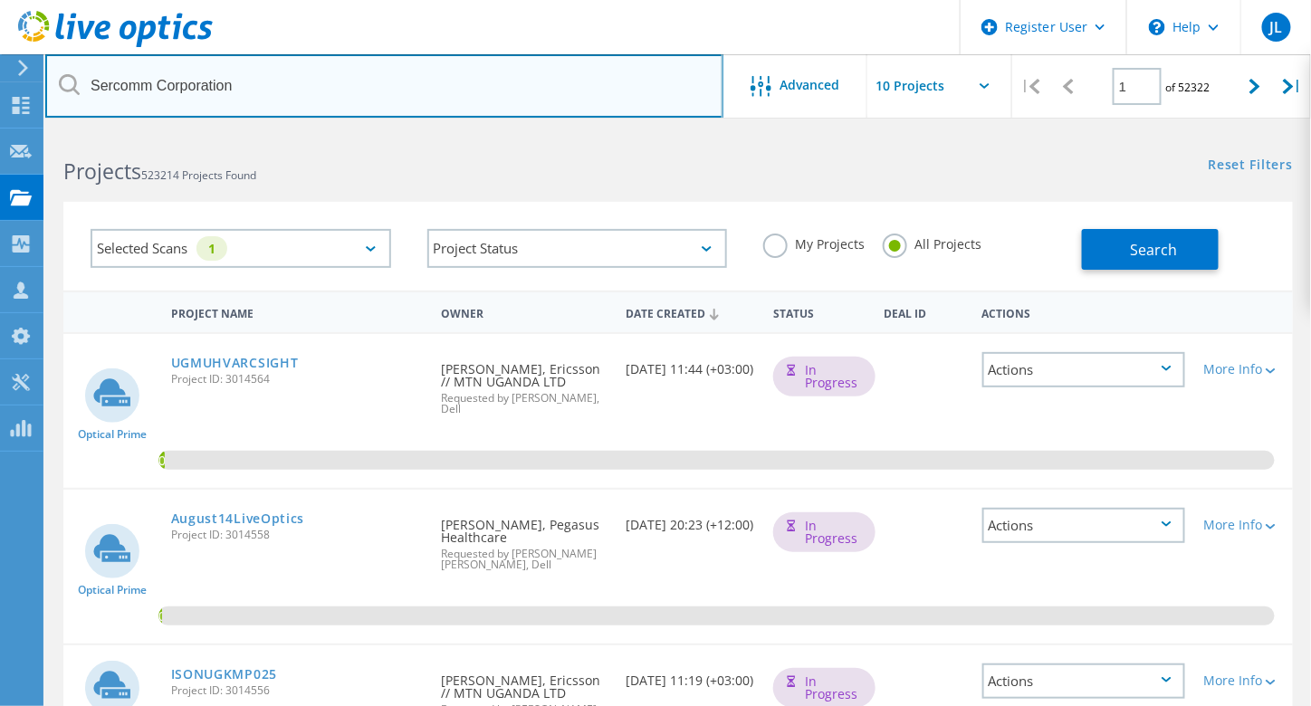
click at [265, 89] on input "Sercomm Corporation" at bounding box center [384, 85] width 678 height 63
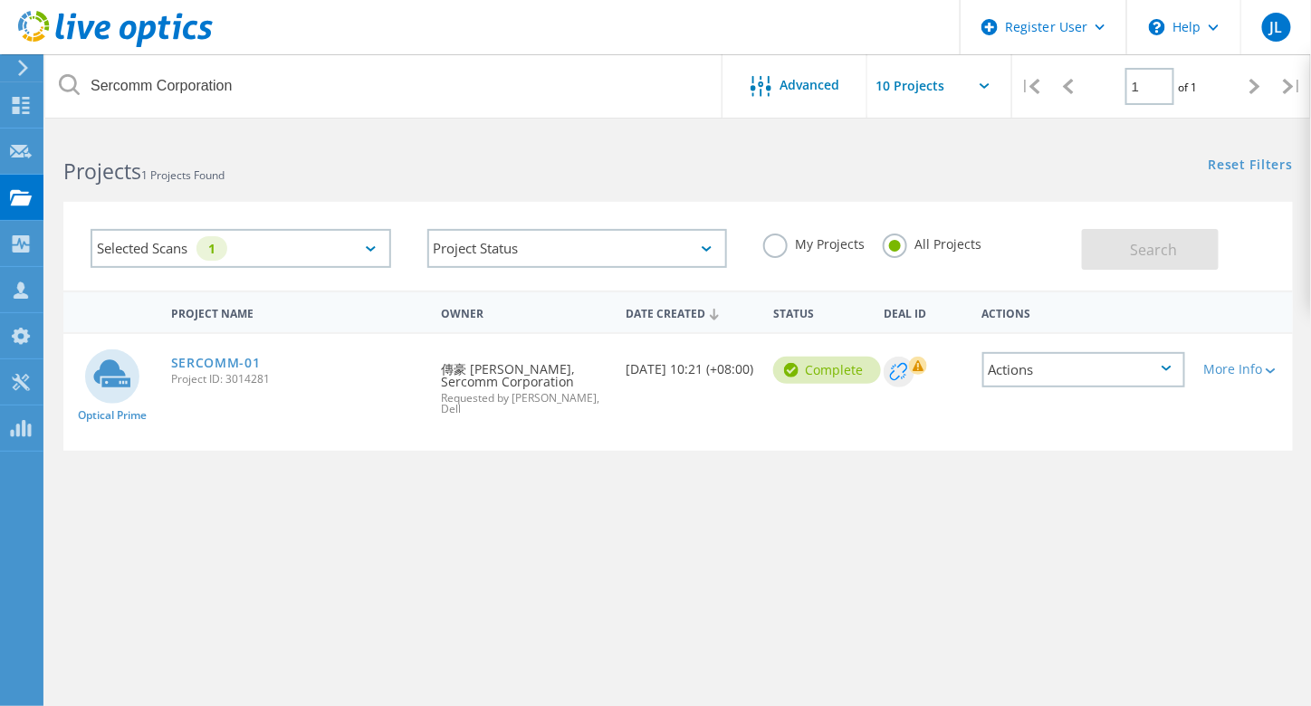
click at [895, 374] on circle at bounding box center [899, 372] width 31 height 31
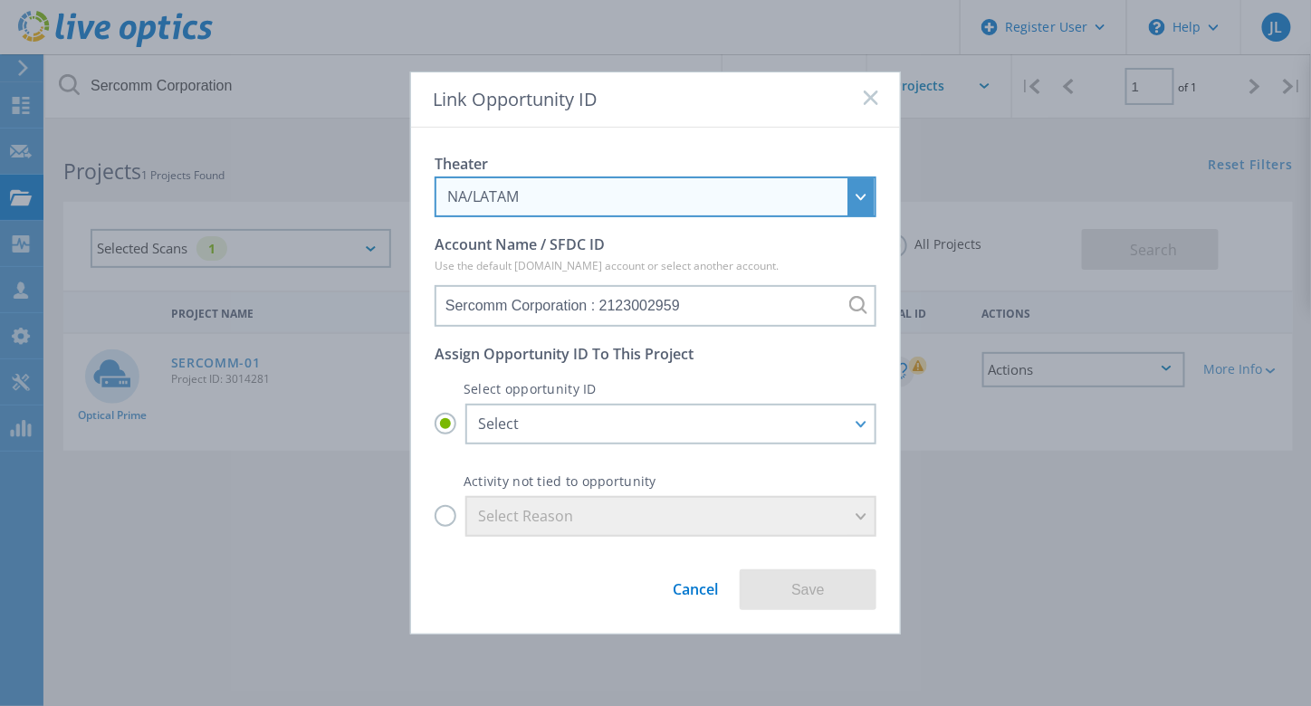
click at [865, 206] on div "NA/LATAM" at bounding box center [656, 197] width 442 height 41
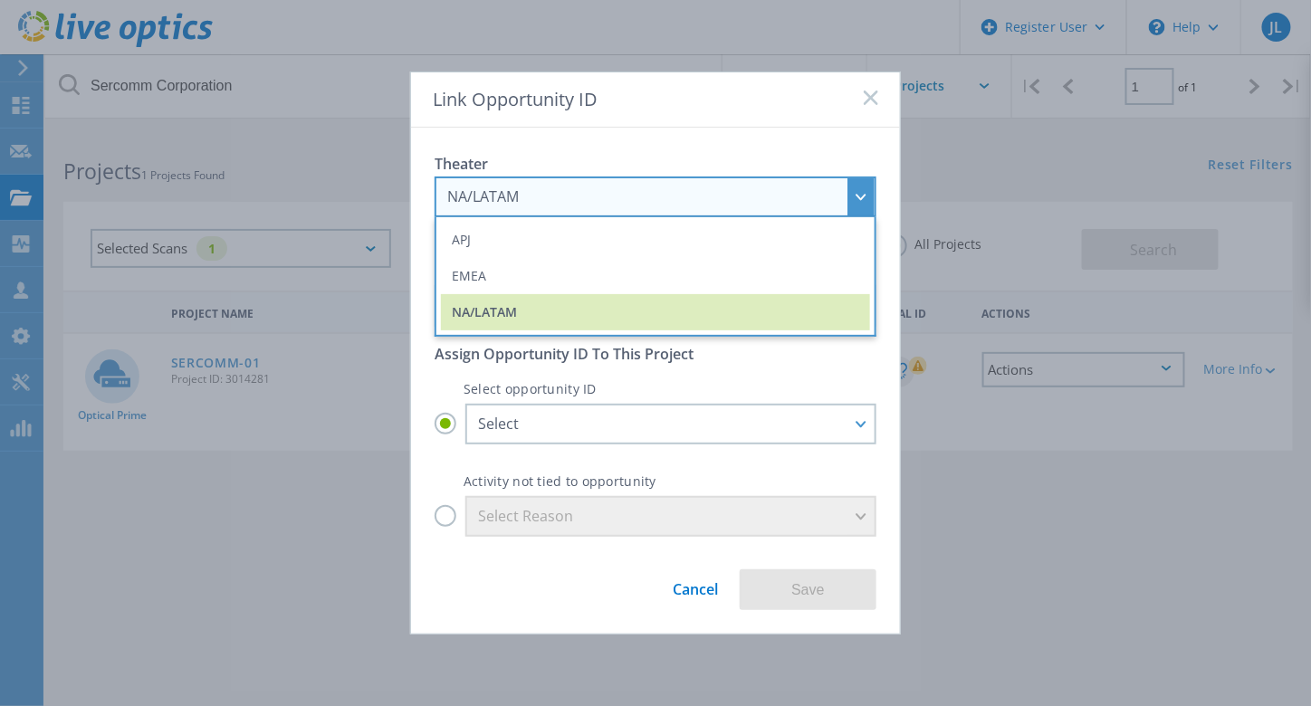
click at [844, 245] on li "APJ" at bounding box center [655, 240] width 429 height 36
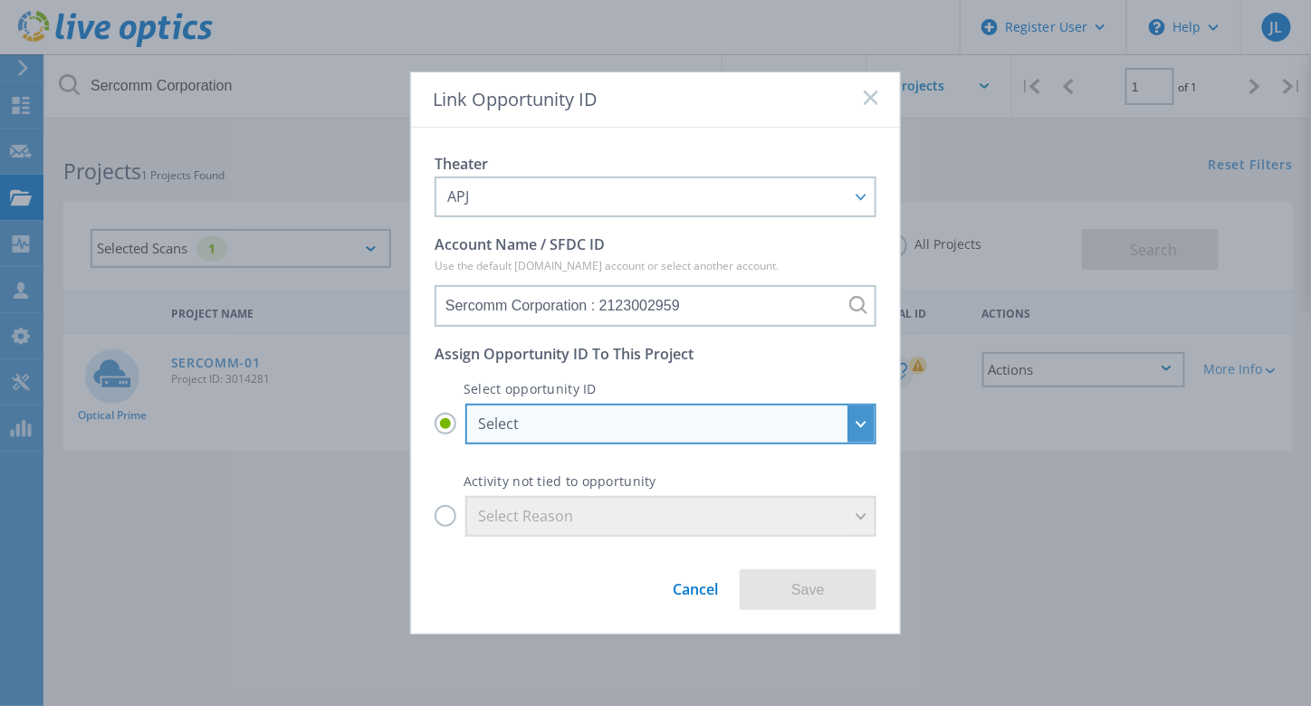
click at [779, 424] on div "Select" at bounding box center [661, 424] width 366 height 20
click at [0, 0] on input "Select Select ISG_APOS-Sercomm Corporation_TW371600389-ENT-Uxt-FY26Q4-1 : 29376…" at bounding box center [0, 0] width 0 height 0
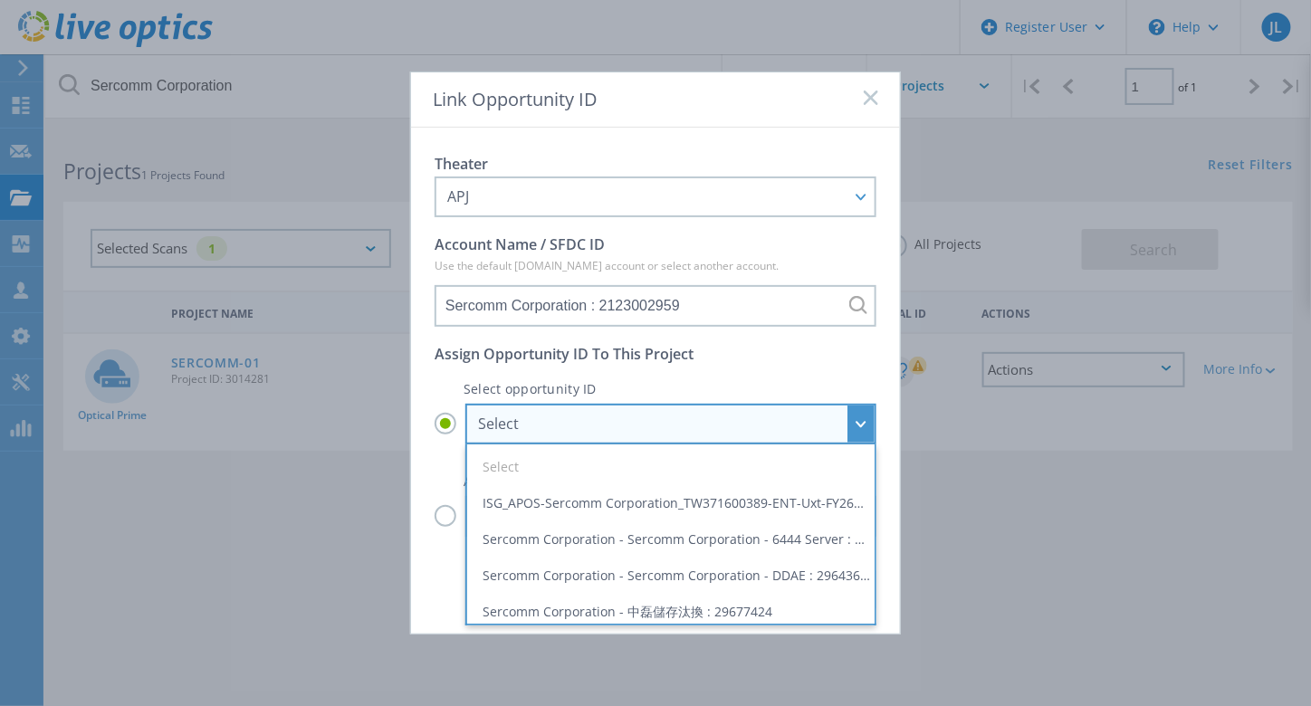
click at [779, 424] on div "Select" at bounding box center [661, 424] width 366 height 20
click at [0, 0] on input "Select Select ISG_APOS-Sercomm Corporation_TW371600389-ENT-Uxt-FY26Q4-1 : 29376…" at bounding box center [0, 0] width 0 height 0
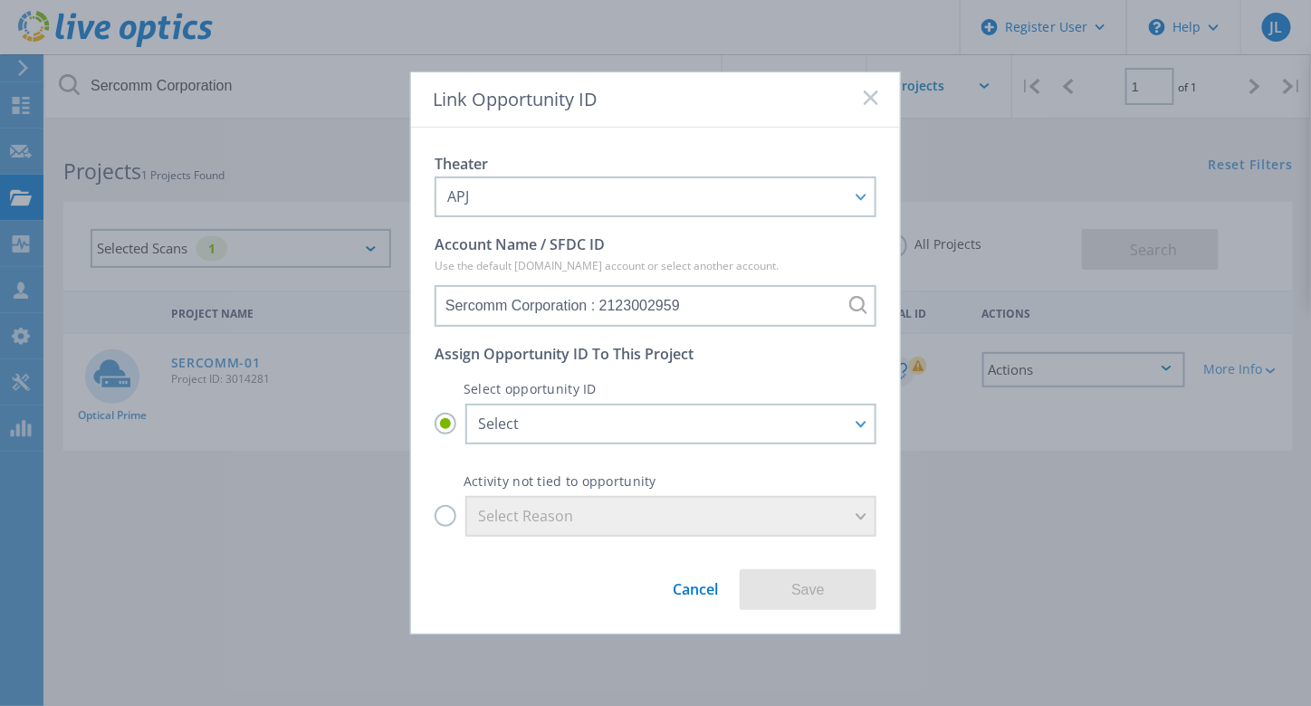
click at [878, 103] on div "Link Opportunity ID" at bounding box center [655, 99] width 489 height 55
click at [867, 95] on rect at bounding box center [870, 97] width 15 height 15
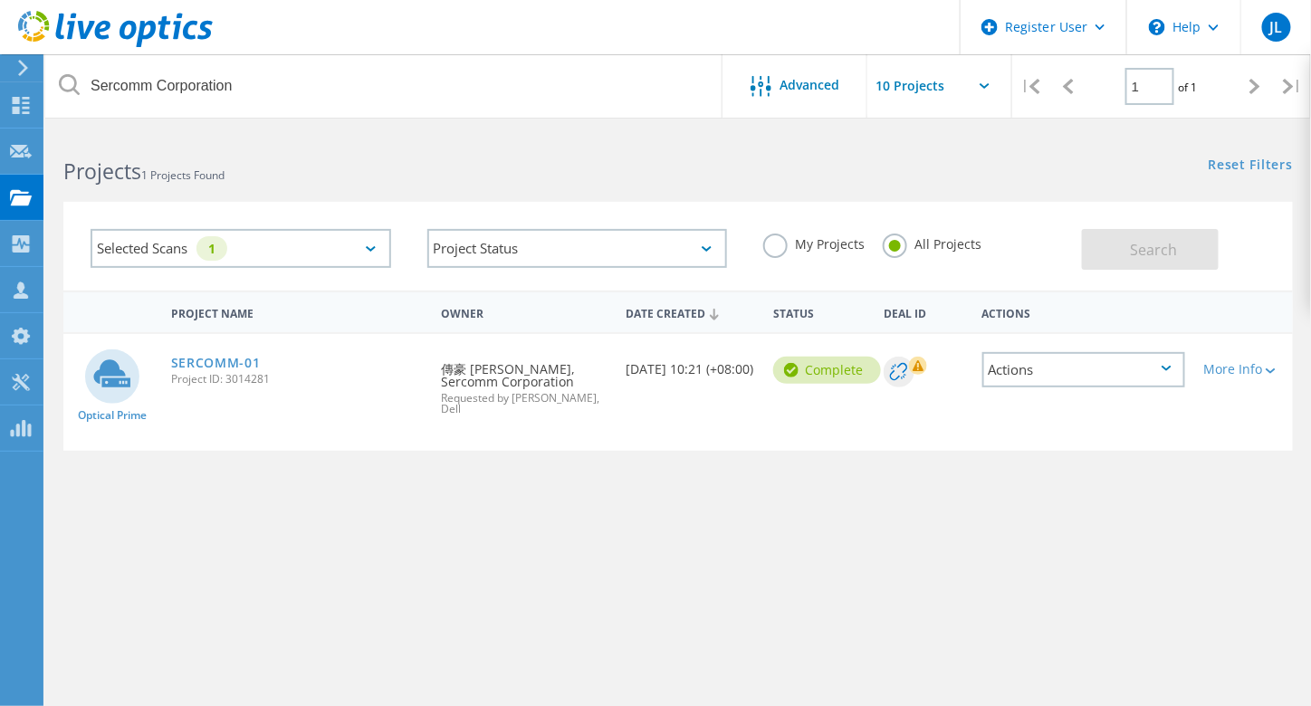
click at [827, 372] on div "Complete" at bounding box center [827, 370] width 108 height 27
click at [369, 248] on icon at bounding box center [371, 248] width 10 height 5
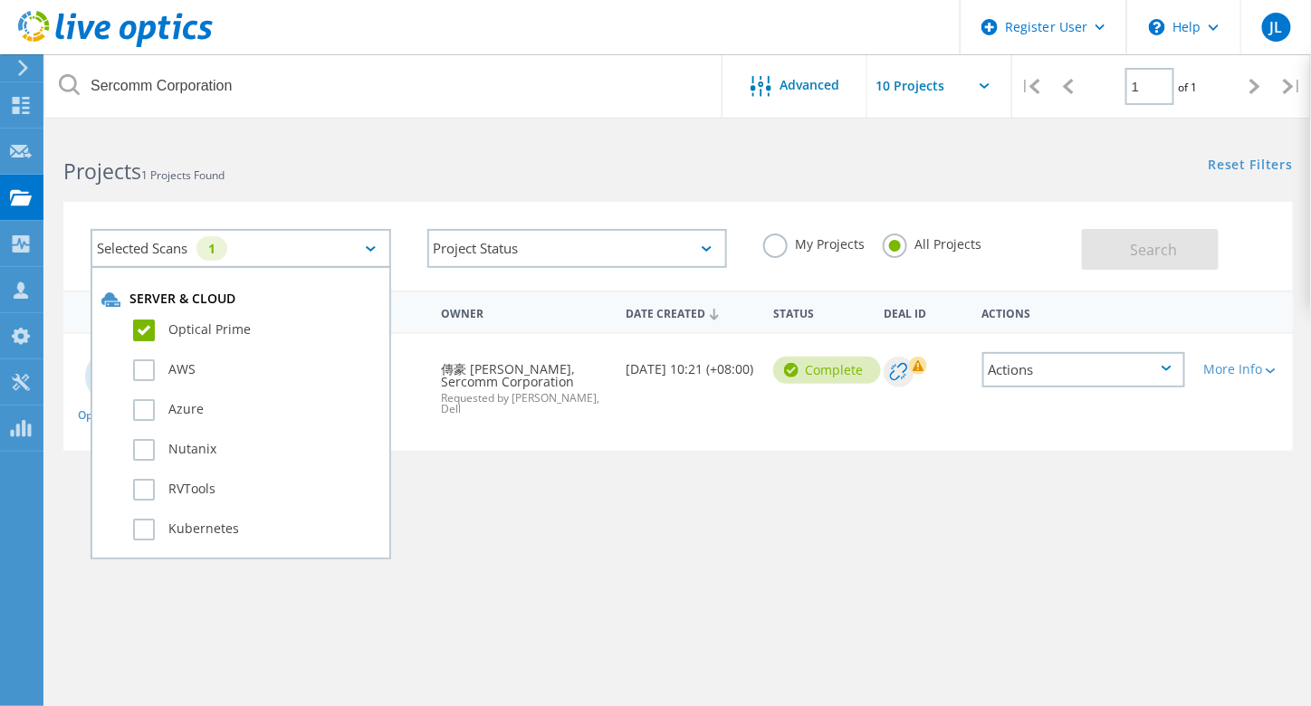
click at [138, 325] on label "Optical Prime" at bounding box center [256, 331] width 247 height 22
click at [0, 0] on input "Optical Prime" at bounding box center [0, 0] width 0 height 0
click at [1165, 255] on span "Search" at bounding box center [1153, 250] width 47 height 20
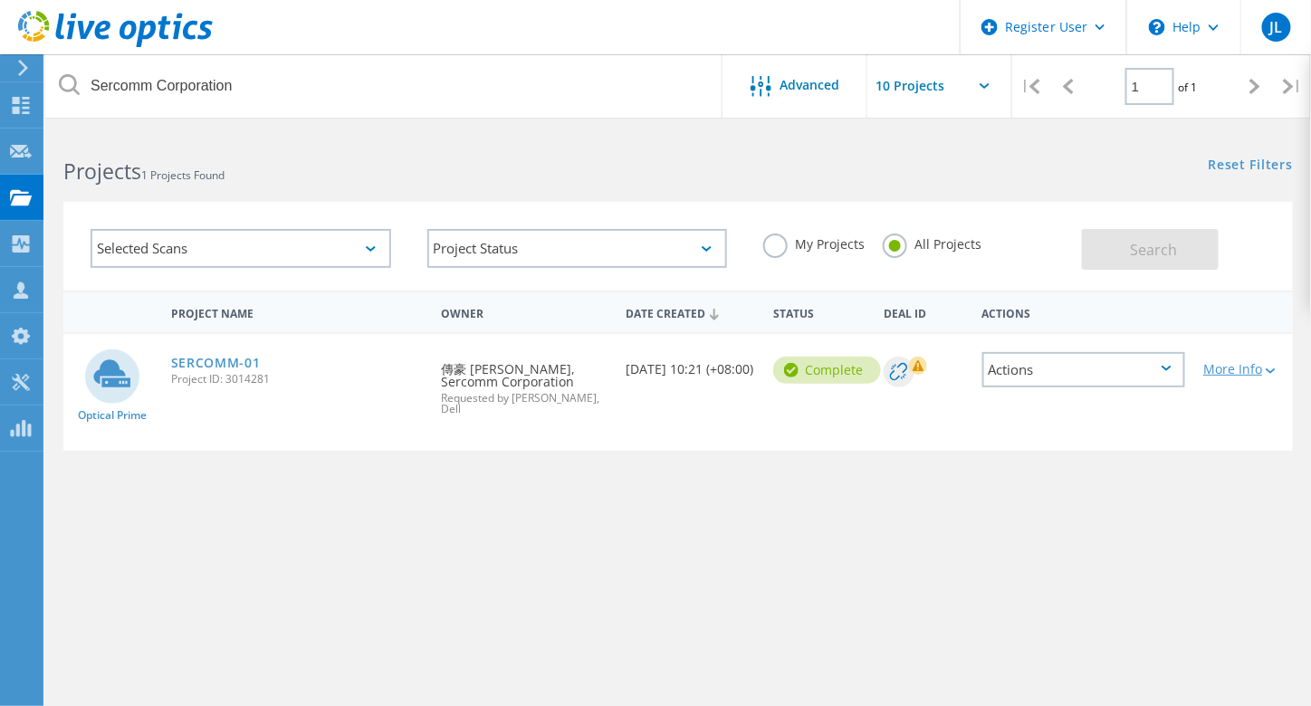
click at [1269, 371] on div at bounding box center [1269, 370] width 14 height 11
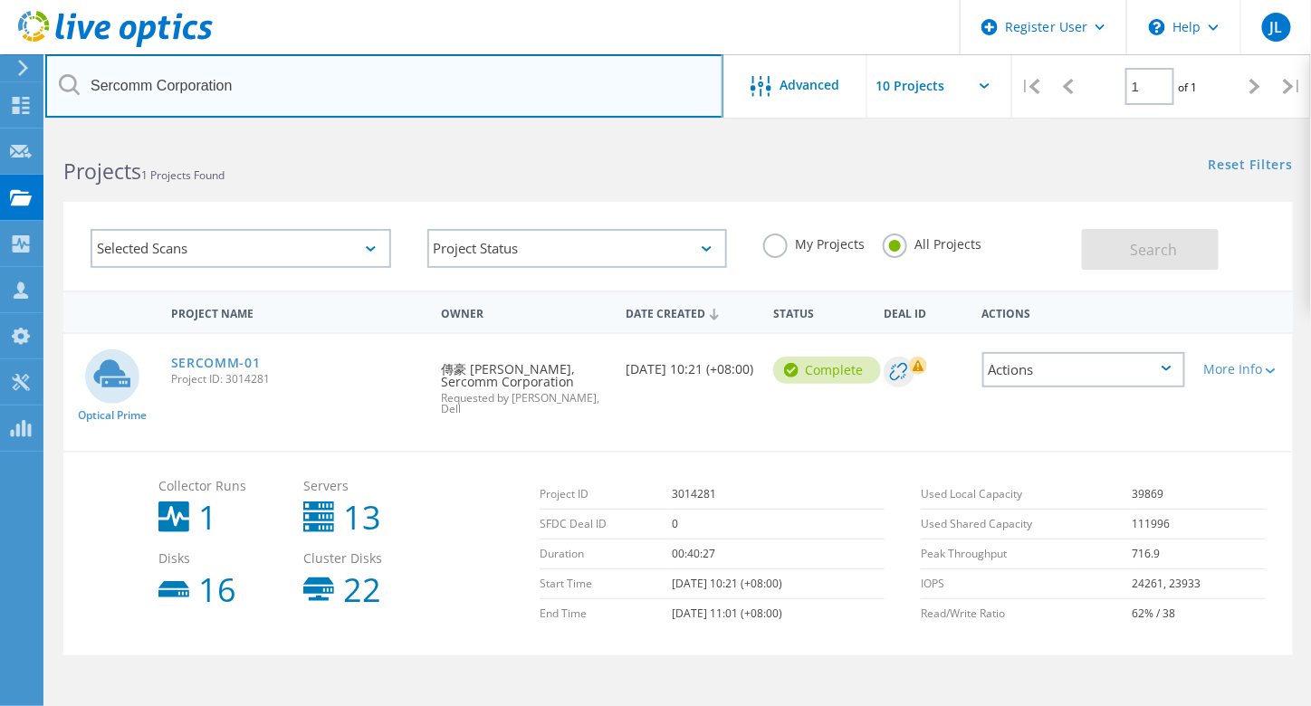
drag, startPoint x: 438, startPoint y: 96, endPoint x: 154, endPoint y: 71, distance: 285.4
click at [154, 71] on input "Sercomm Corporation" at bounding box center [384, 85] width 678 height 63
type input "Sercomm"
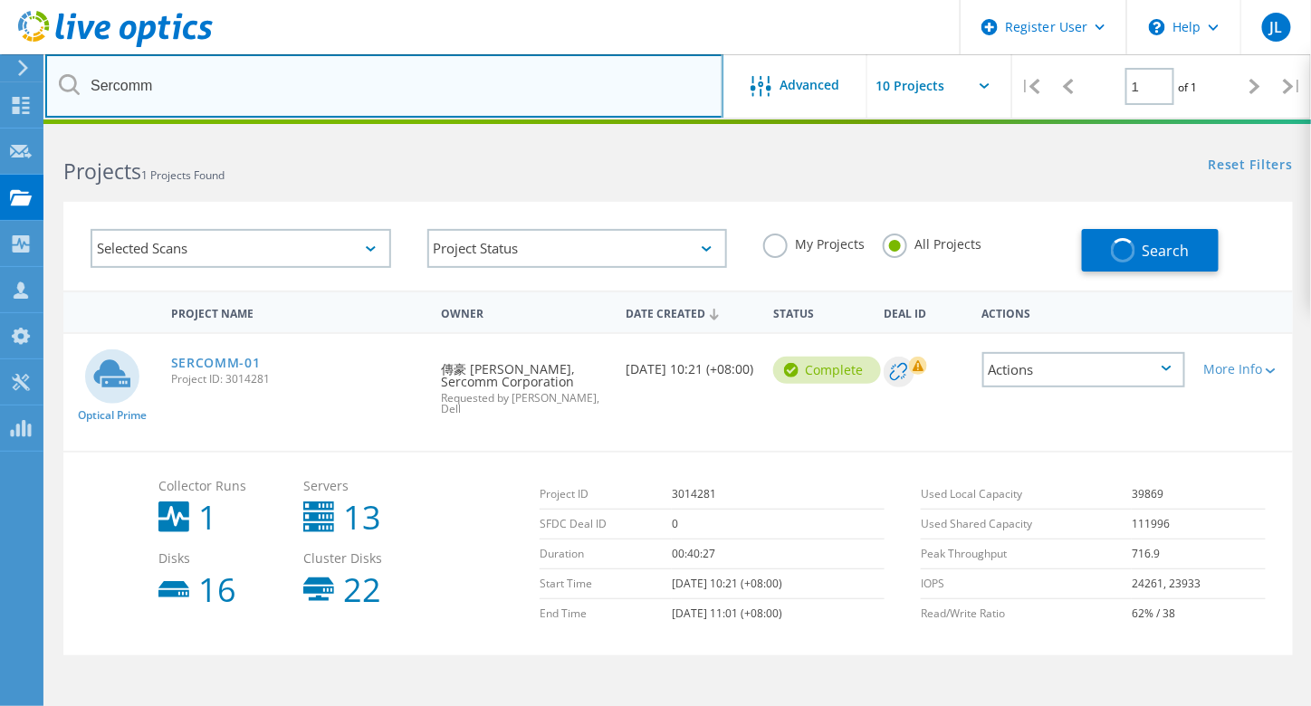
click at [157, 75] on input "Sercomm" at bounding box center [384, 85] width 678 height 63
click at [157, 73] on input "Sercomm" at bounding box center [384, 85] width 678 height 63
click at [156, 85] on input "Sercomm" at bounding box center [384, 85] width 678 height 63
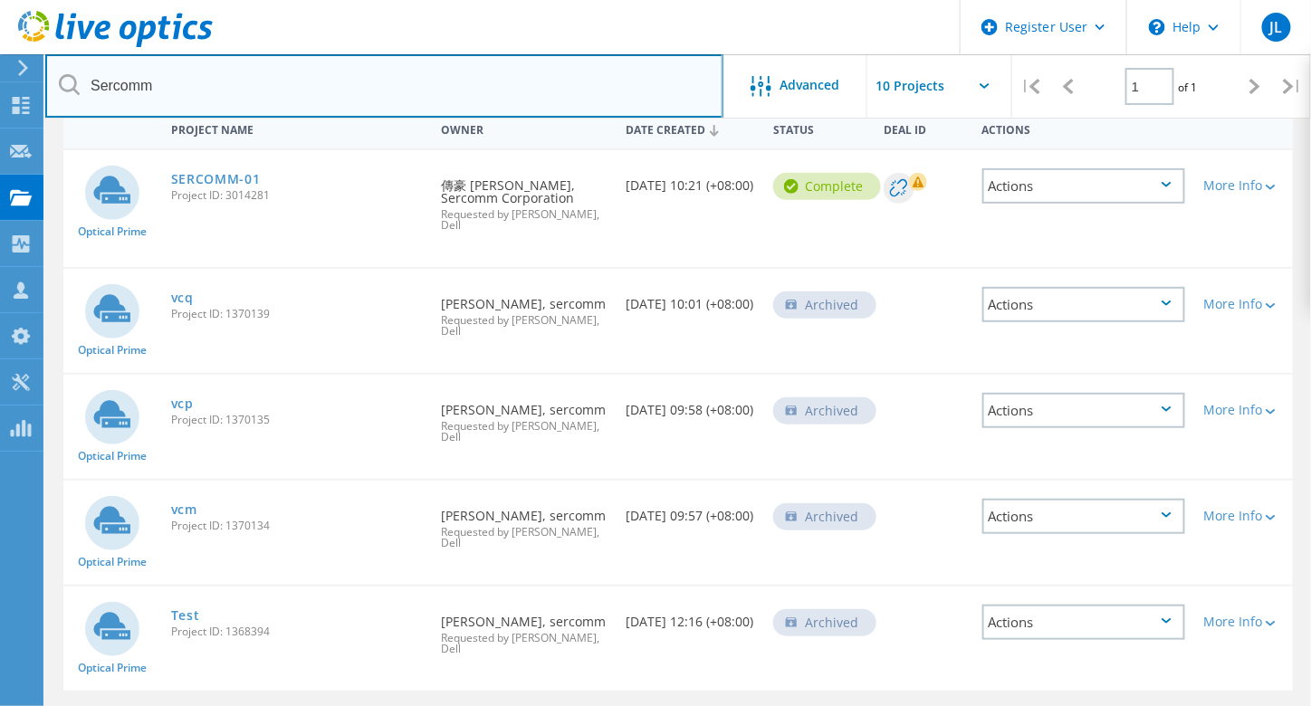
scroll to position [185, 0]
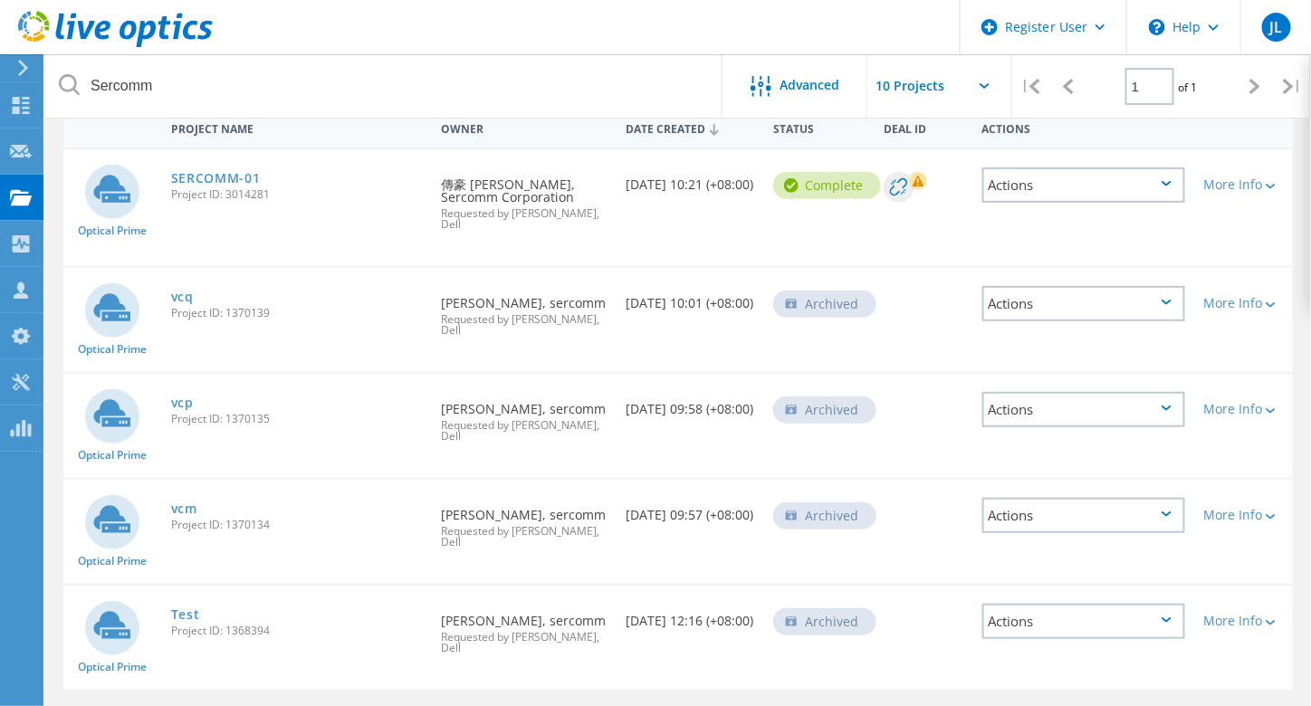
click at [799, 292] on div "Archived" at bounding box center [824, 304] width 103 height 27
click at [800, 294] on div "Archived" at bounding box center [824, 304] width 103 height 27
click at [799, 294] on div "Archived" at bounding box center [824, 304] width 103 height 27
click at [799, 292] on div "Archived" at bounding box center [824, 304] width 103 height 27
click at [799, 294] on div "Archived" at bounding box center [824, 304] width 103 height 27
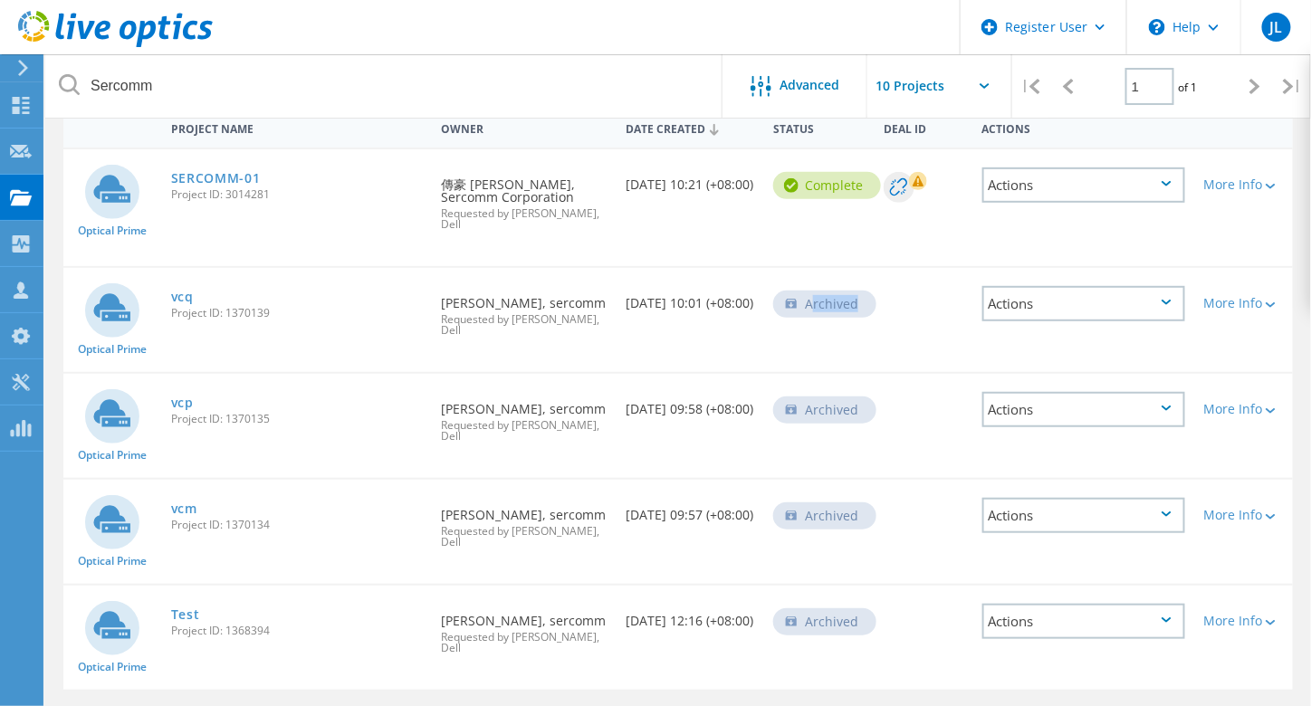
click at [799, 294] on div "Archived" at bounding box center [824, 304] width 103 height 27
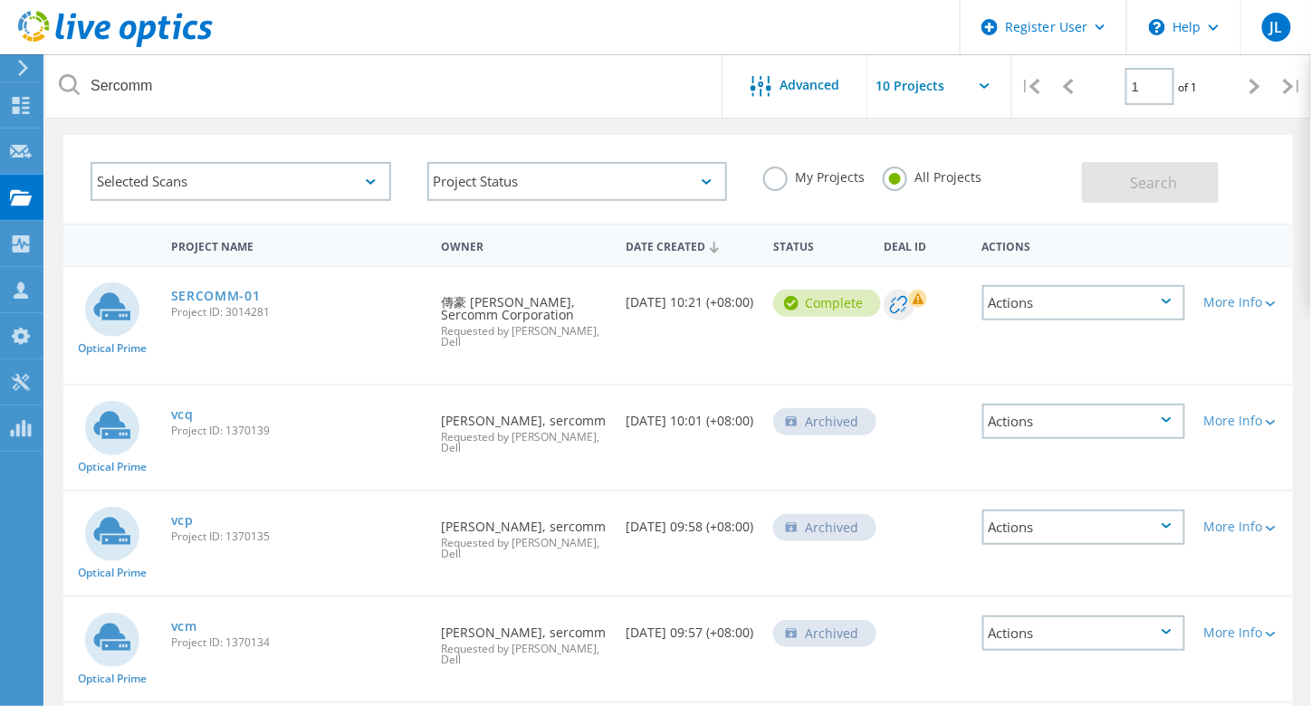
scroll to position [0, 0]
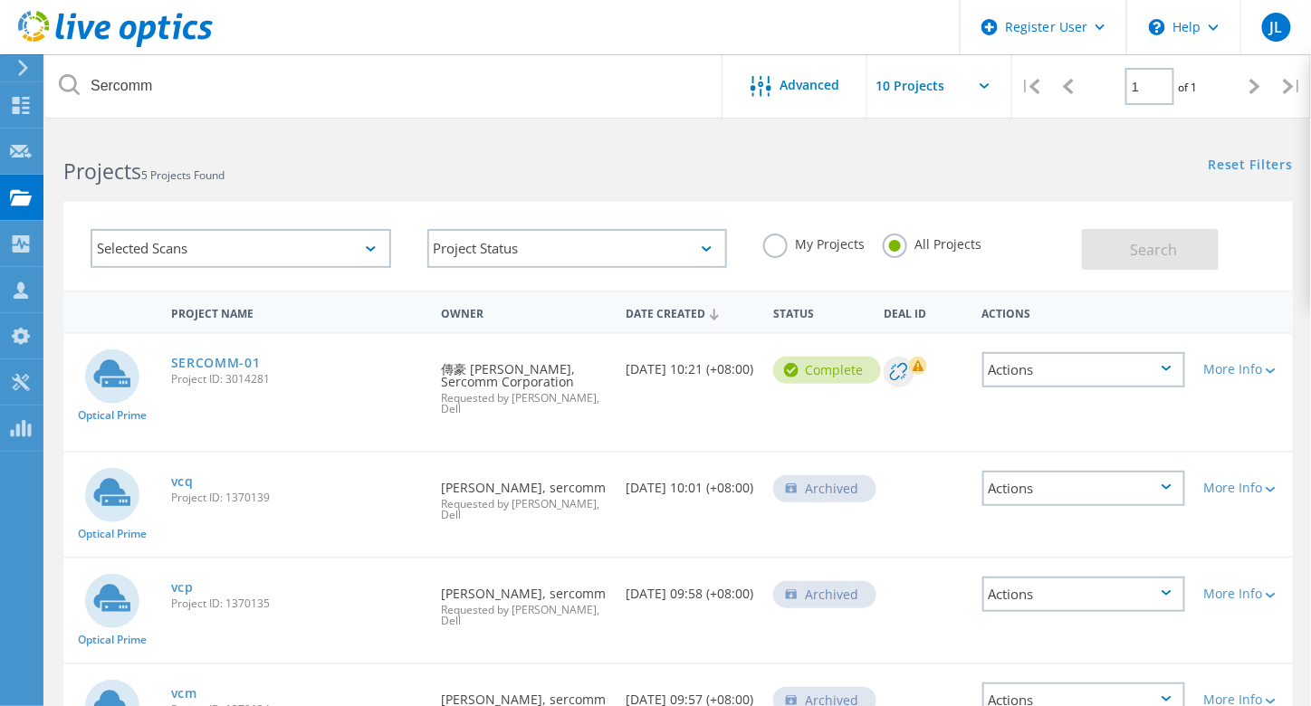
click at [589, 17] on header "Register User \n Help Explore Helpful Articles Contact Support JL Dell User Jia…" at bounding box center [655, 27] width 1311 height 54
click at [875, 180] on div "Selected Scans Project Status In Progress Complete Published Anonymous Archived…" at bounding box center [678, 234] width 1266 height 111
